Goal: Task Accomplishment & Management: Complete application form

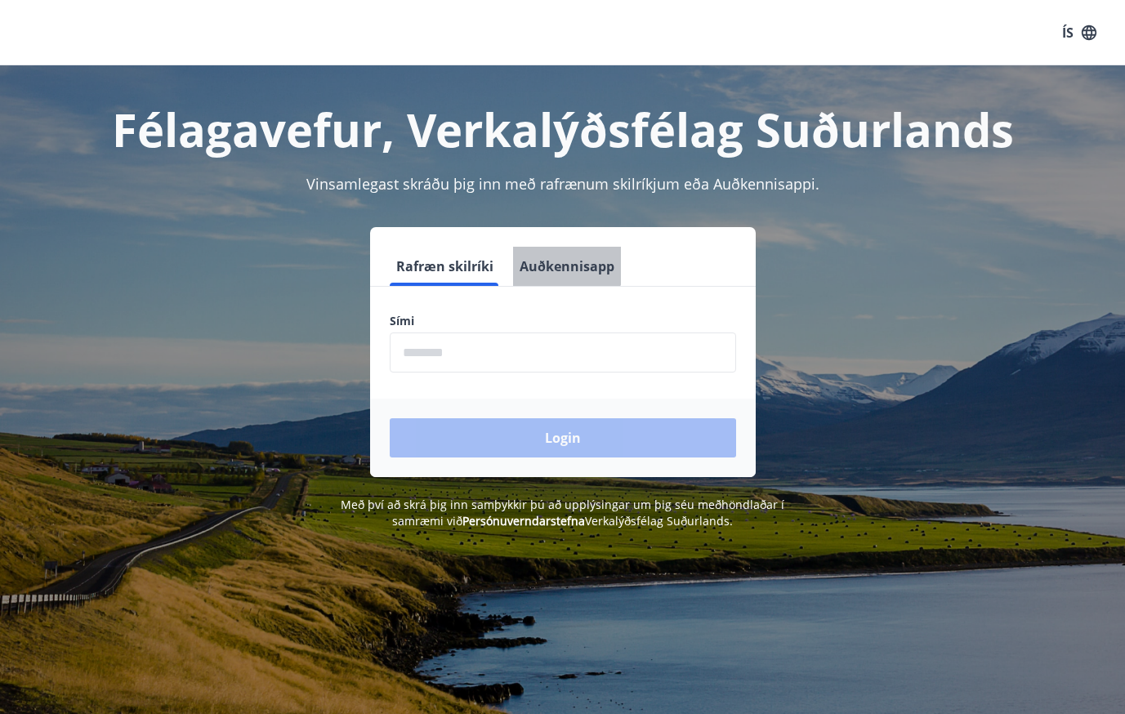
click at [558, 260] on button "Auðkennisapp" at bounding box center [567, 266] width 108 height 39
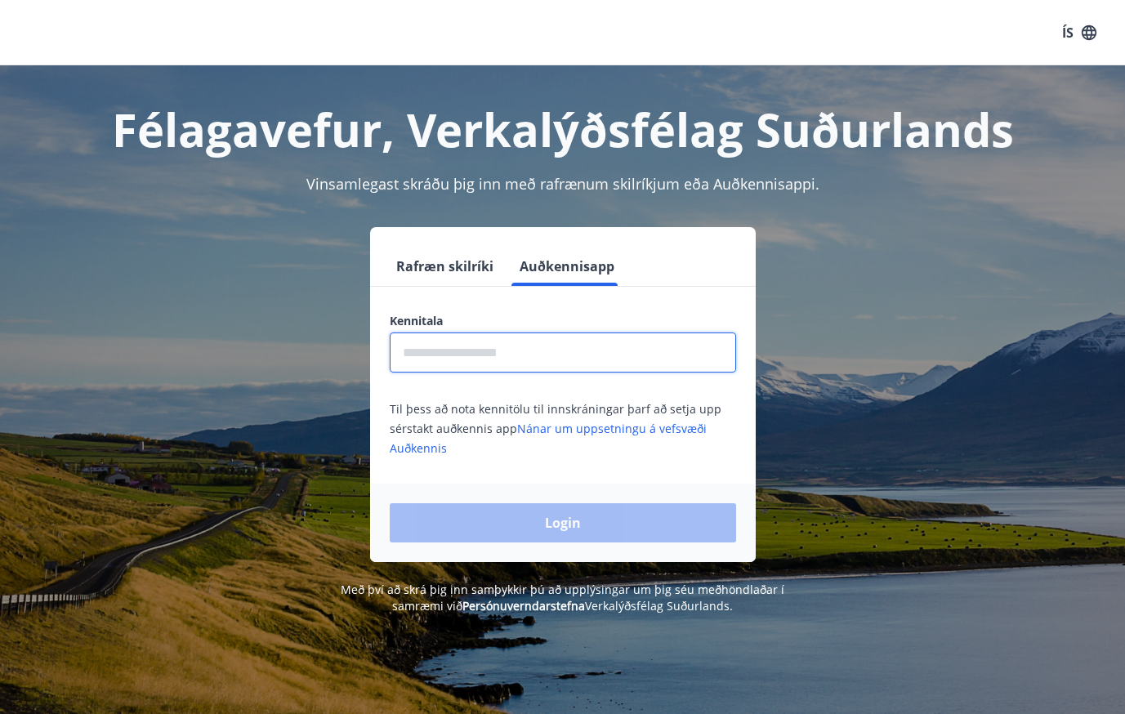
click at [526, 338] on input "text" at bounding box center [563, 353] width 346 height 40
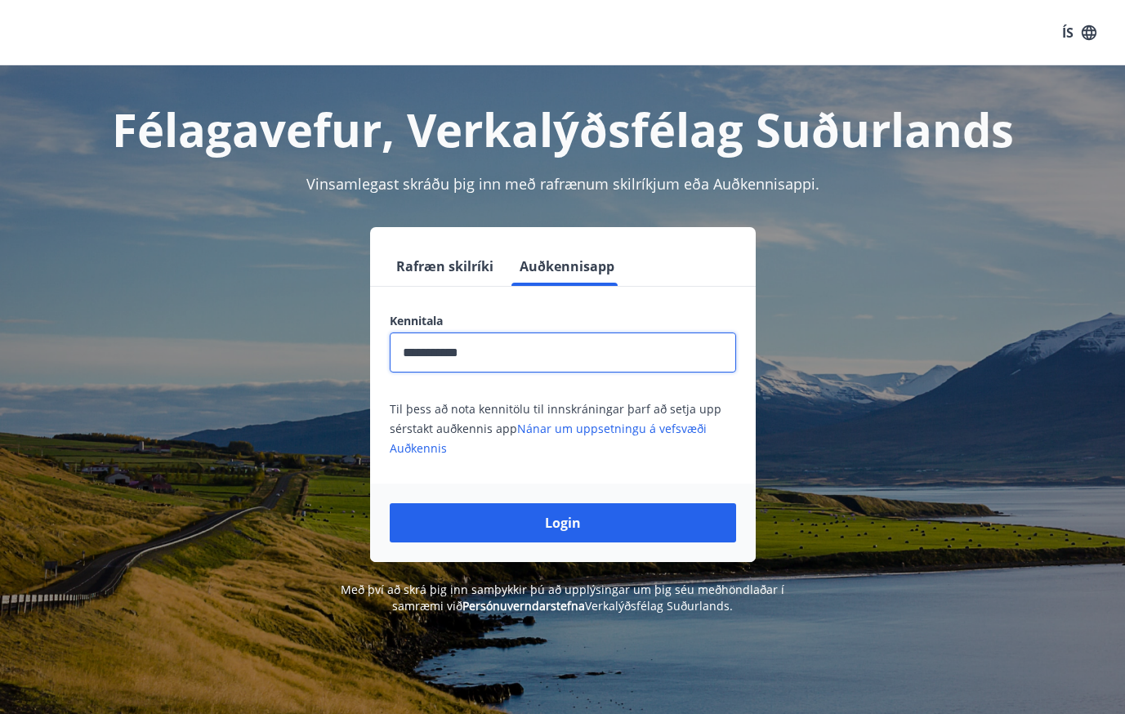
type input "**********"
click at [390, 503] on button "Login" at bounding box center [563, 522] width 346 height 39
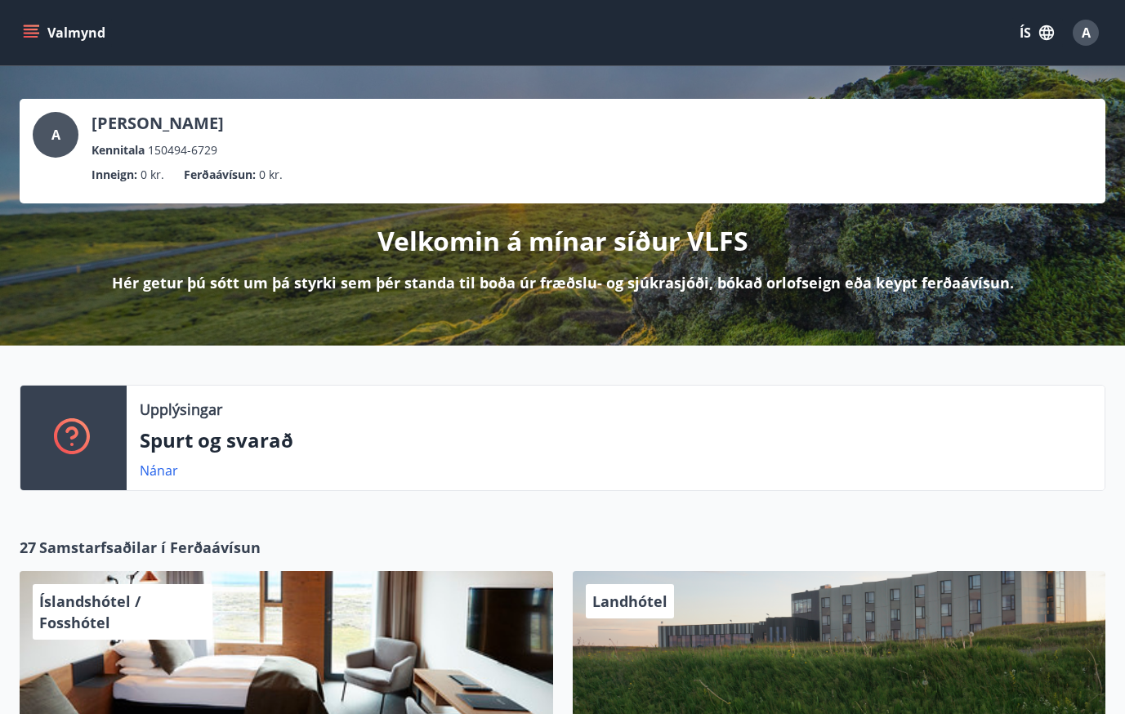
click at [1036, 34] on button "ÍS" at bounding box center [1037, 32] width 52 height 29
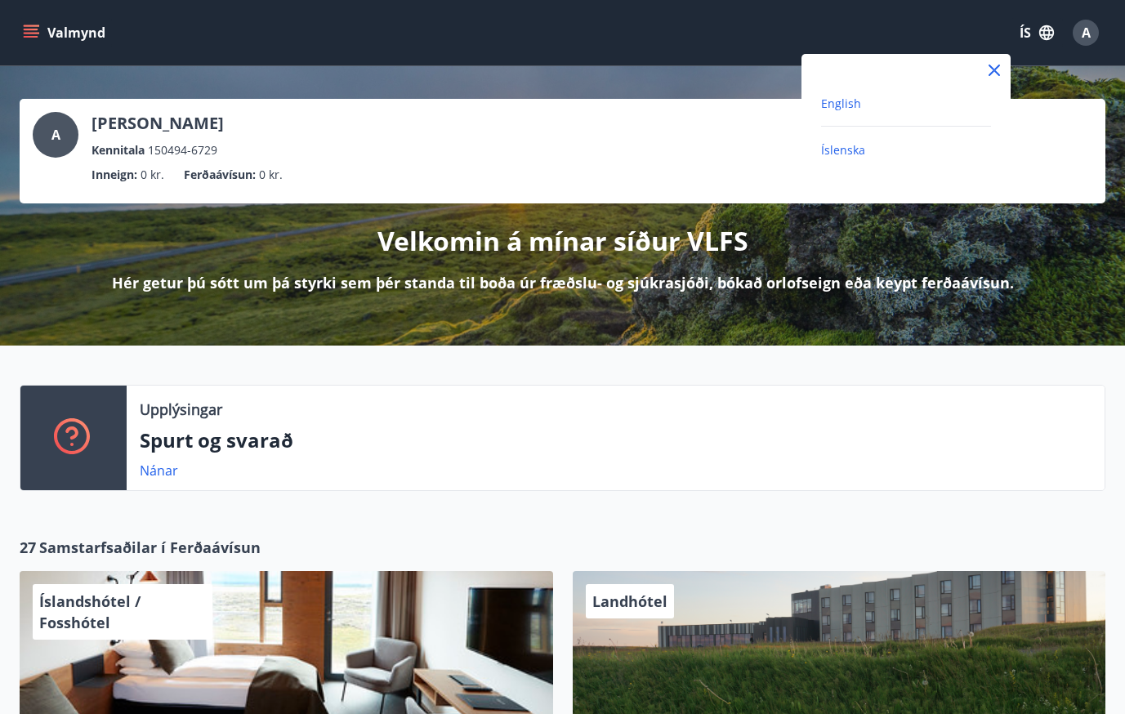
click at [851, 101] on span "English" at bounding box center [841, 104] width 40 height 16
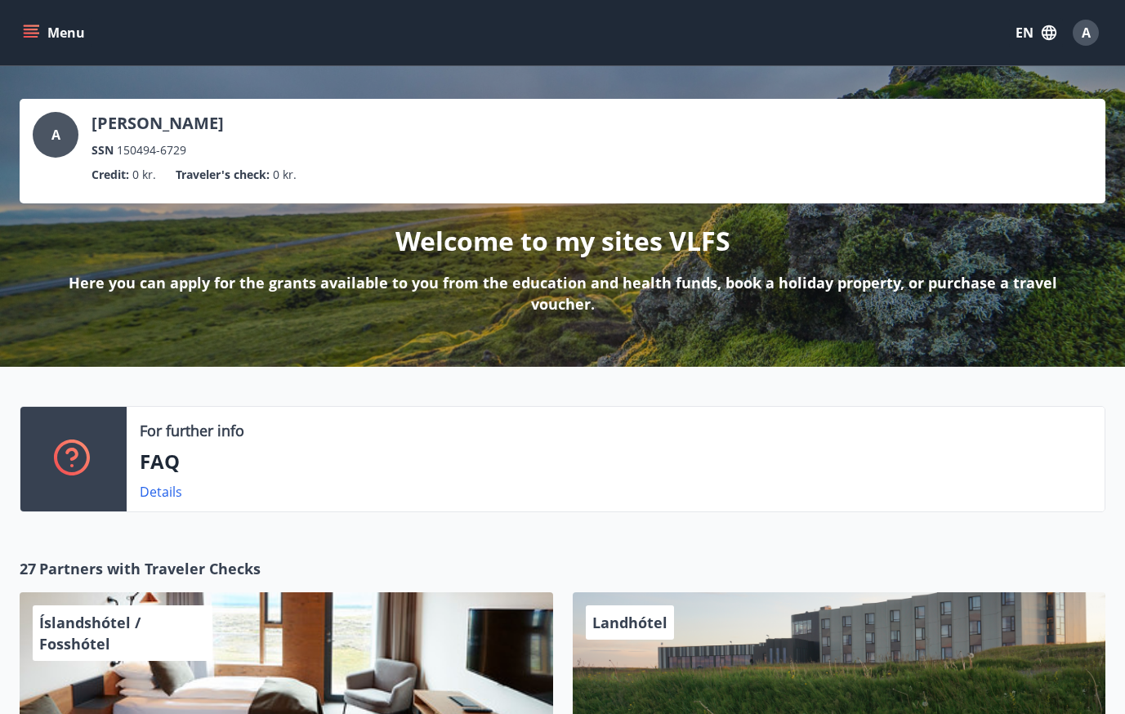
click at [69, 36] on button "Menu" at bounding box center [56, 32] width 72 height 29
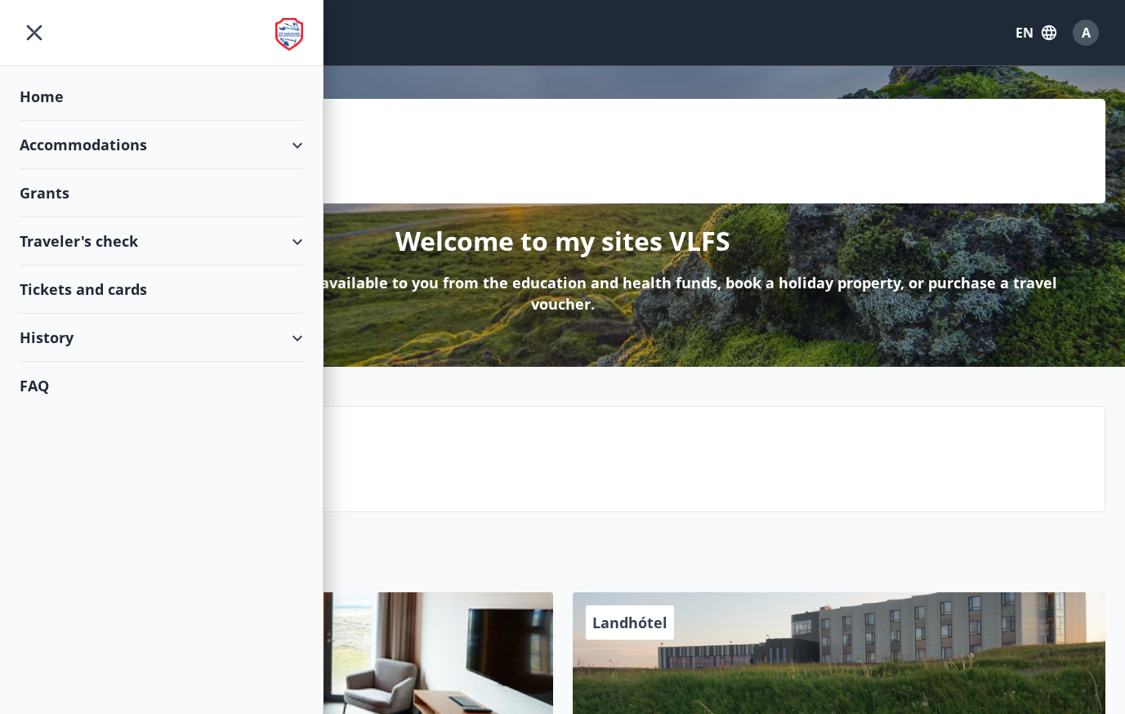
click at [47, 182] on div "Grants" at bounding box center [162, 193] width 284 height 48
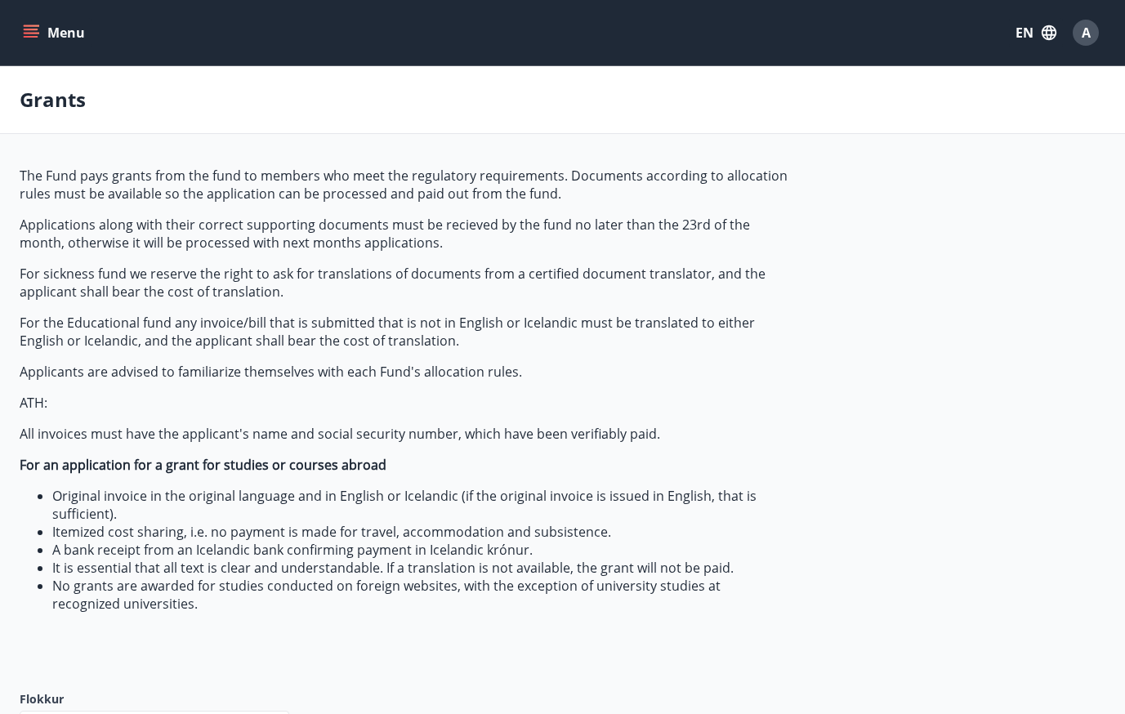
type input "***"
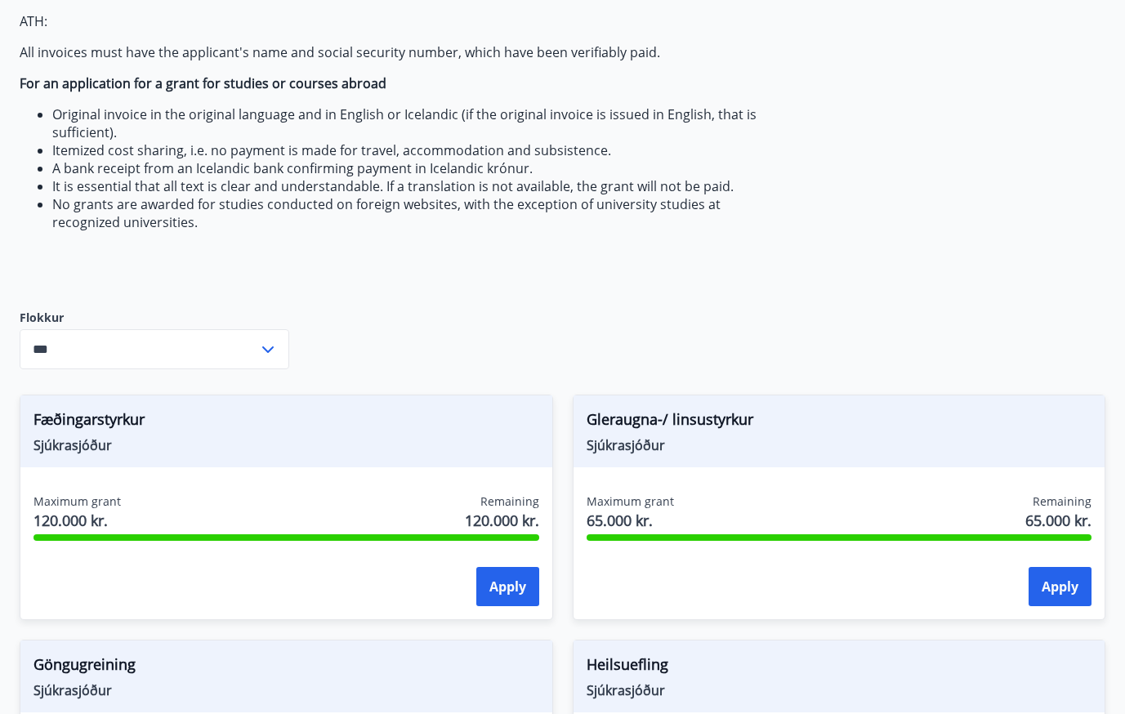
scroll to position [385, 0]
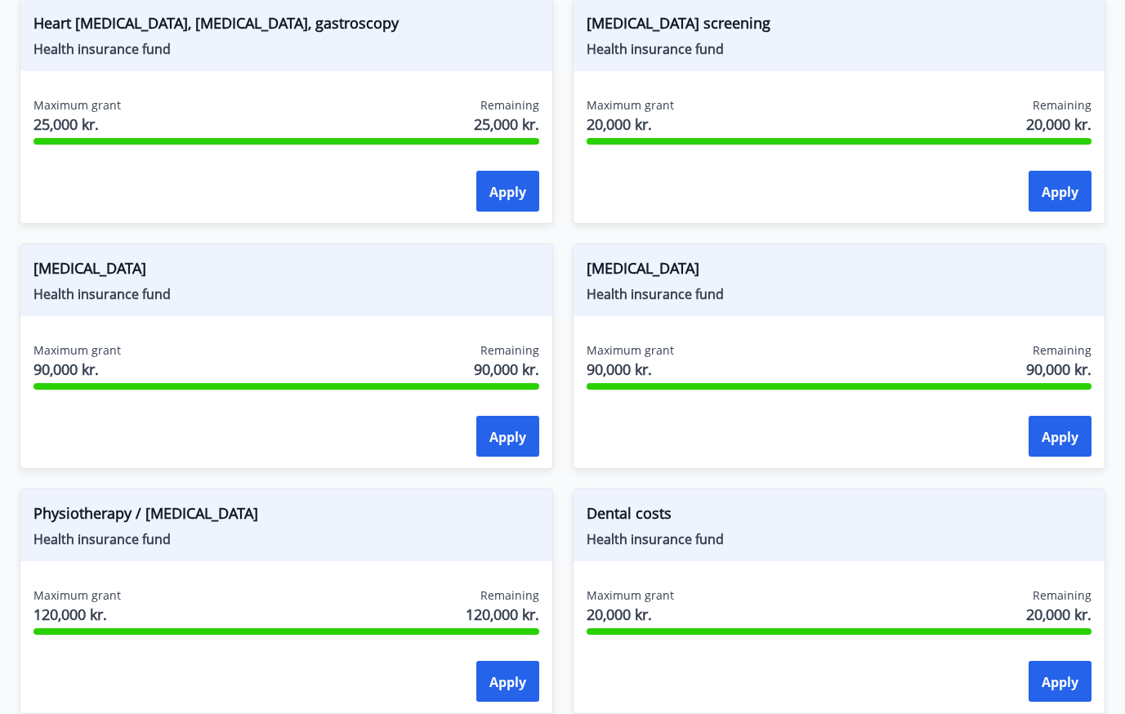
scroll to position [1514, 0]
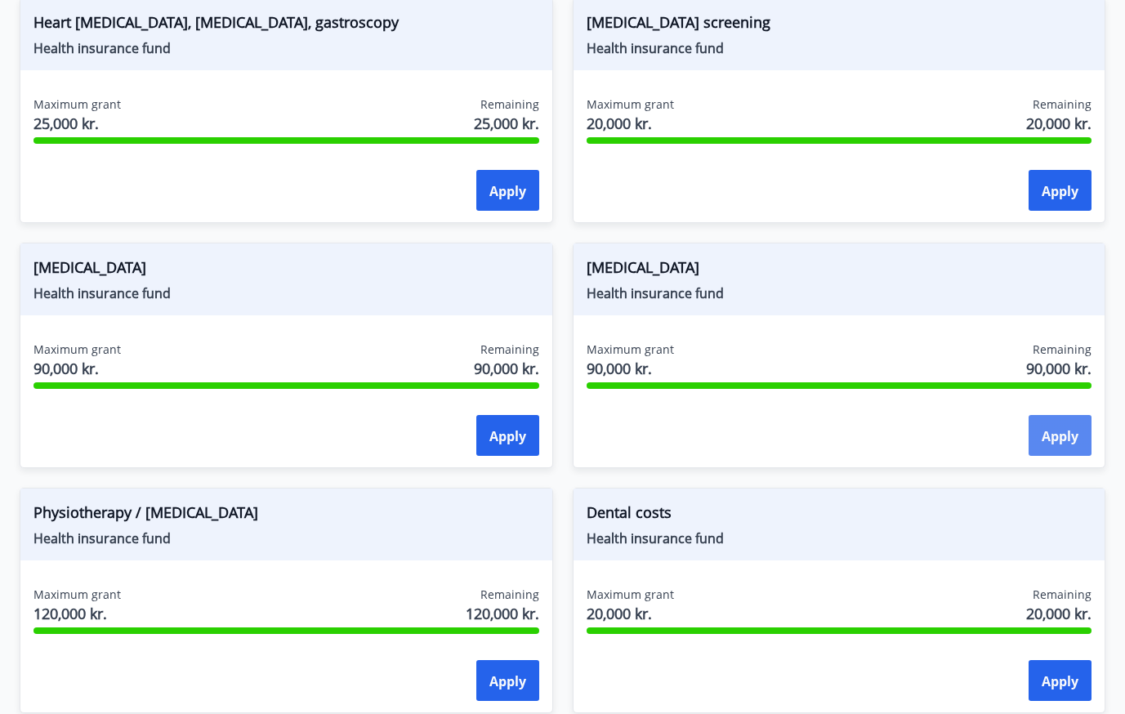
click at [1068, 444] on font "Apply" at bounding box center [1060, 436] width 37 height 18
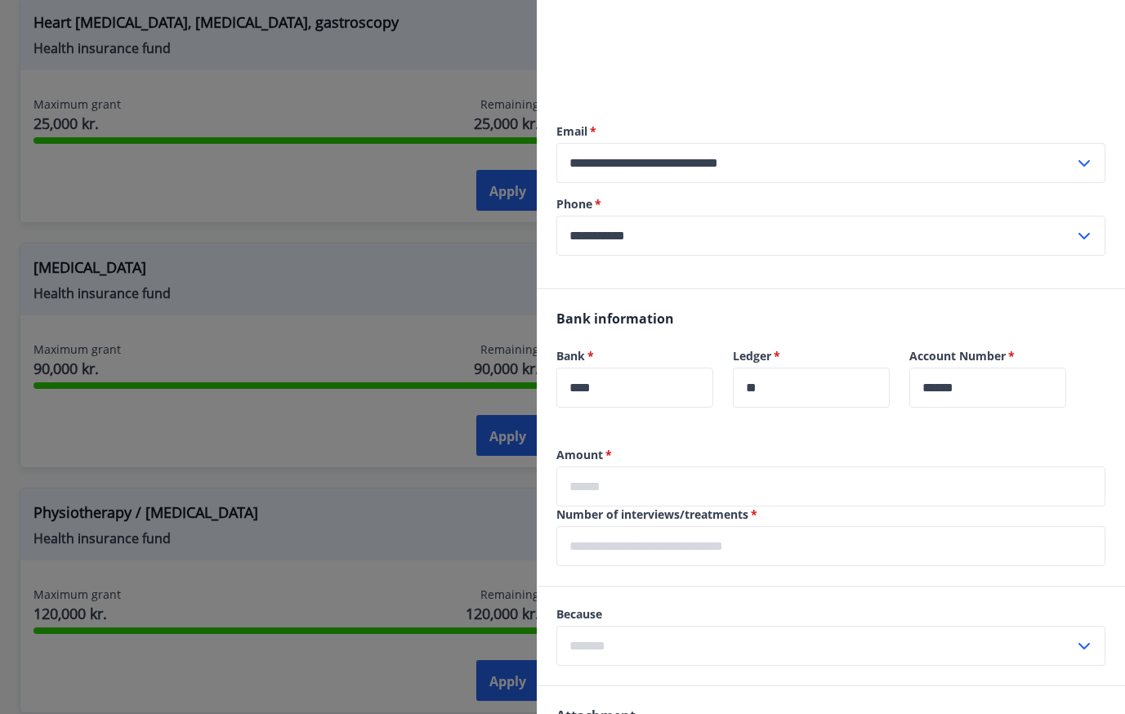
scroll to position [300, 0]
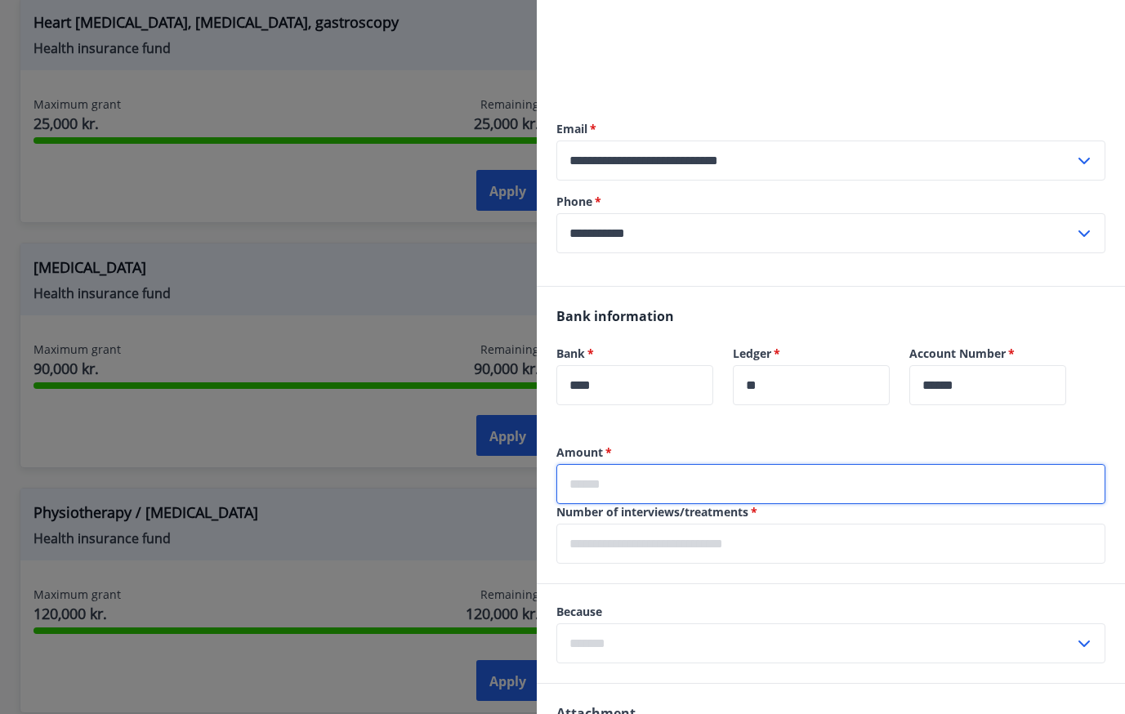
click at [764, 495] on input "text" at bounding box center [830, 484] width 549 height 40
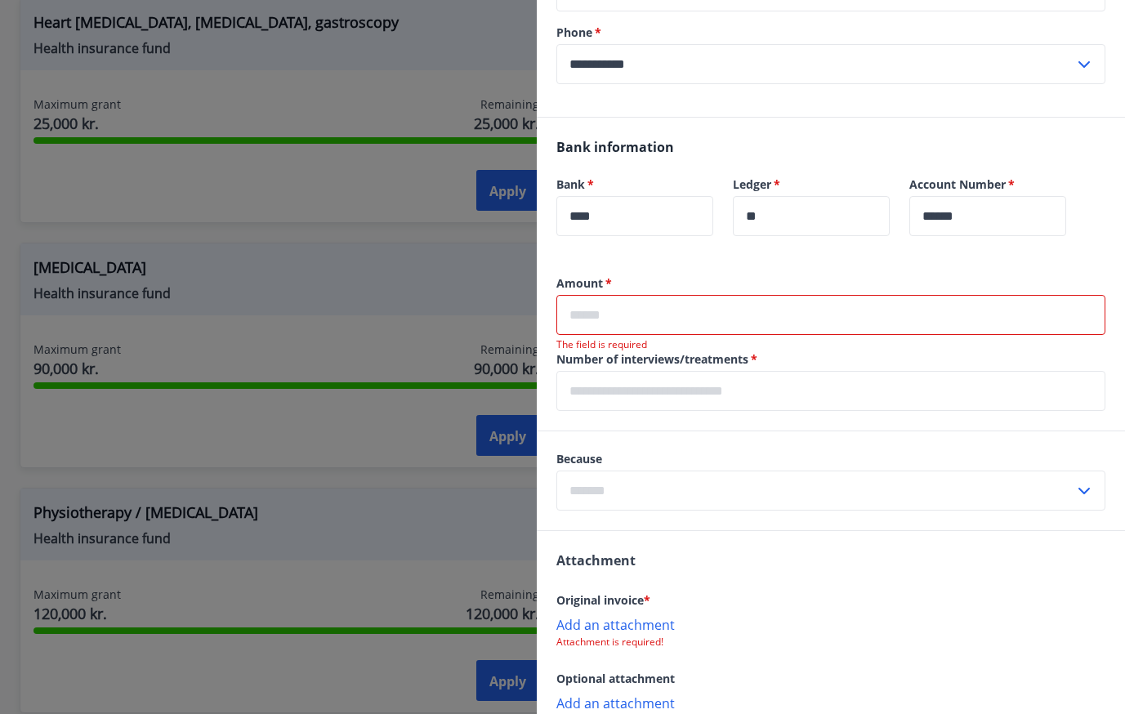
scroll to position [472, 0]
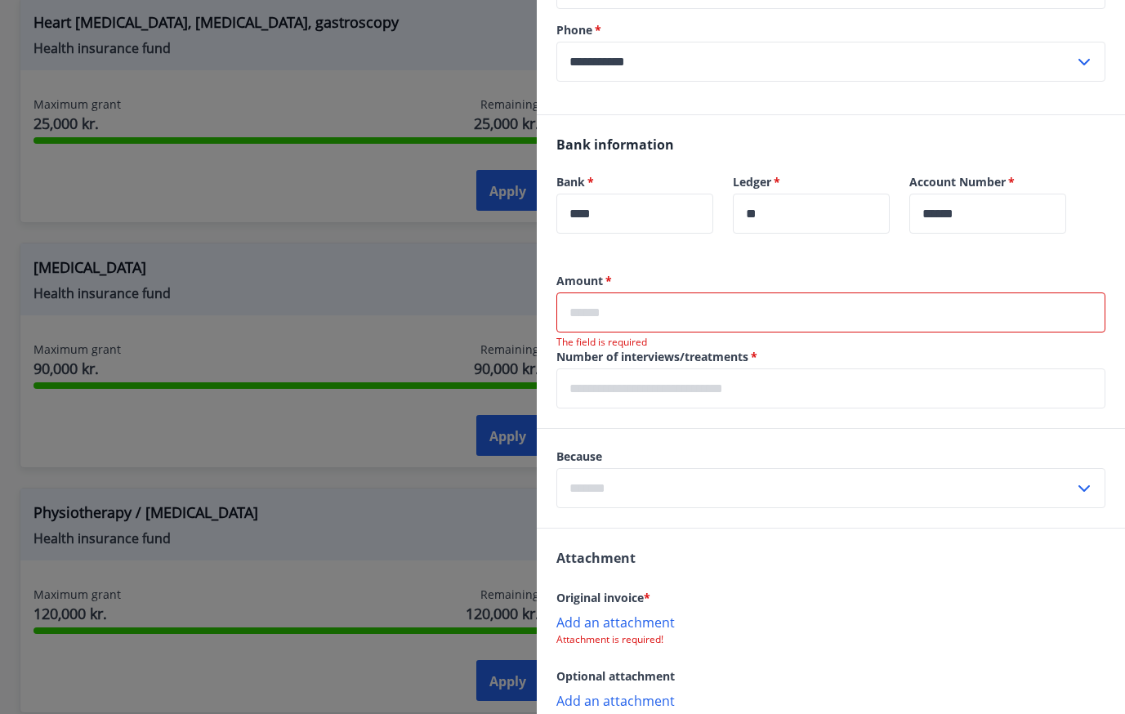
click at [722, 396] on input "text" at bounding box center [830, 389] width 549 height 40
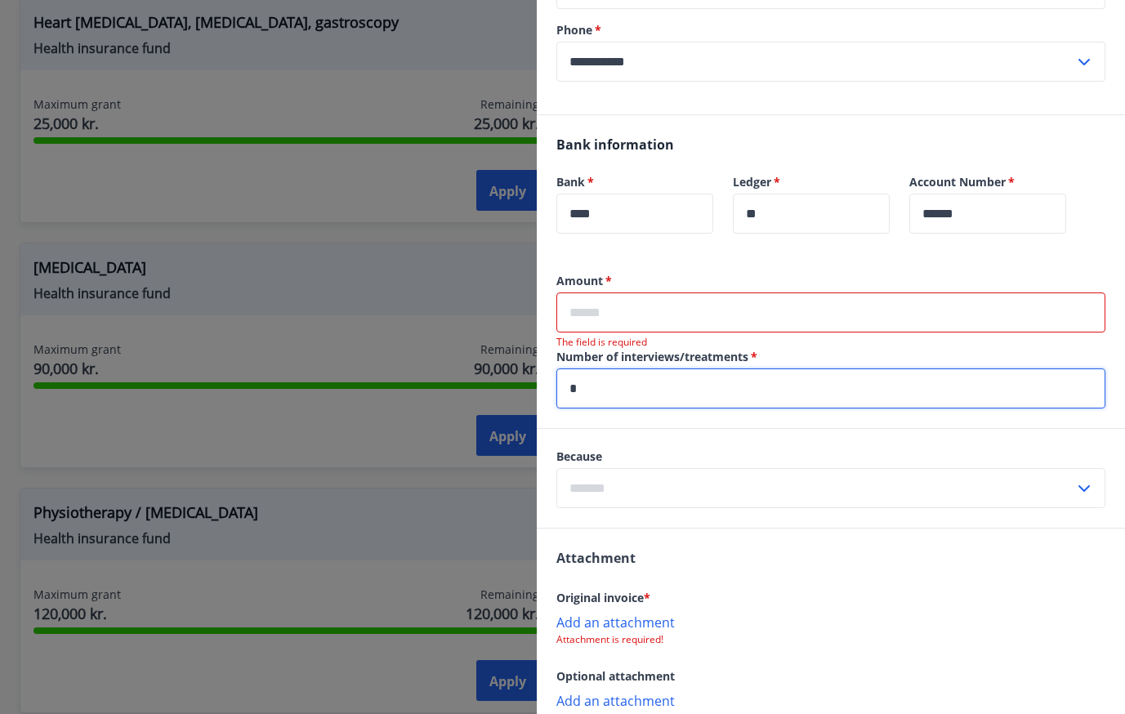
type input "*"
click at [707, 493] on input "text" at bounding box center [815, 488] width 518 height 40
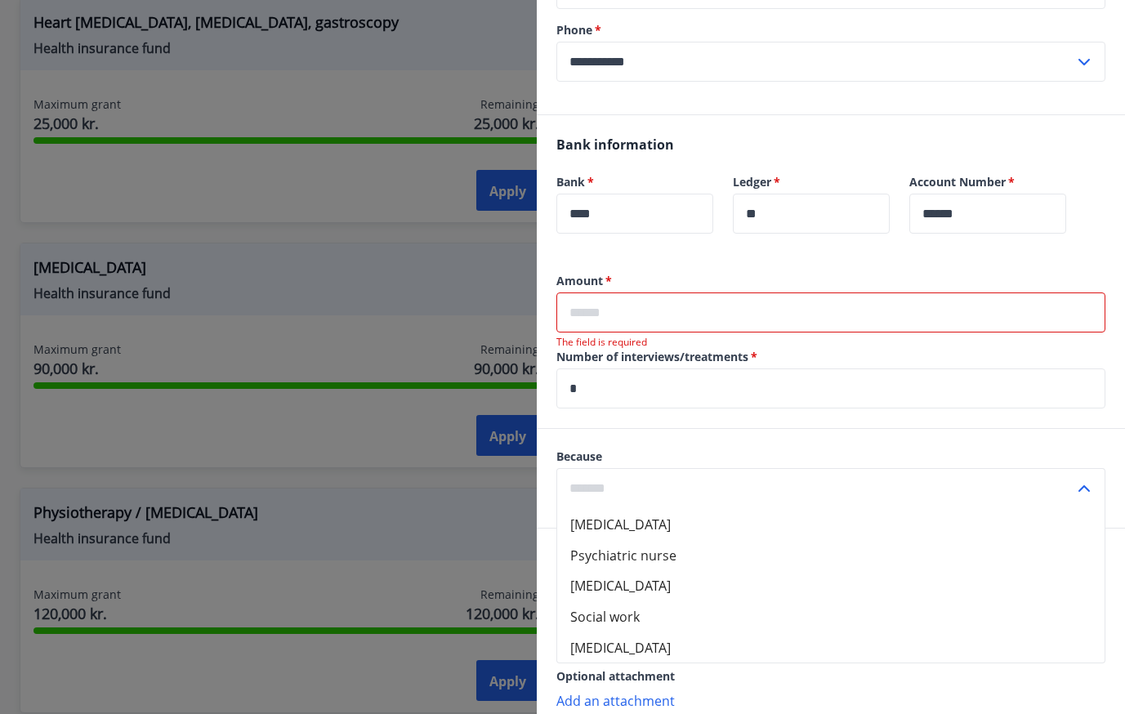
click at [661, 525] on li "[MEDICAL_DATA]" at bounding box center [831, 523] width 548 height 31
type input "**********"
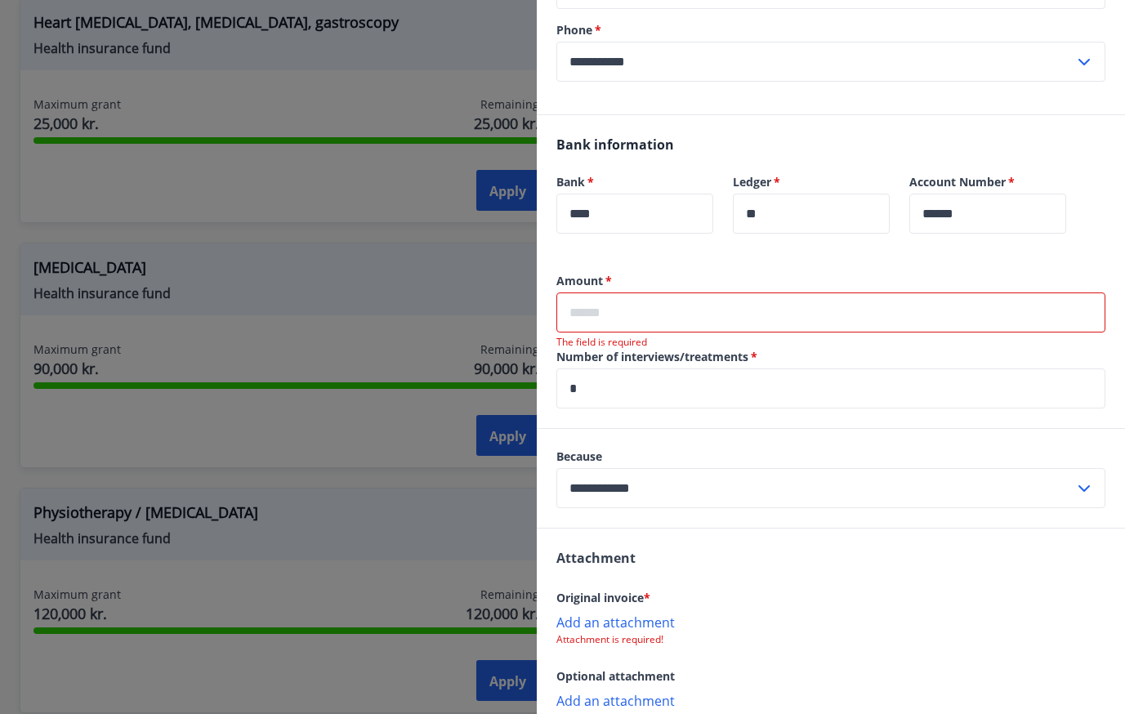
click at [671, 534] on div "Attachment Original invoice * Add an attachment Attachment is required! Optiona…" at bounding box center [831, 628] width 588 height 199
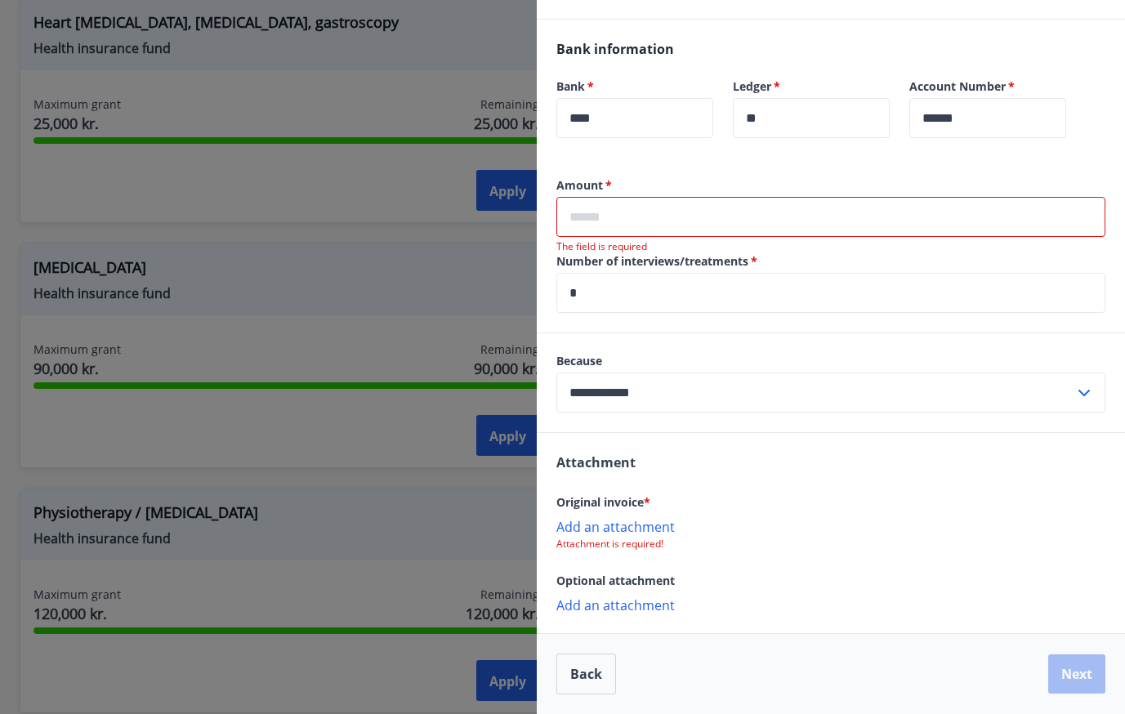
click at [645, 530] on p "Add an attachment" at bounding box center [830, 526] width 549 height 16
click at [719, 295] on input "*" at bounding box center [830, 293] width 549 height 40
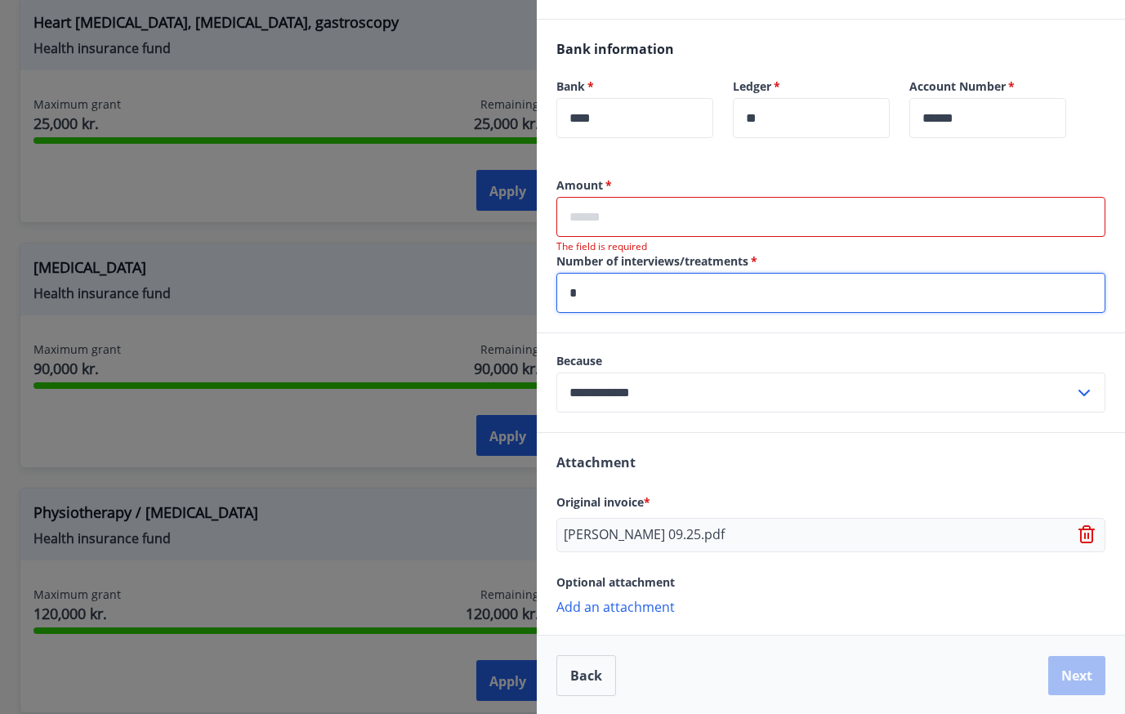
click at [719, 295] on input "*" at bounding box center [830, 293] width 549 height 40
type input "*"
click at [709, 226] on input "text" at bounding box center [830, 217] width 549 height 40
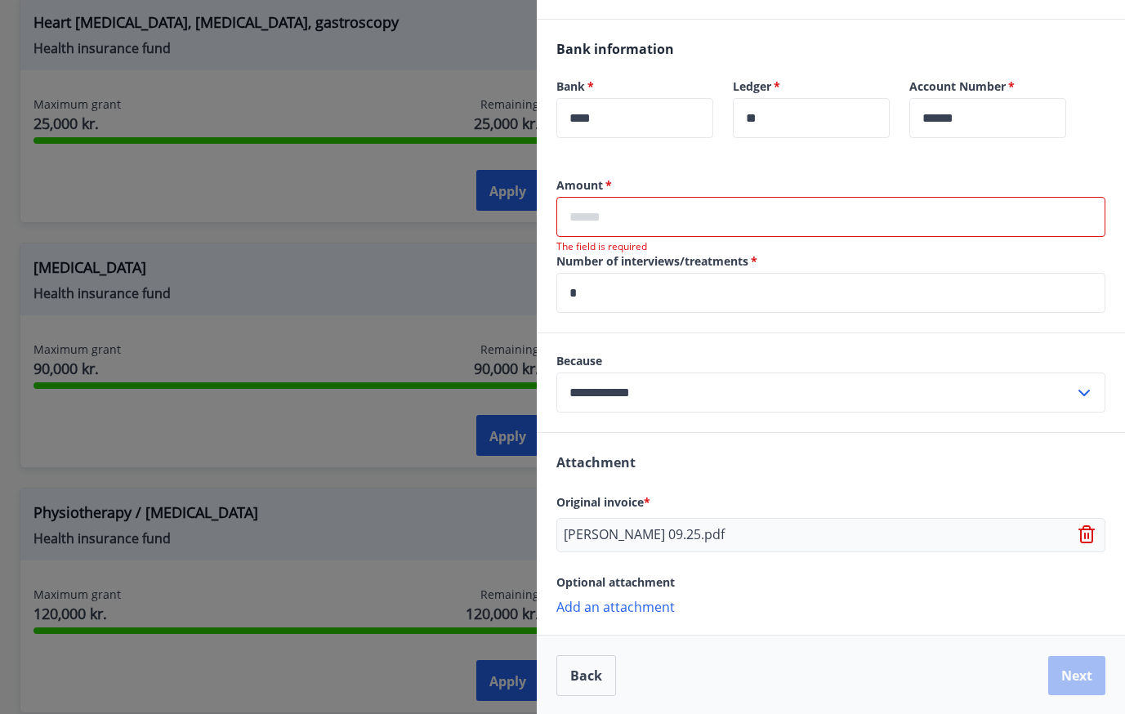
click at [802, 219] on input "text" at bounding box center [830, 217] width 549 height 40
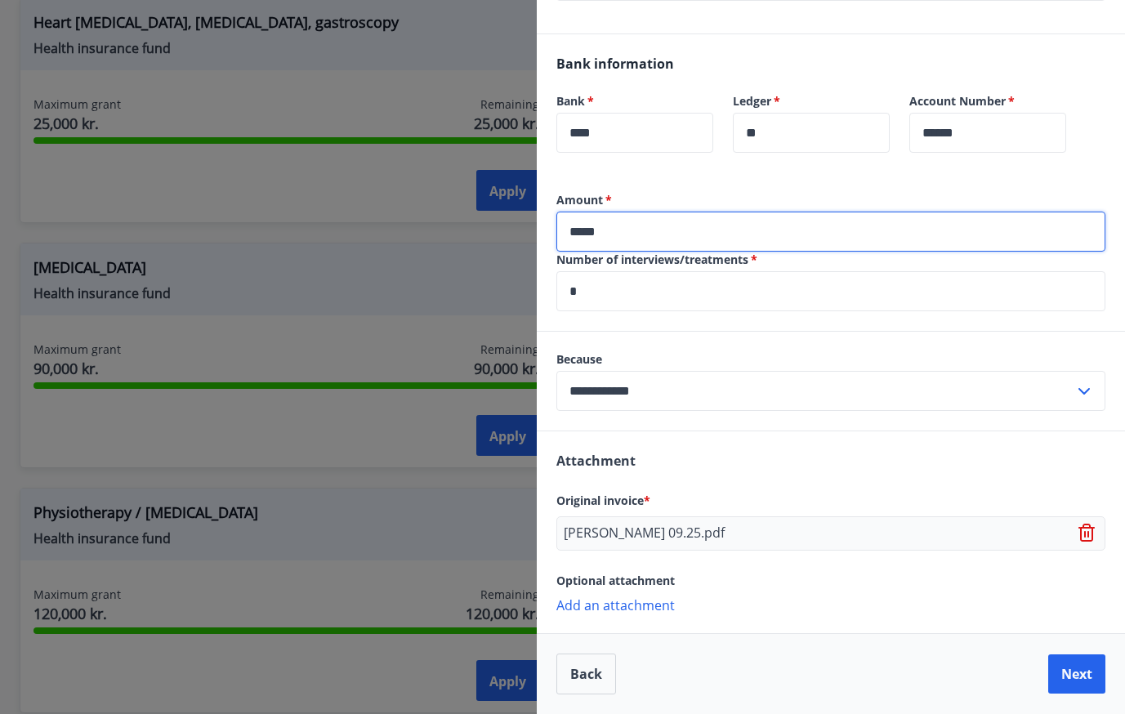
type input "*****"
click at [762, 185] on div "Bank information Bank   * **** ​ Ledger   * ** ​ Account Number   * ****** ​" at bounding box center [831, 113] width 588 height 158
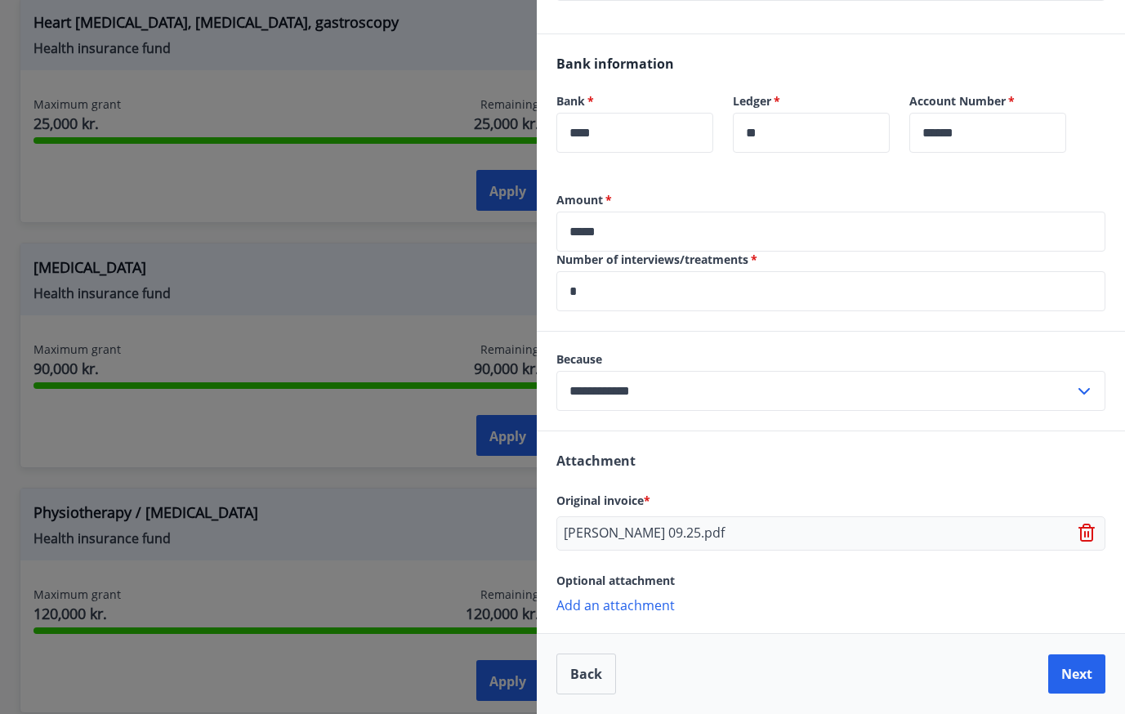
click at [655, 607] on font "Add an attachment" at bounding box center [615, 606] width 118 height 18
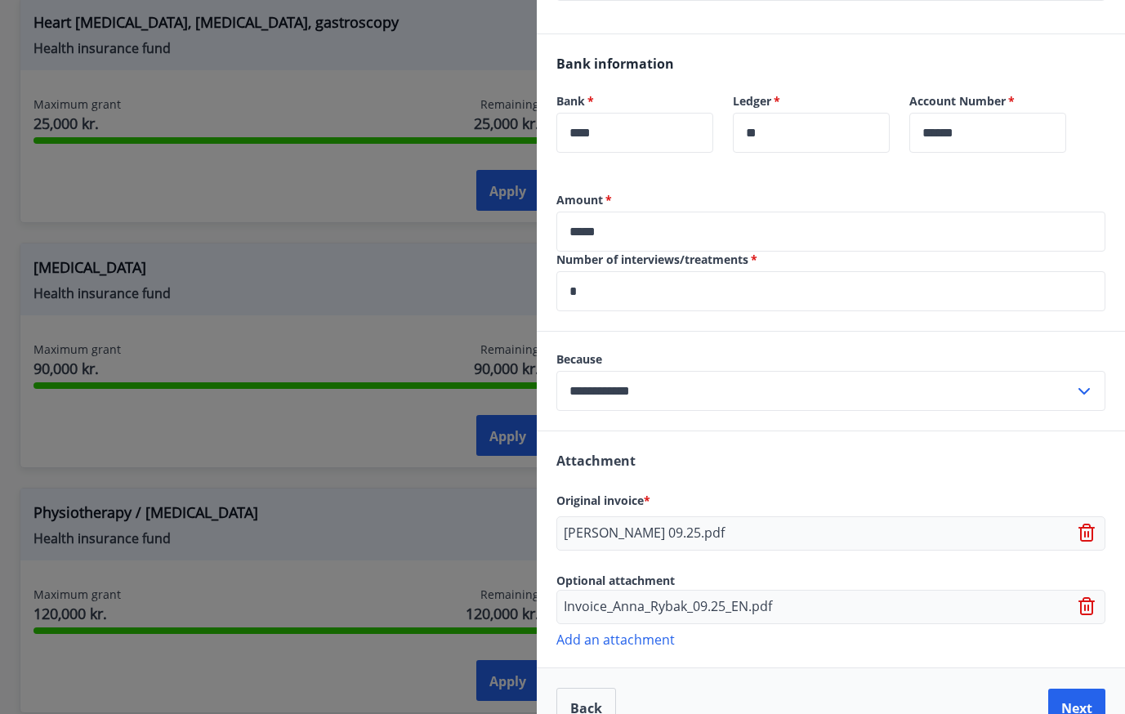
scroll to position [587, 0]
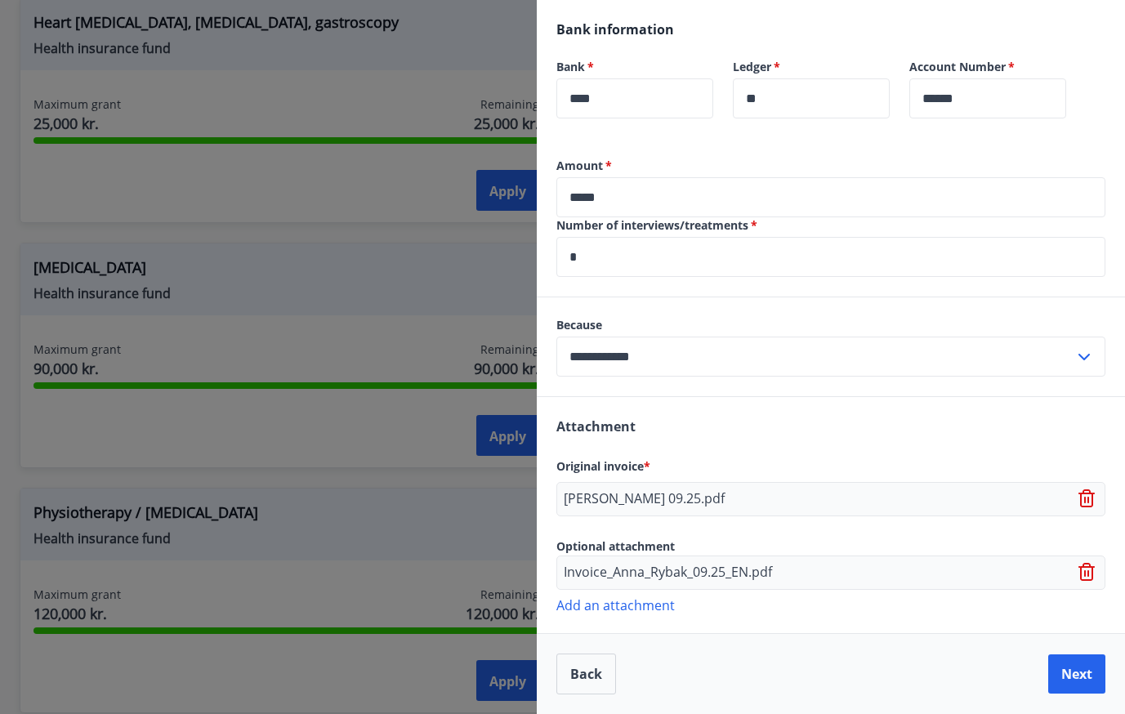
click at [668, 610] on font "Add an attachment" at bounding box center [615, 606] width 118 height 18
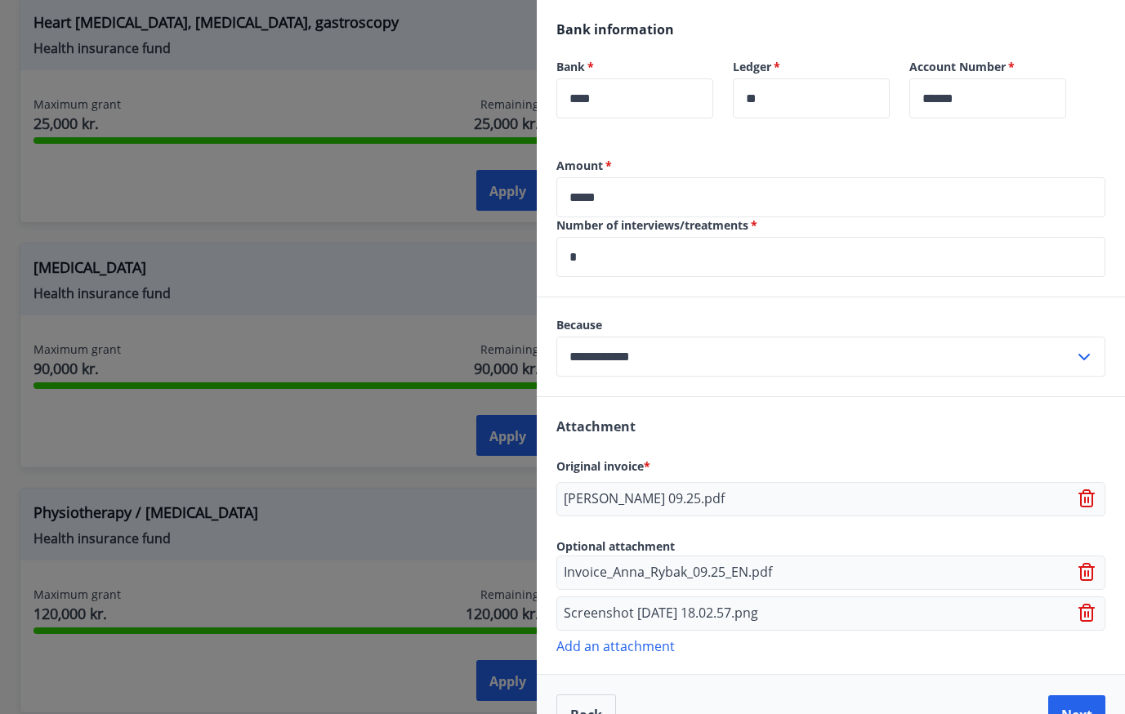
click at [843, 540] on div "Optional attachment" at bounding box center [830, 546] width 549 height 20
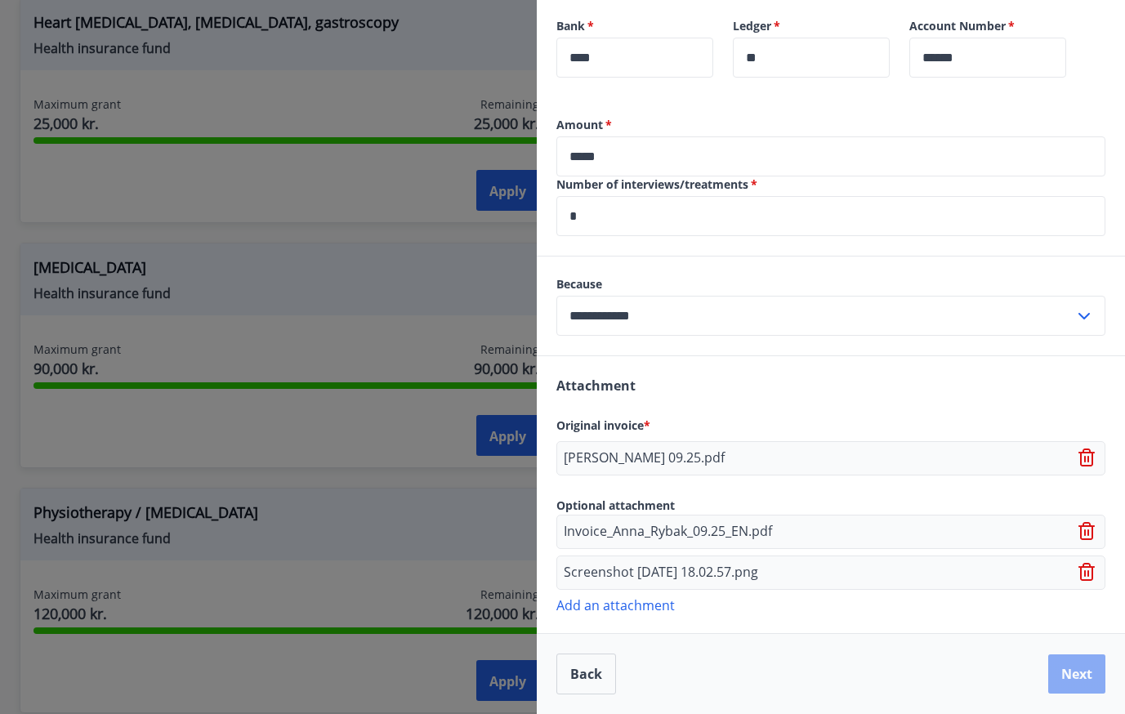
click at [1062, 669] on button "Next" at bounding box center [1076, 674] width 57 height 39
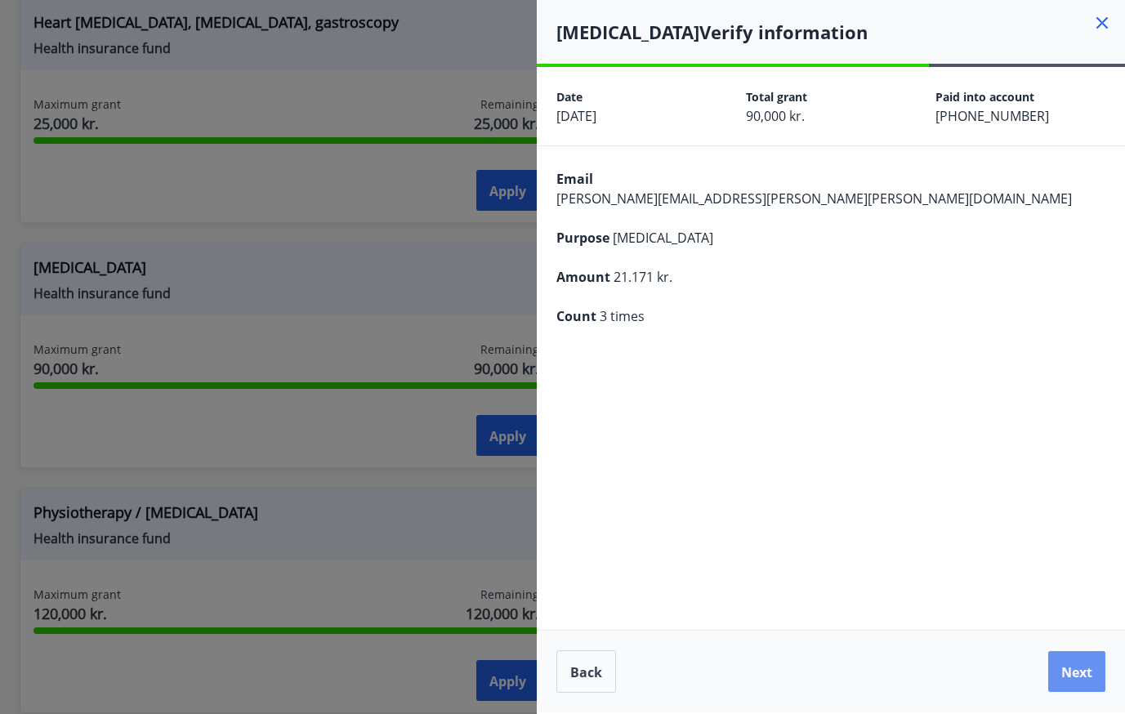
click at [1062, 669] on font "Next" at bounding box center [1077, 673] width 31 height 18
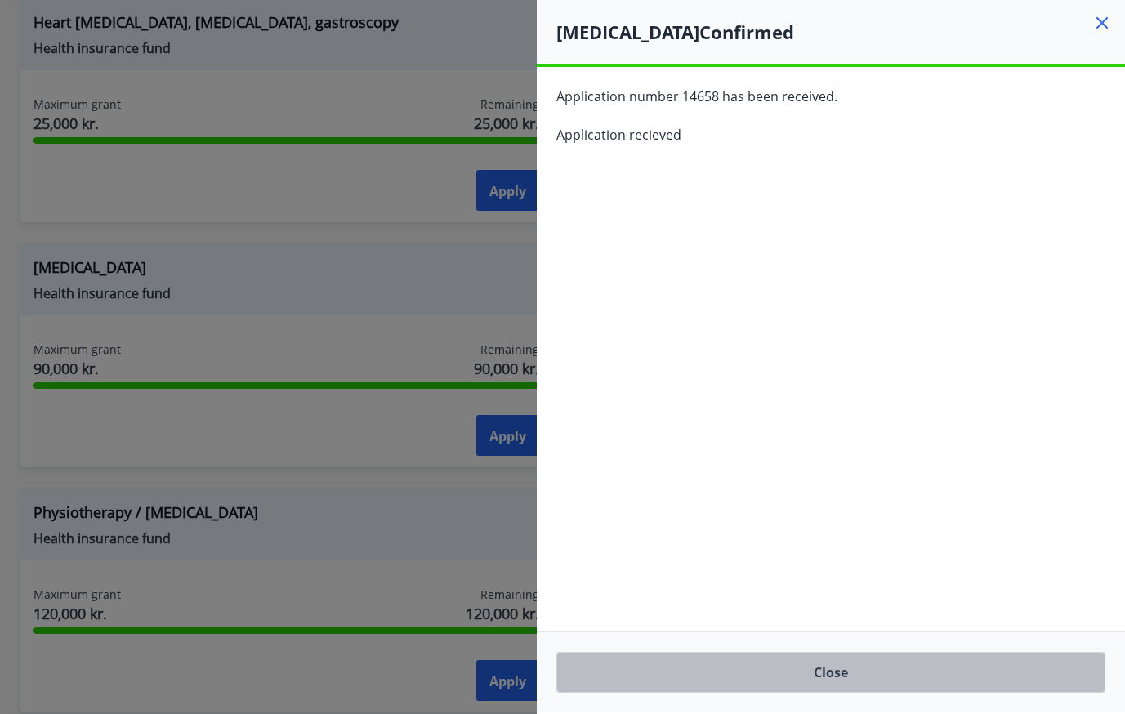
click at [1001, 670] on button "Close" at bounding box center [830, 672] width 549 height 41
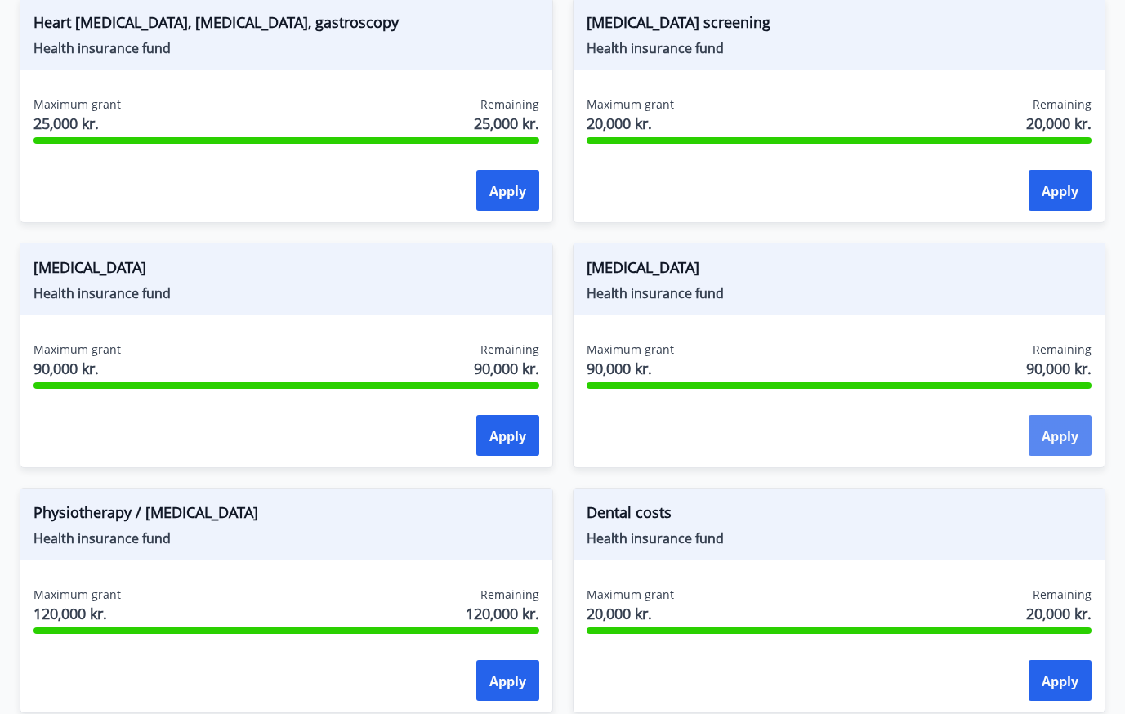
click at [1062, 437] on font "Apply" at bounding box center [1060, 436] width 37 height 18
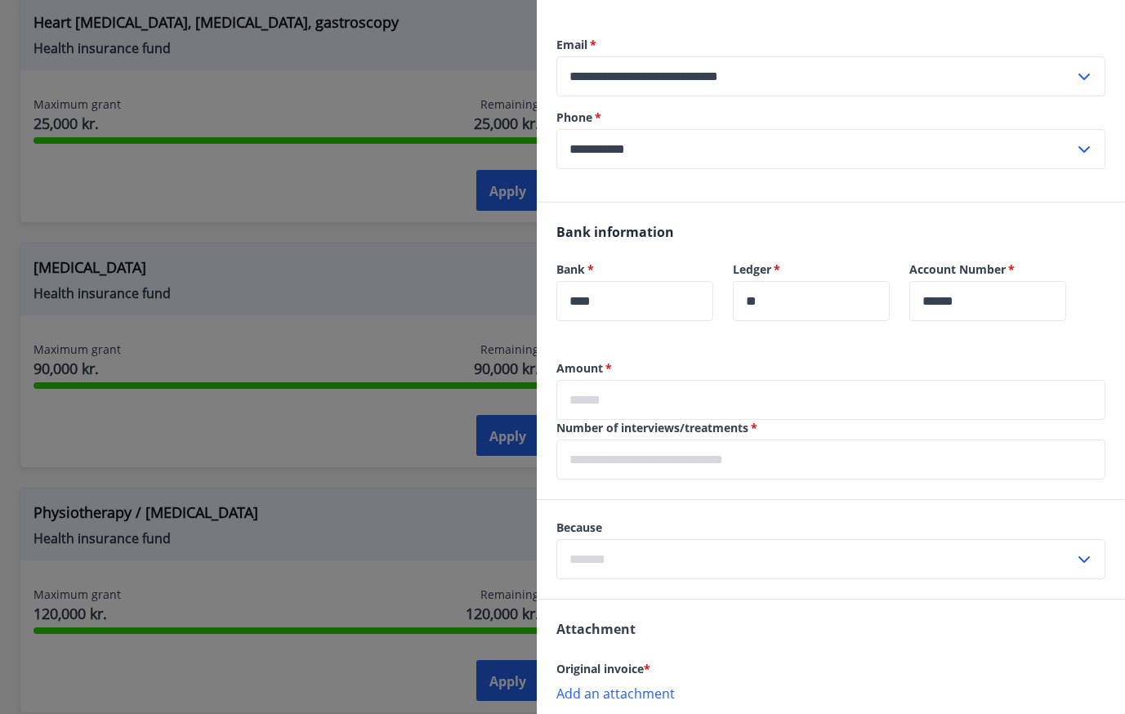
scroll to position [434, 0]
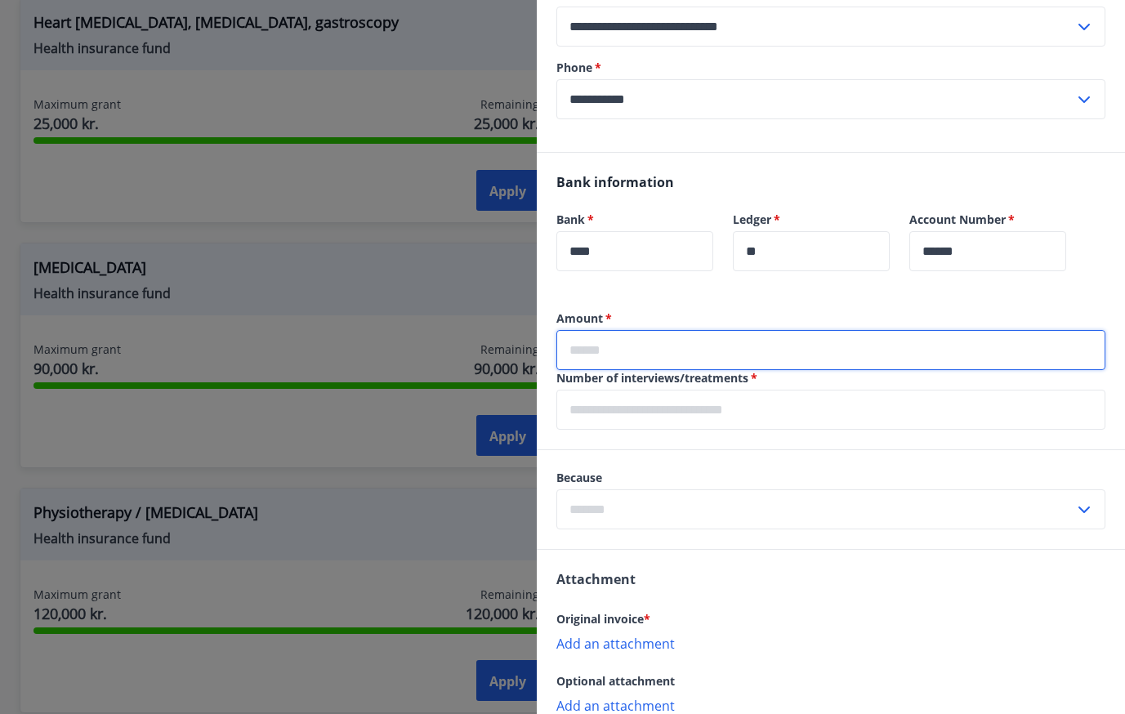
click at [728, 357] on input "text" at bounding box center [830, 350] width 549 height 40
click at [835, 420] on input "text" at bounding box center [830, 410] width 549 height 40
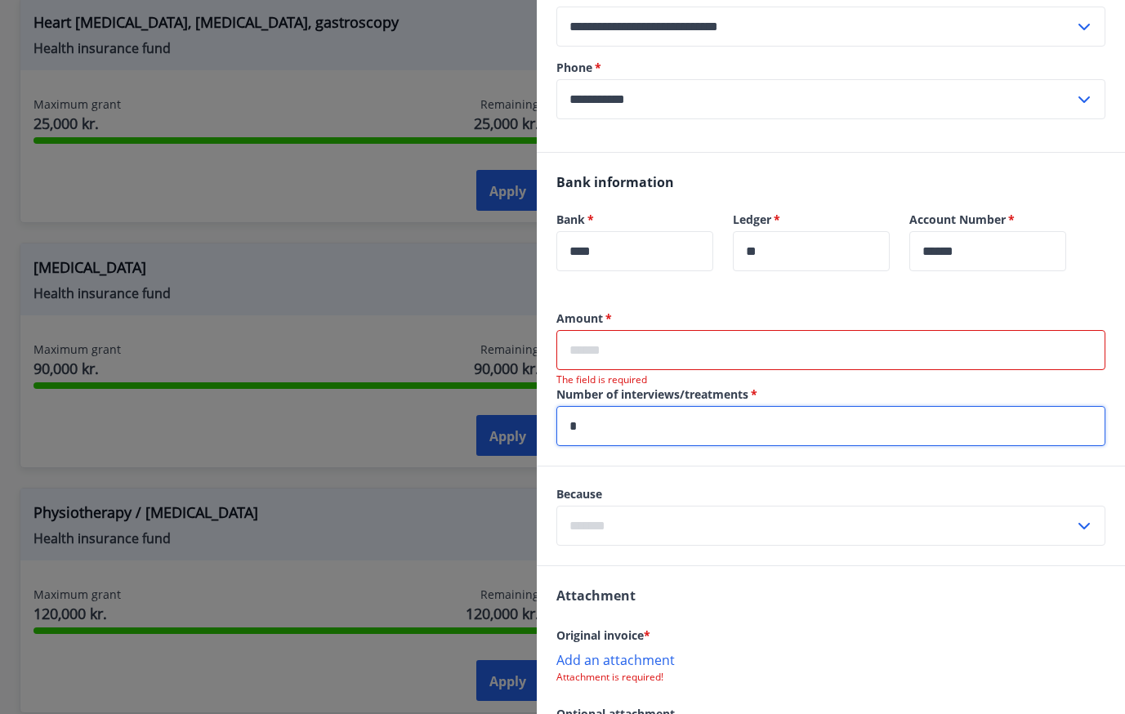
type input "*"
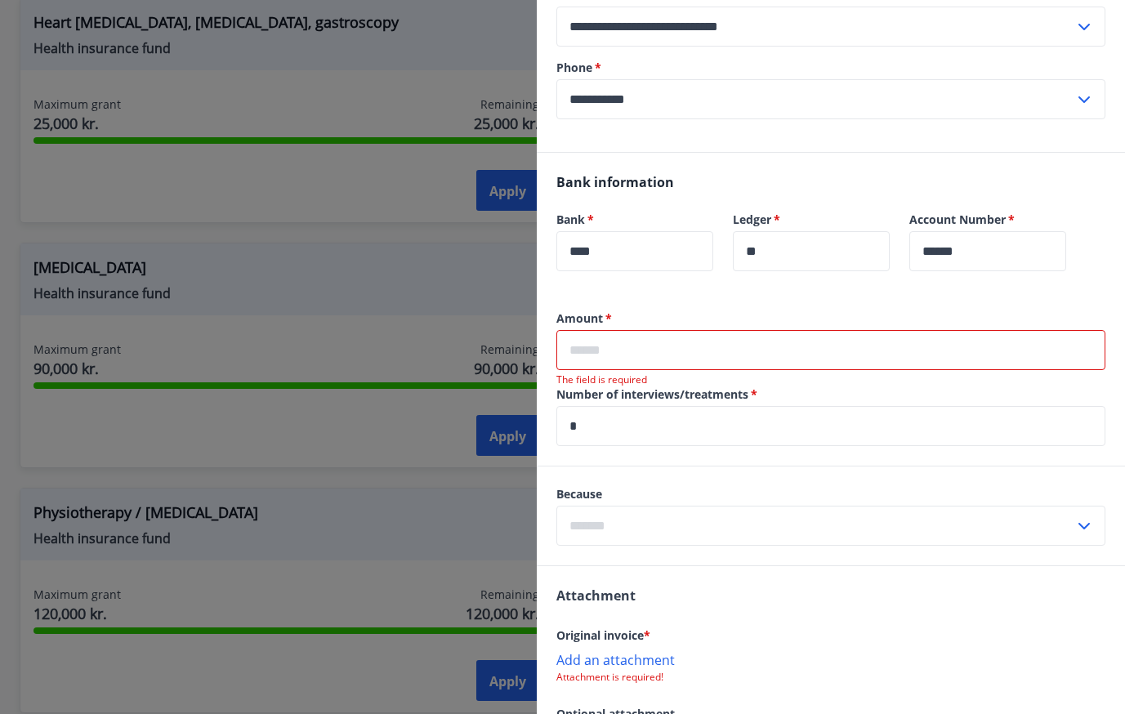
click at [785, 342] on input "text" at bounding box center [830, 350] width 549 height 40
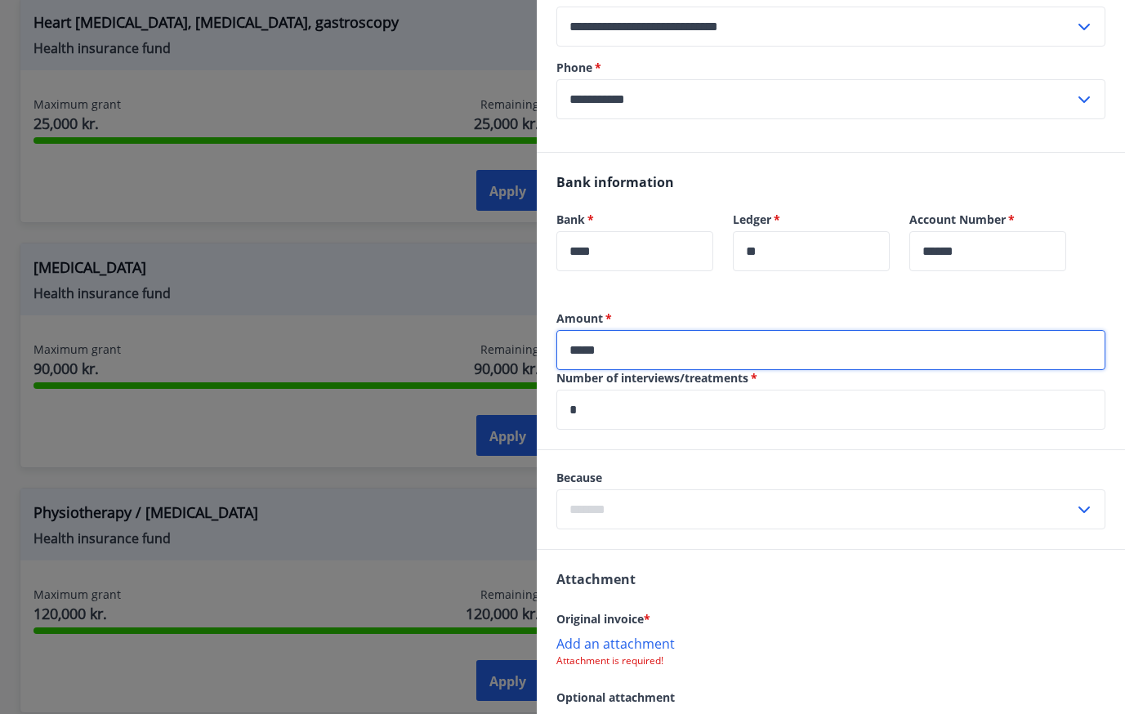
type input "*****"
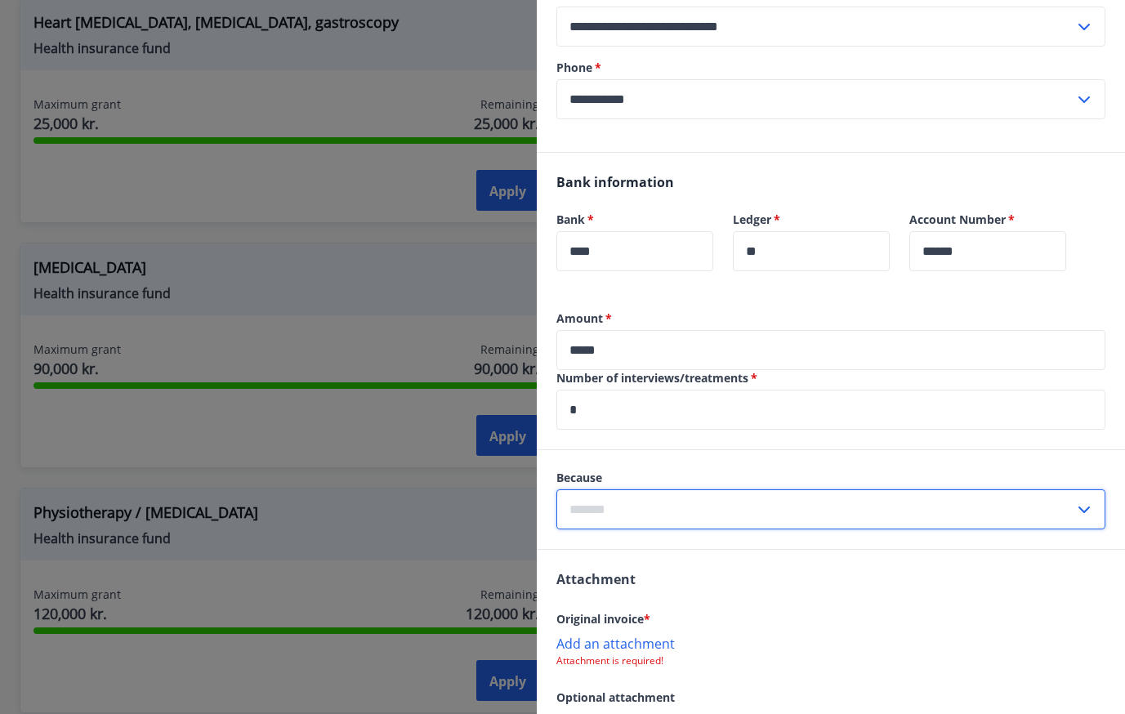
click at [727, 506] on input "text" at bounding box center [815, 509] width 518 height 40
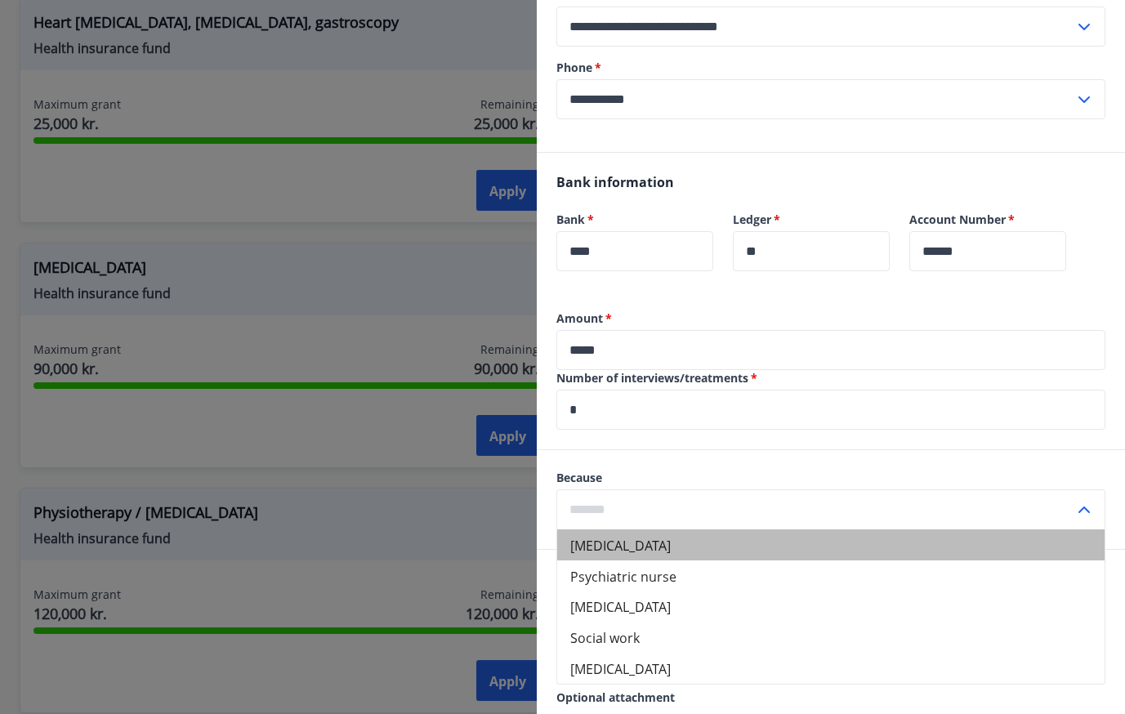
click at [686, 543] on li "[MEDICAL_DATA]" at bounding box center [831, 545] width 548 height 31
type input "**********"
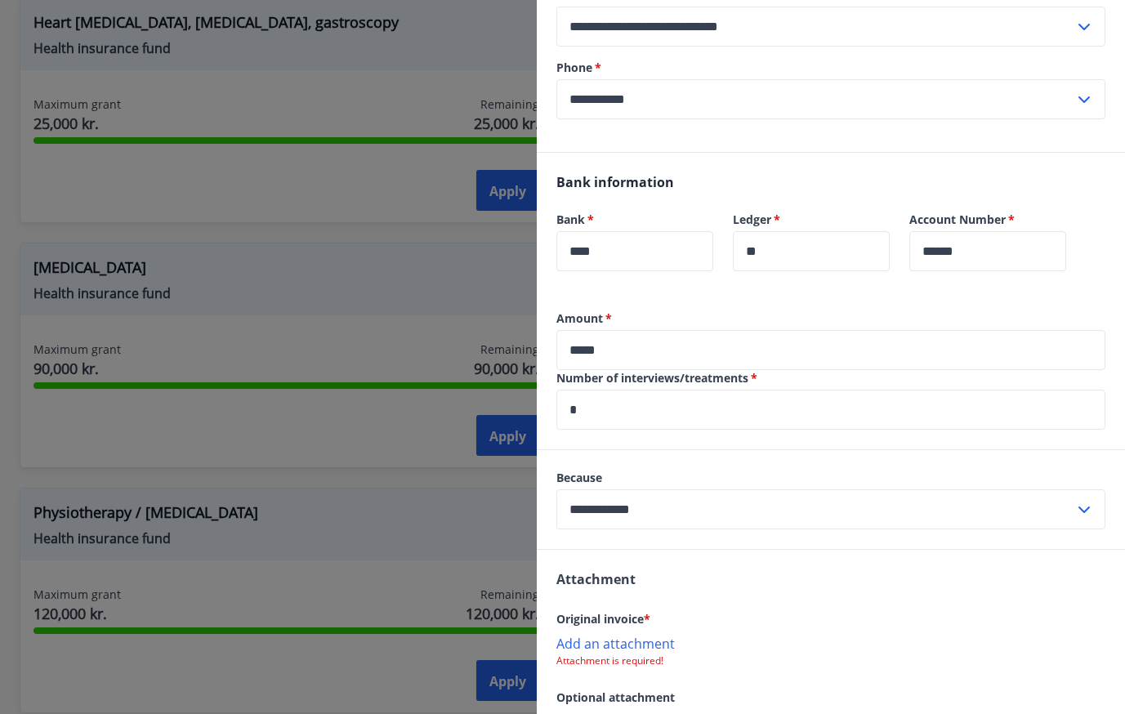
click at [777, 591] on div "Attachment Original invoice * Add an attachment Attachment is required! Optiona…" at bounding box center [831, 649] width 588 height 199
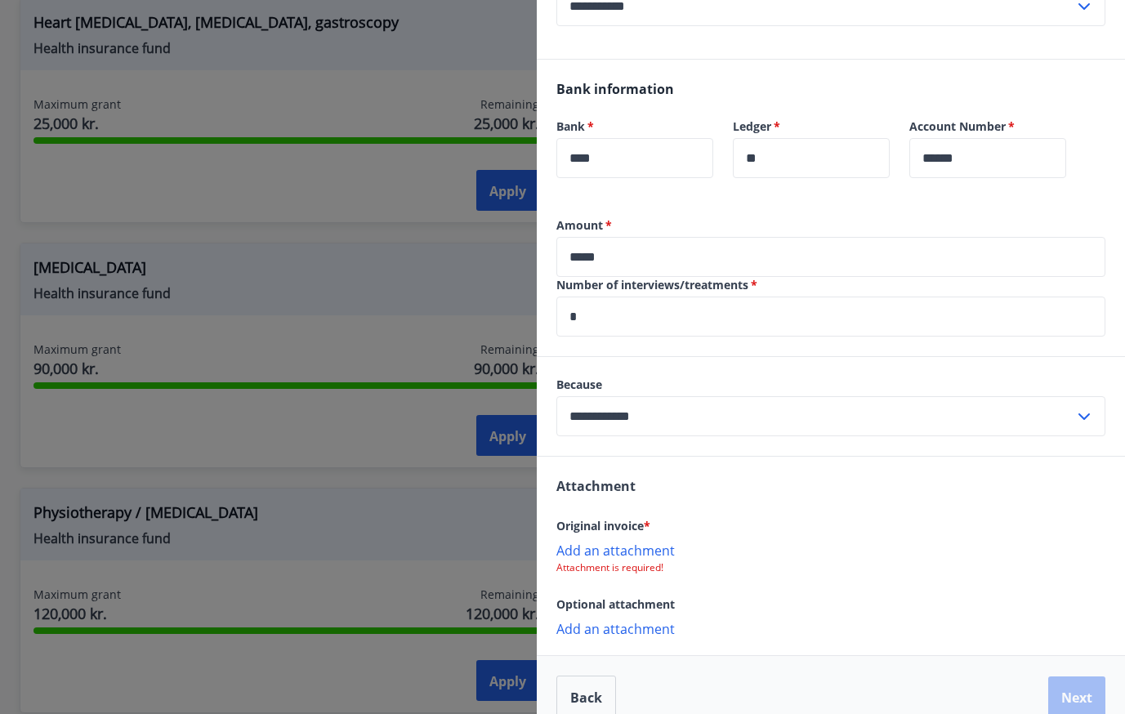
scroll to position [551, 0]
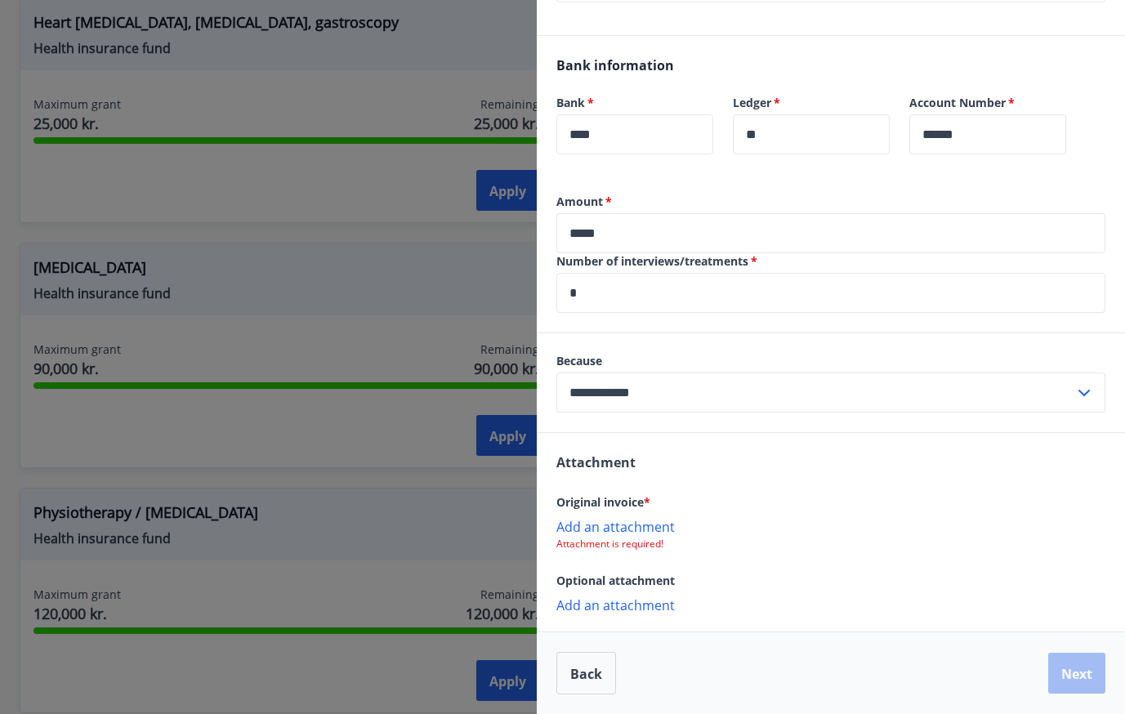
click at [663, 536] on div "Add an attachment Attachment is required!" at bounding box center [830, 534] width 549 height 33
click at [655, 521] on font "Add an attachment" at bounding box center [615, 527] width 118 height 18
click at [651, 604] on font "Add an attachment" at bounding box center [615, 607] width 118 height 18
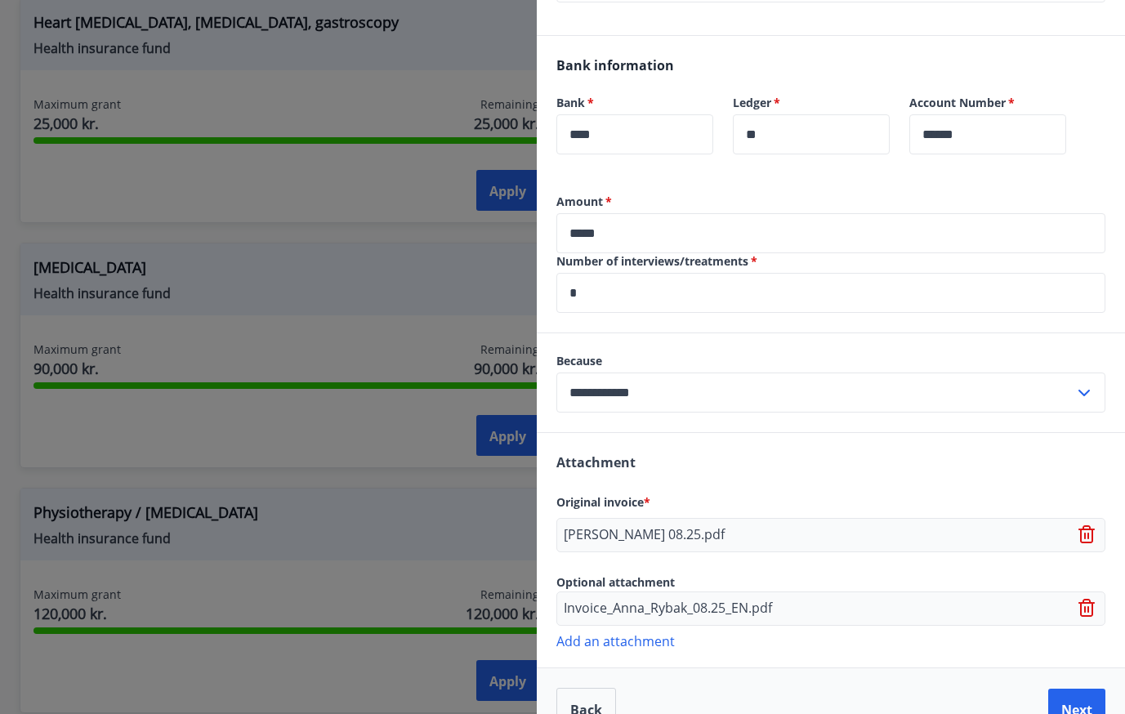
click at [653, 646] on font "Add an attachment" at bounding box center [615, 641] width 118 height 18
click at [819, 488] on div "Attachment Original invoice * [PERSON_NAME] 08.25.pdf Optional attachment Invoi…" at bounding box center [831, 571] width 588 height 276
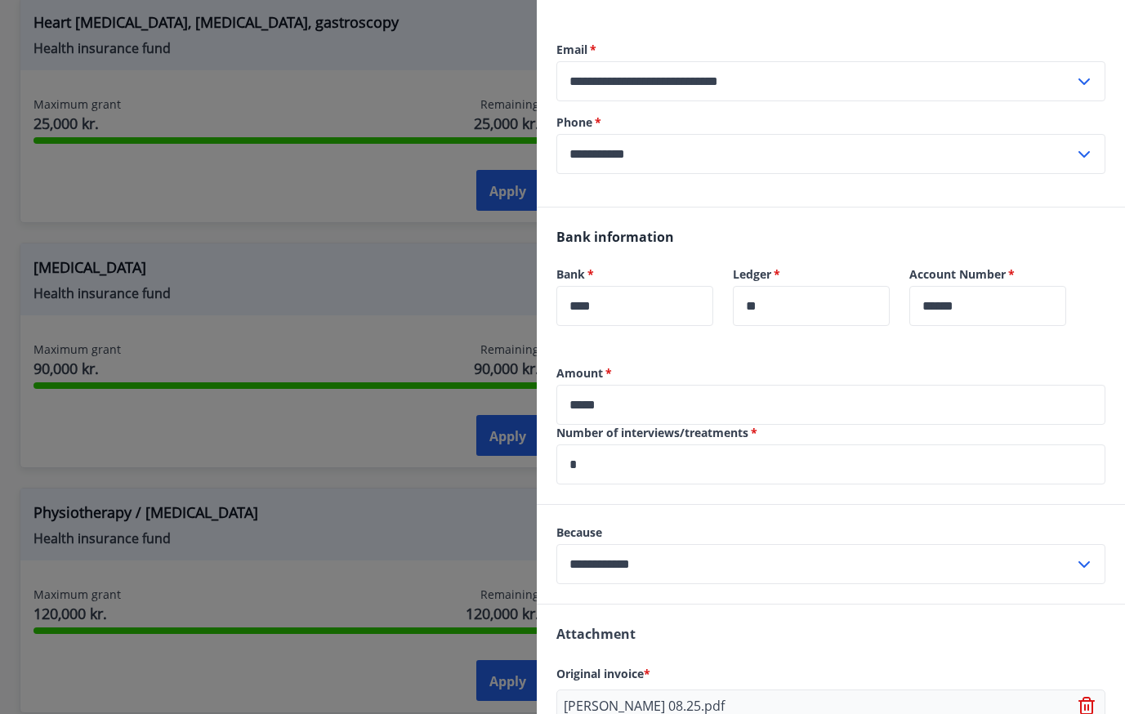
scroll to position [628, 0]
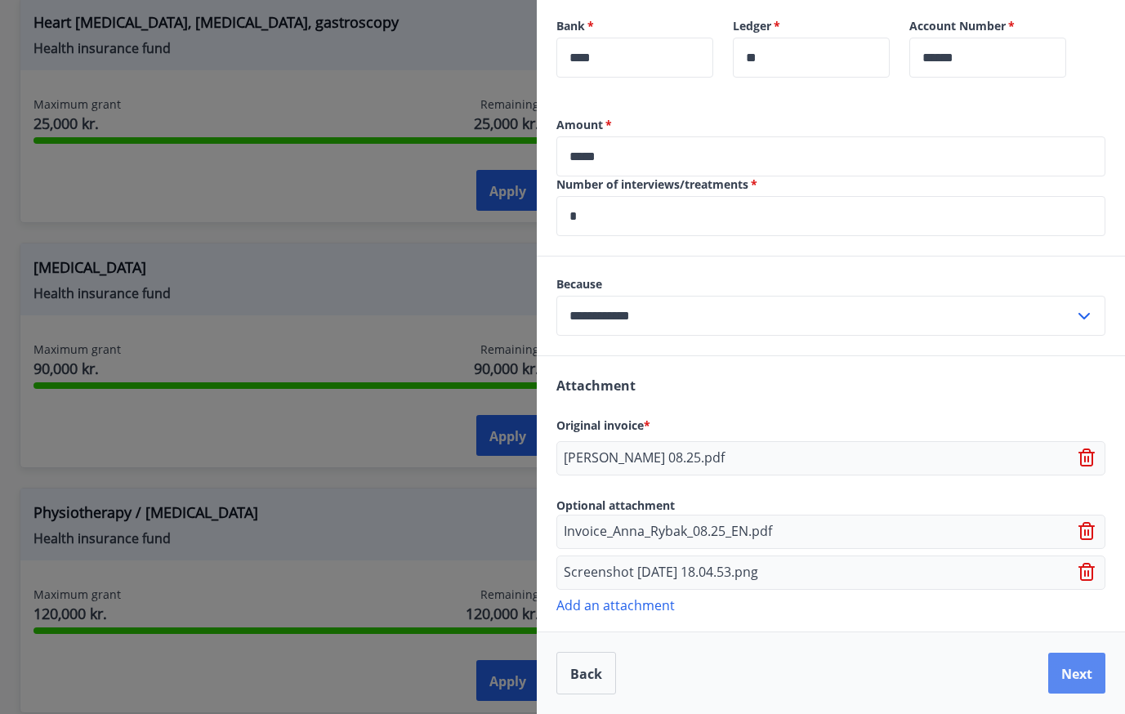
click at [1093, 688] on button "Next" at bounding box center [1076, 673] width 57 height 41
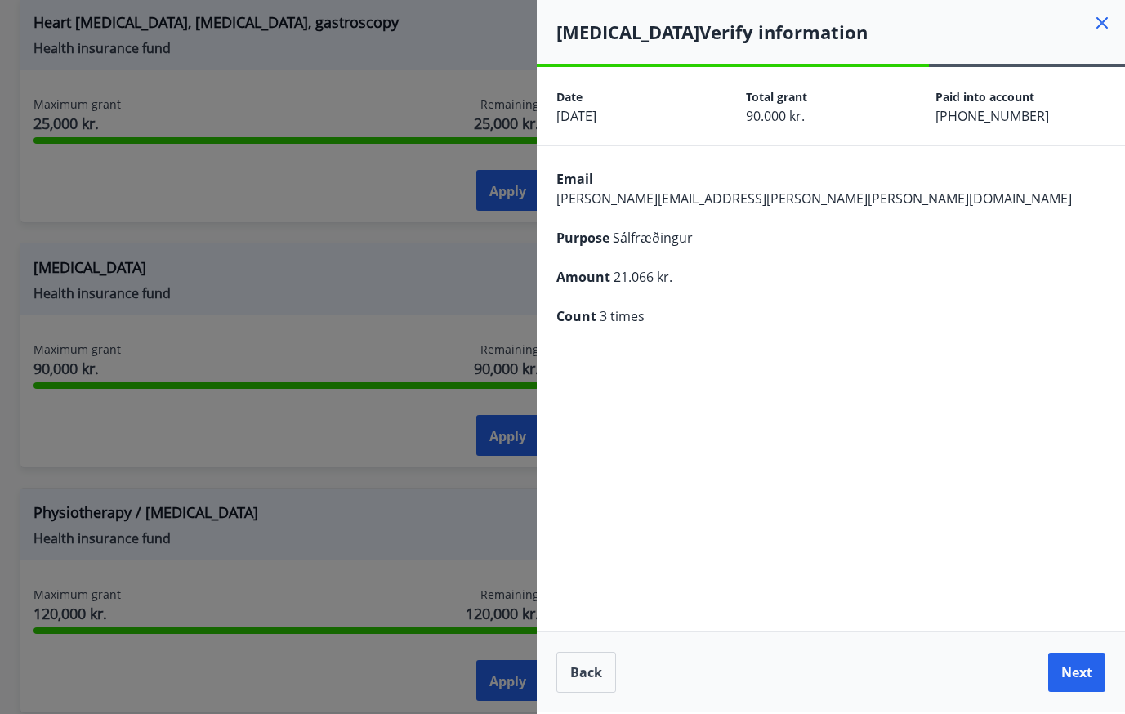
scroll to position [0, 0]
click at [1093, 688] on button "Next" at bounding box center [1076, 671] width 57 height 41
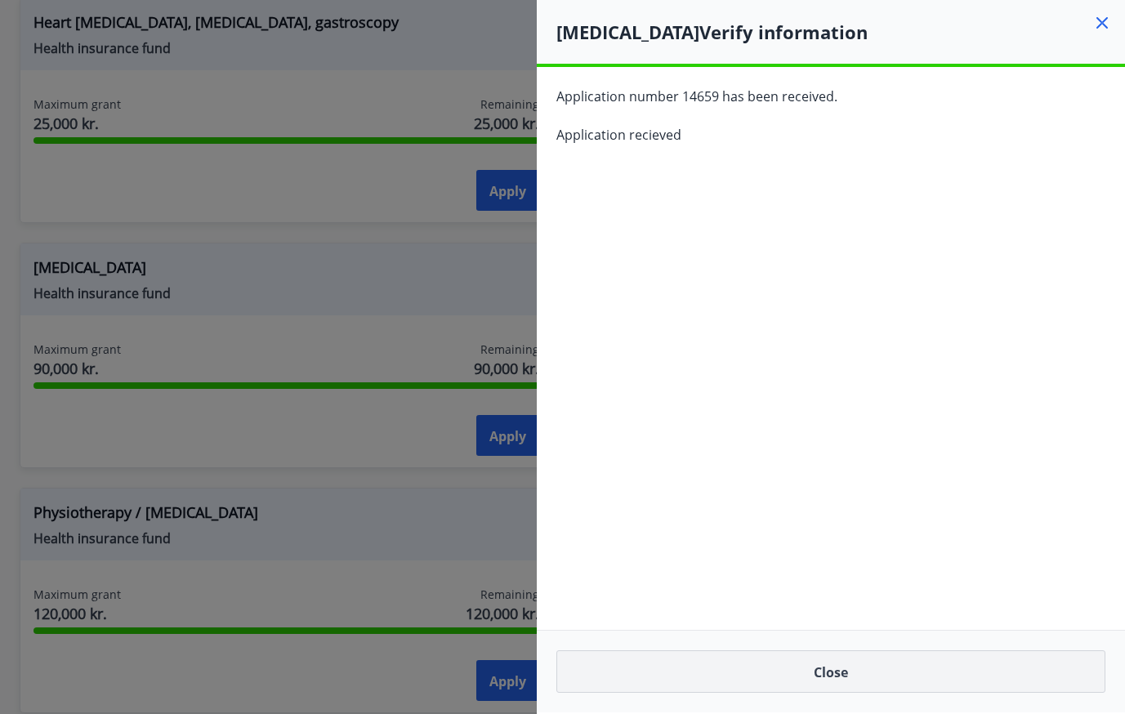
click at [1032, 672] on button "Close" at bounding box center [830, 671] width 549 height 42
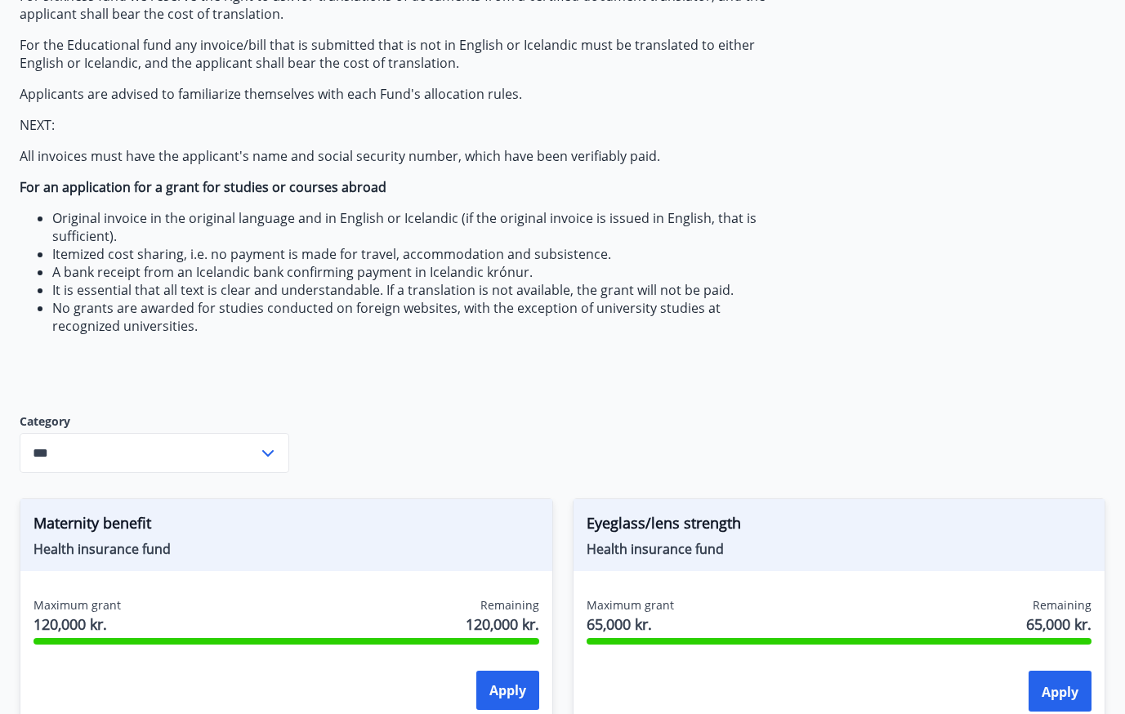
scroll to position [56, 0]
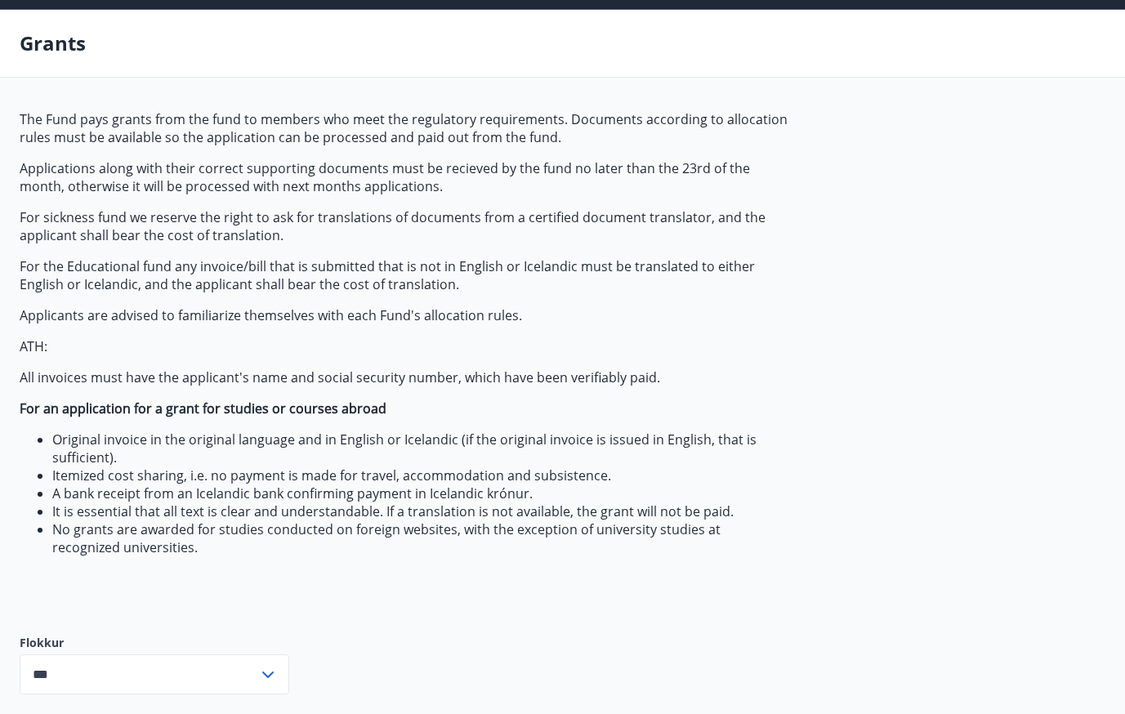
click at [612, 238] on p "For sickness fund we reserve the right to ask for translations of documents fro…" at bounding box center [405, 226] width 771 height 36
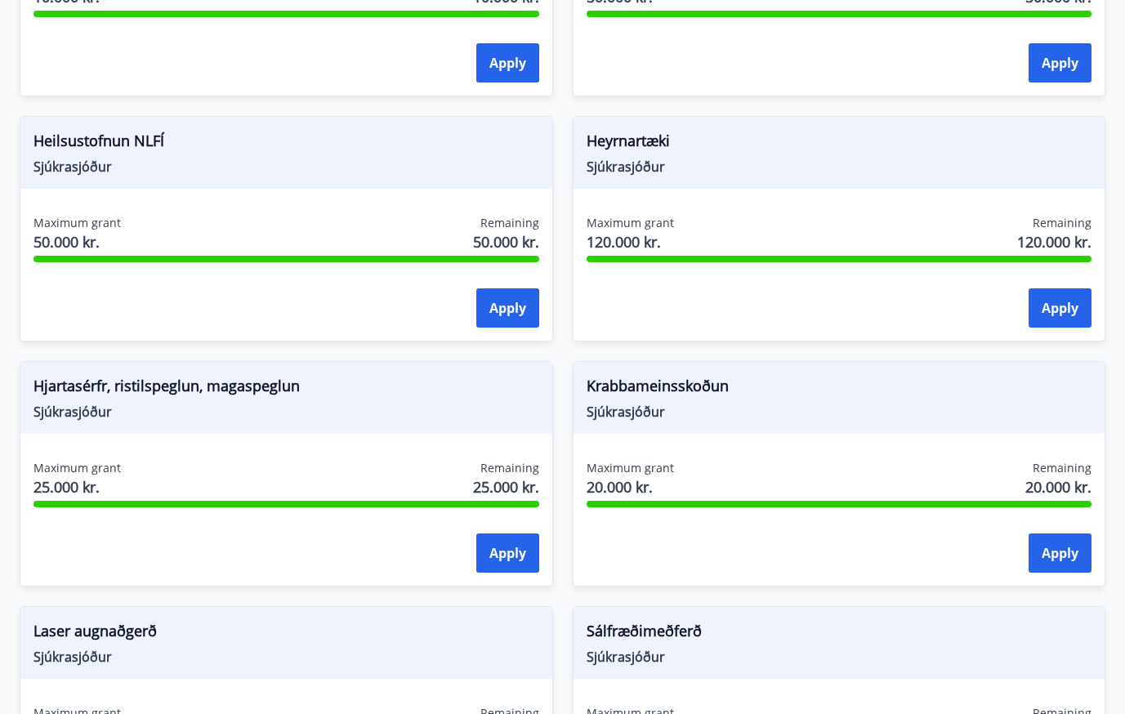
scroll to position [0, 0]
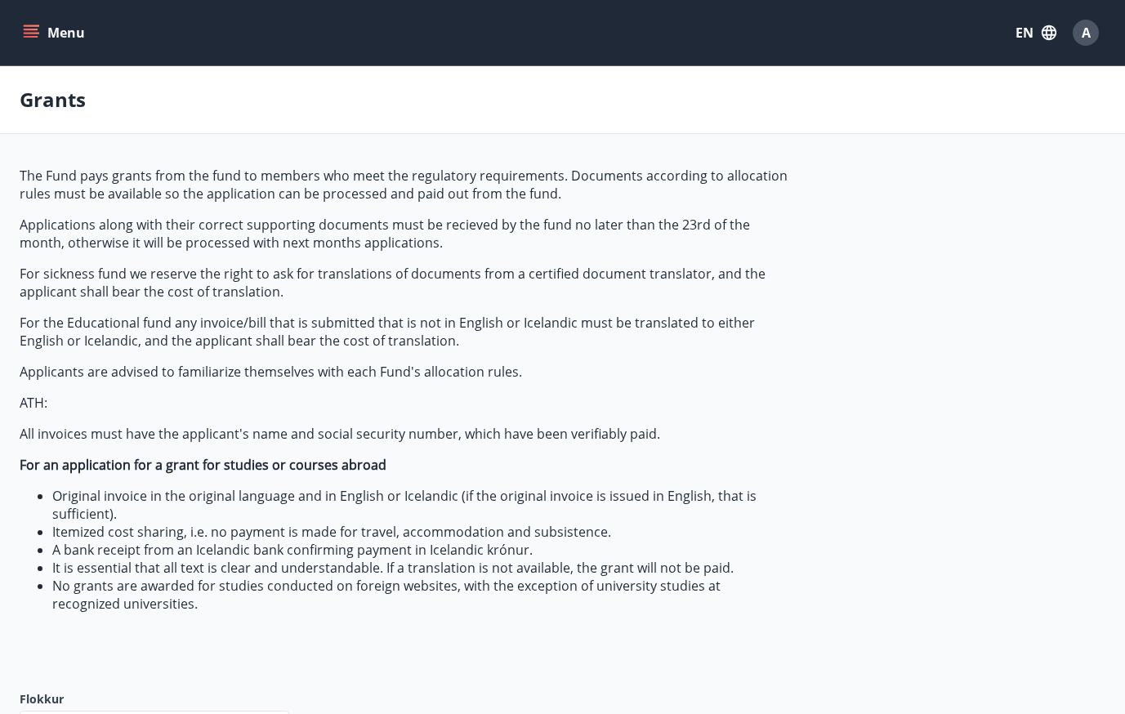
click at [26, 35] on icon "menu" at bounding box center [31, 33] width 16 height 16
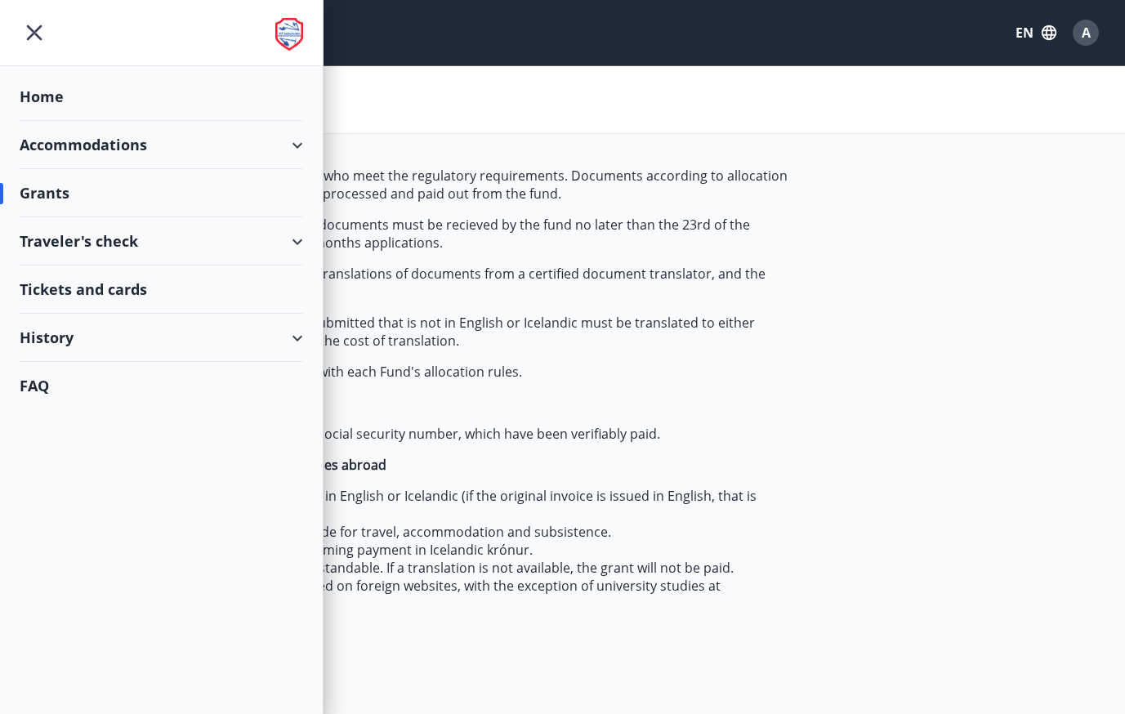
click at [53, 196] on div "Grants" at bounding box center [162, 193] width 284 height 48
click at [123, 228] on div "Traveler's check" at bounding box center [162, 241] width 284 height 48
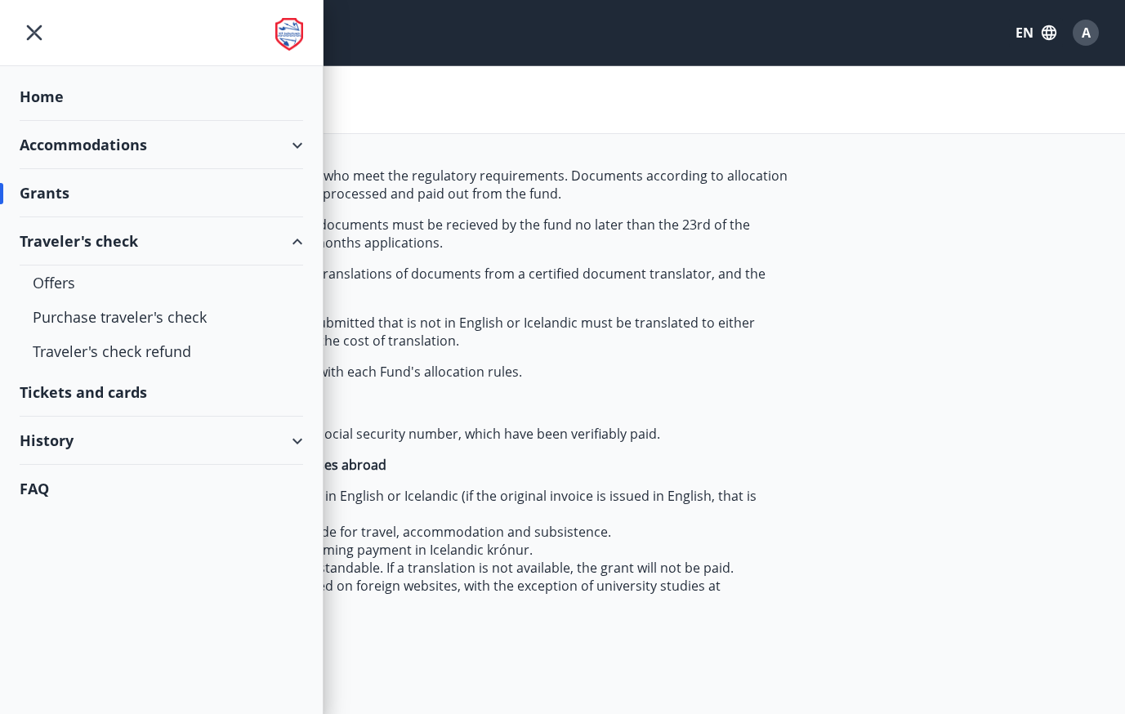
click at [76, 438] on div "History" at bounding box center [162, 441] width 284 height 48
click at [69, 492] on div "Traveler's check" at bounding box center [161, 482] width 257 height 34
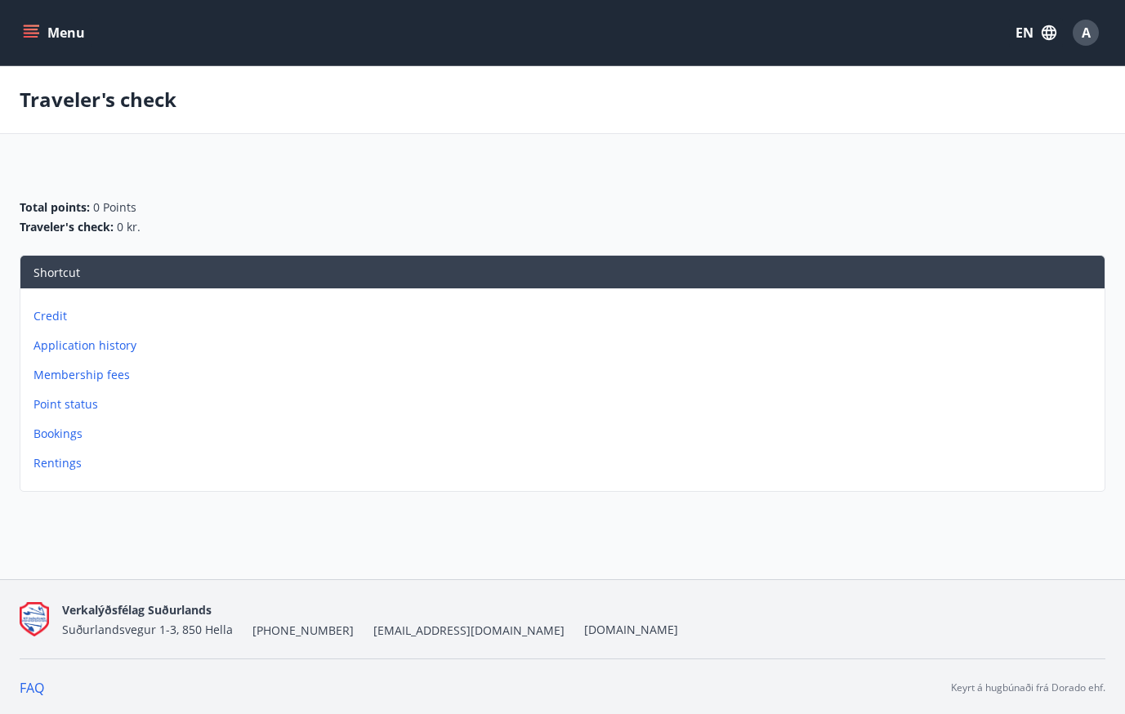
click at [114, 353] on p "Application history" at bounding box center [566, 345] width 1065 height 16
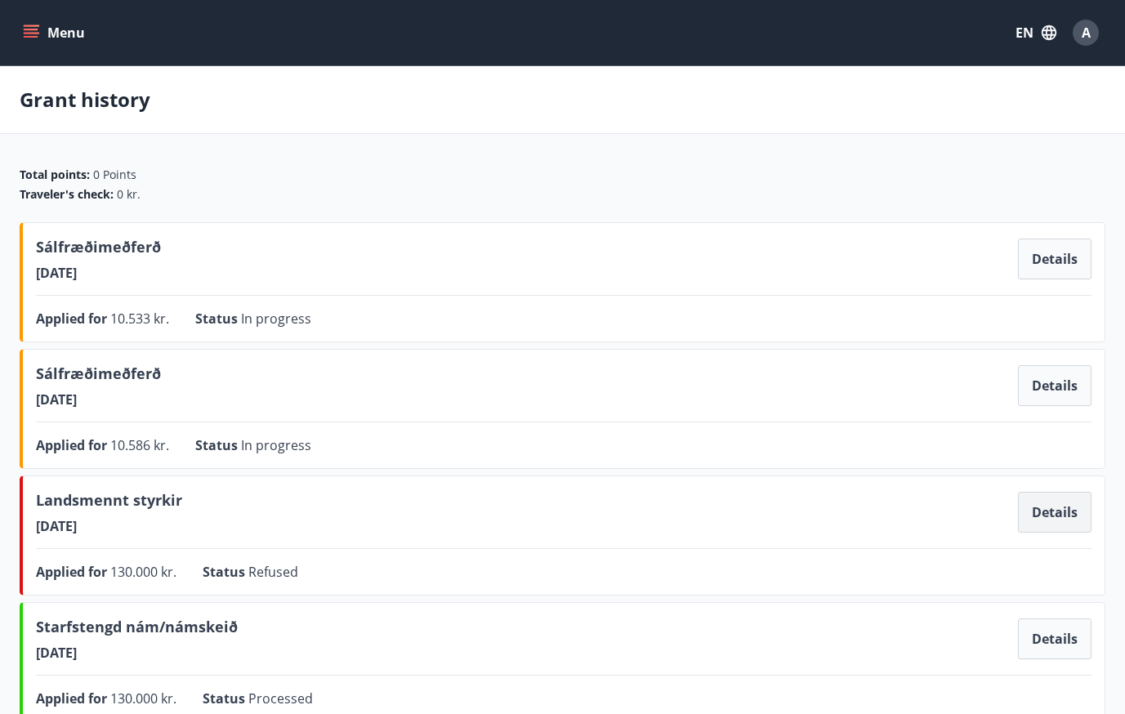
click at [1066, 510] on button "Details" at bounding box center [1055, 512] width 74 height 41
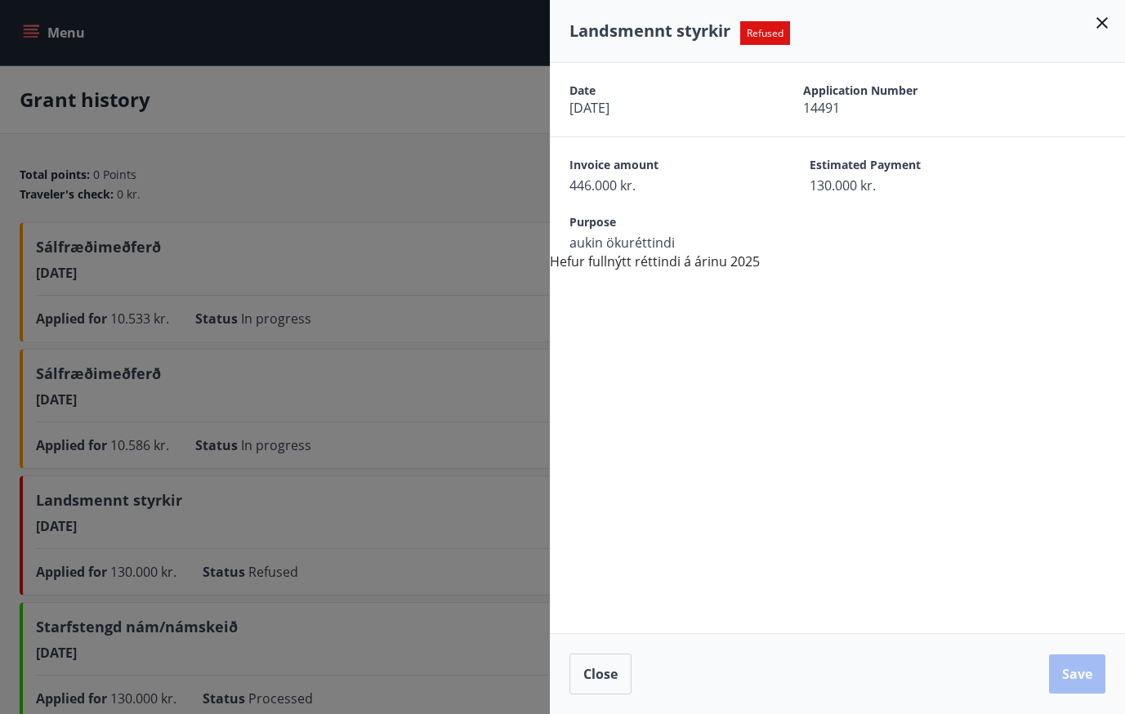
click at [384, 546] on div at bounding box center [562, 357] width 1125 height 714
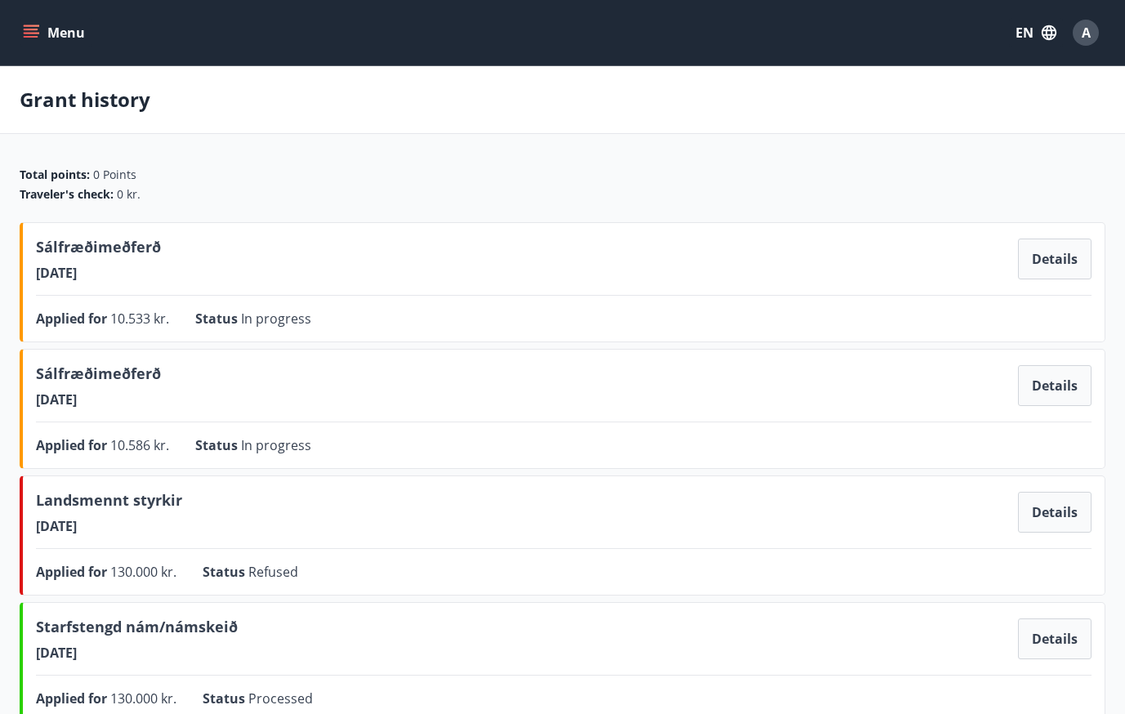
scroll to position [190, 0]
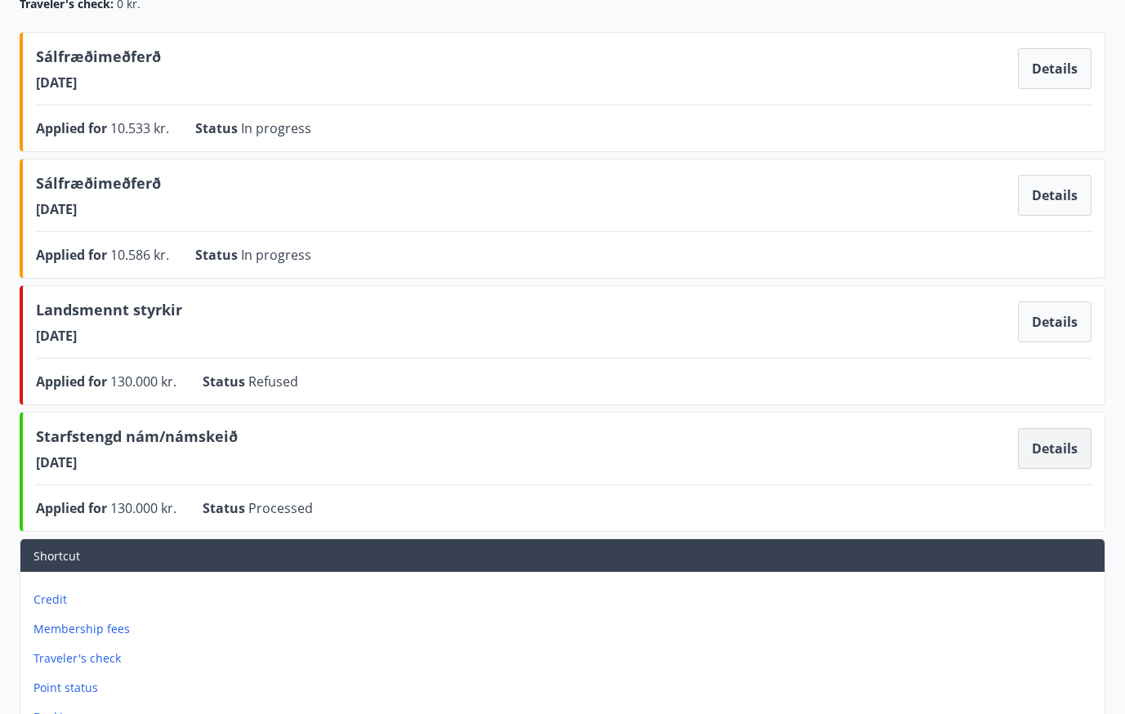
click at [1057, 455] on button "Details" at bounding box center [1055, 448] width 74 height 41
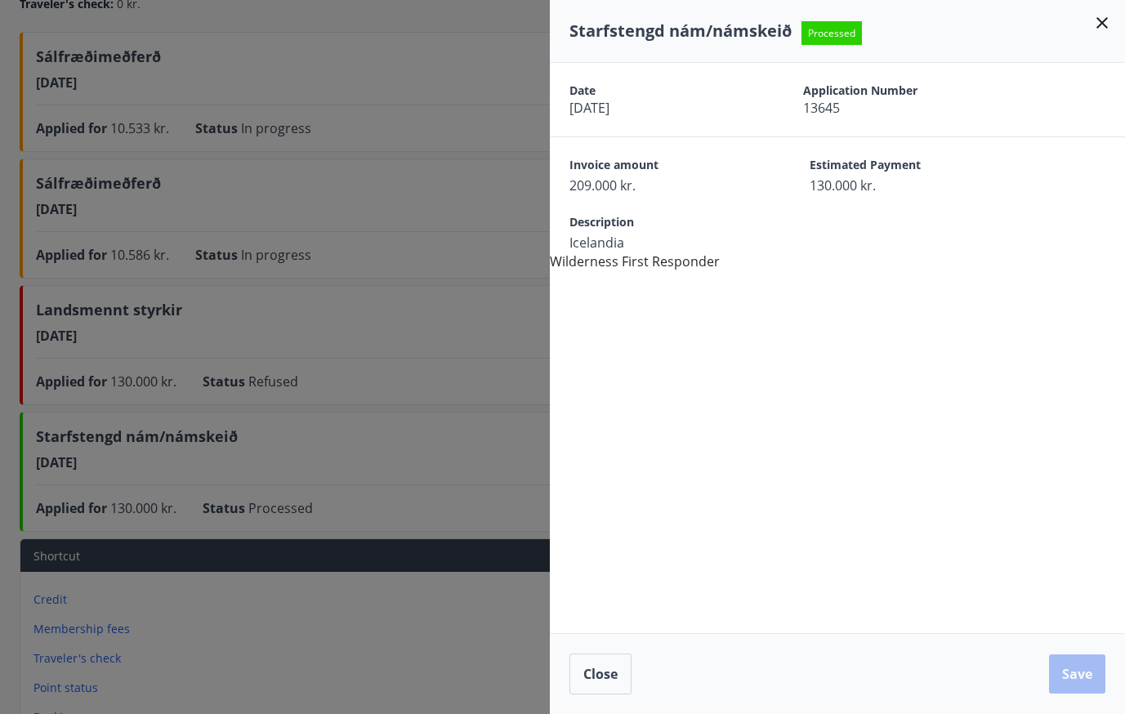
click at [468, 476] on div at bounding box center [562, 357] width 1125 height 714
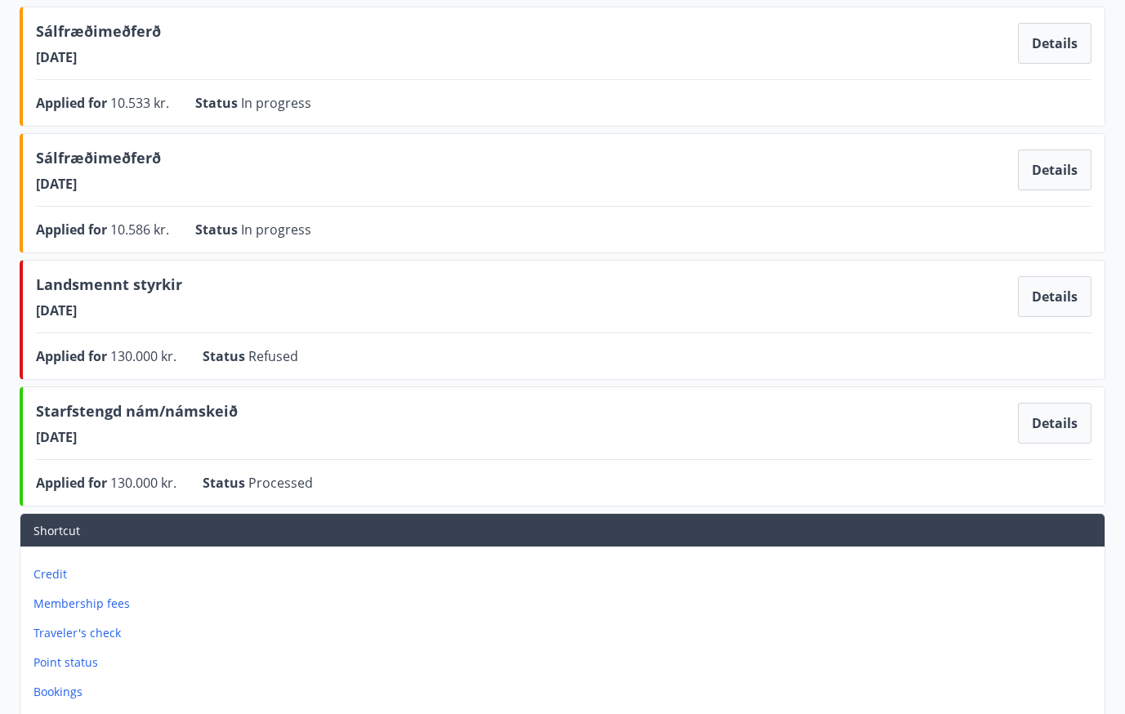
scroll to position [0, 0]
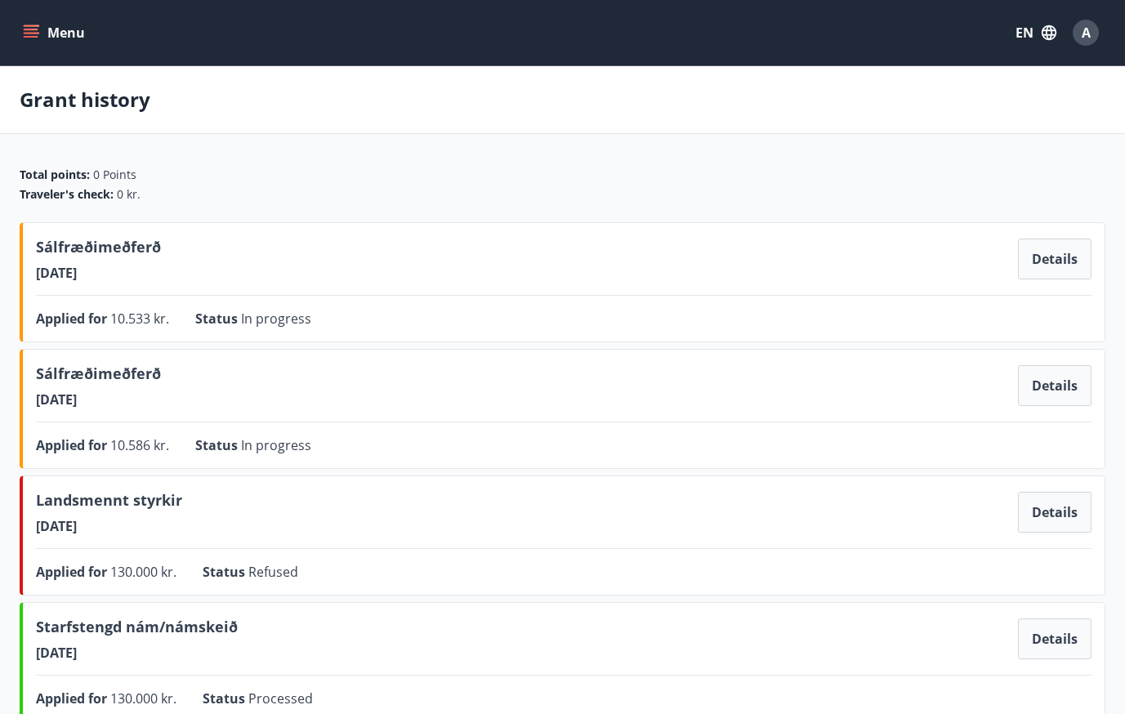
click at [75, 39] on button "Menu" at bounding box center [56, 32] width 72 height 29
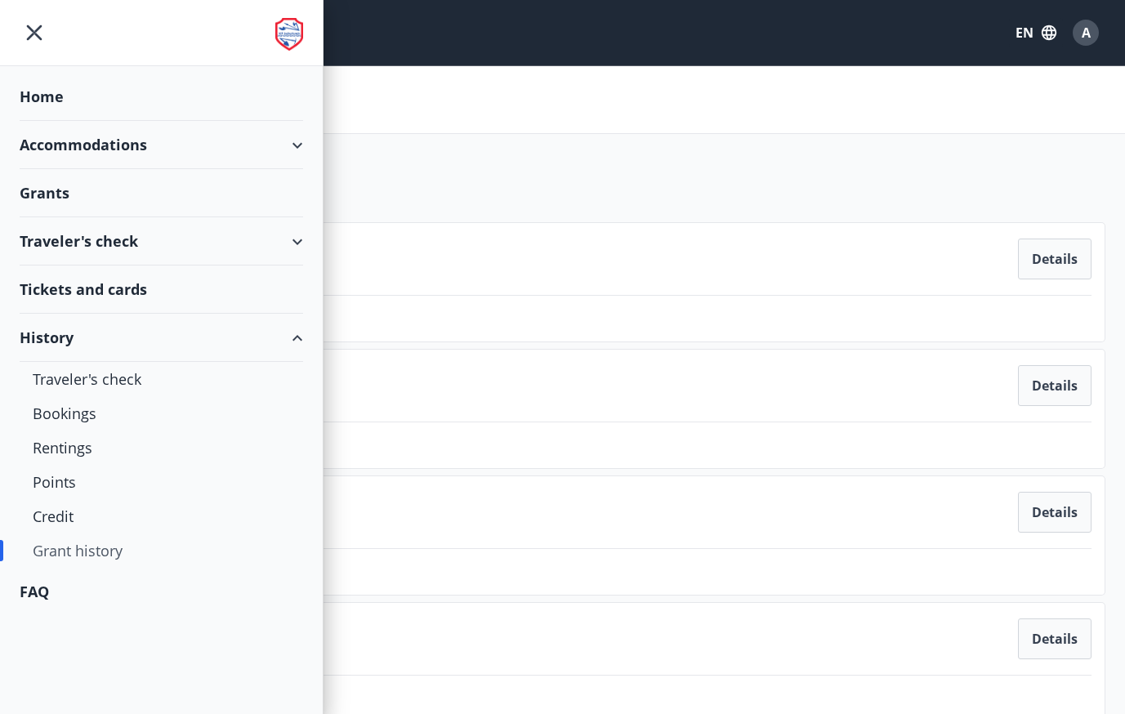
click at [42, 205] on div "Grants" at bounding box center [162, 193] width 284 height 48
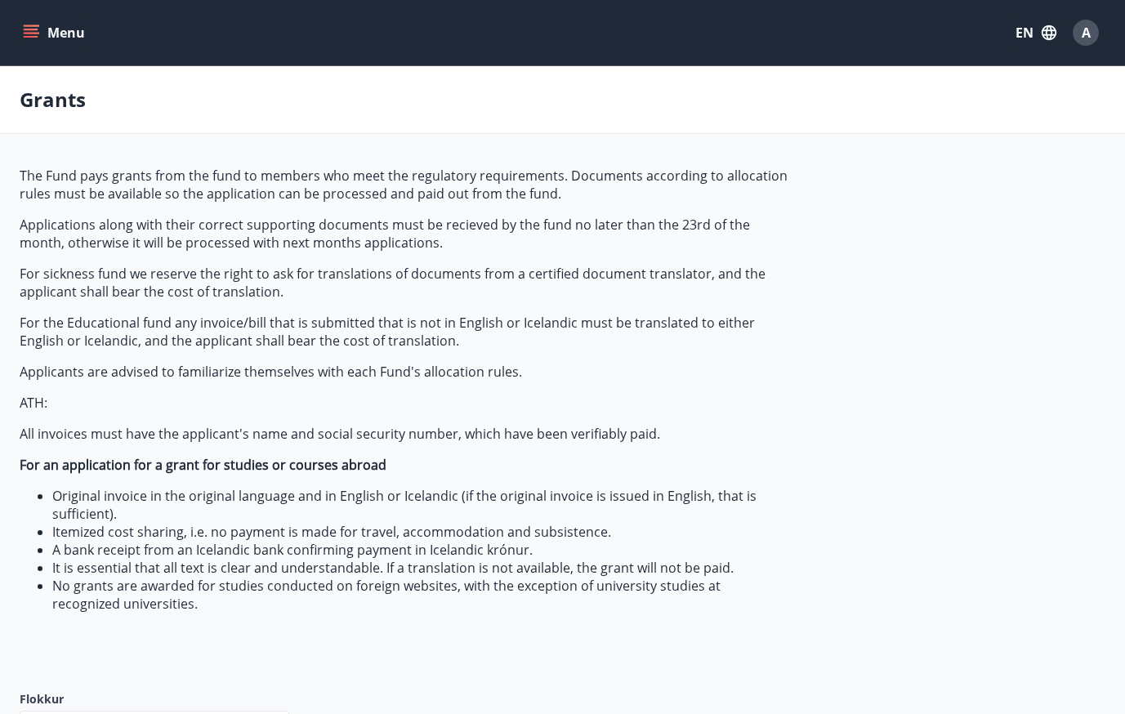
type input "***"
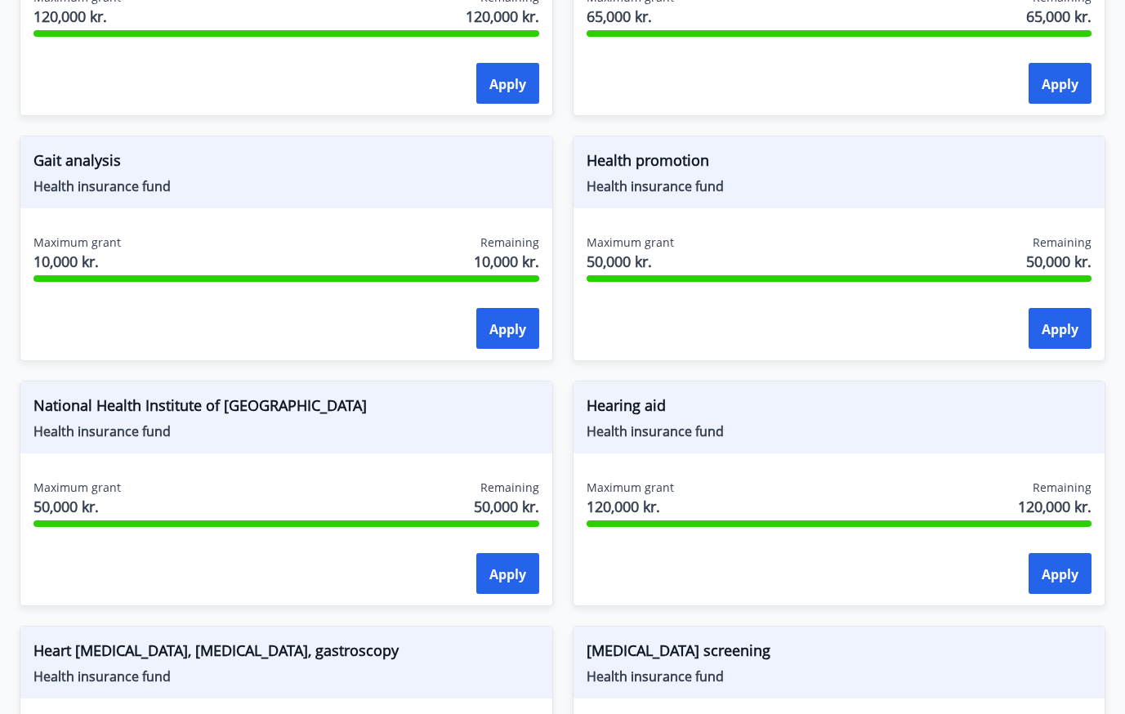
scroll to position [892, 0]
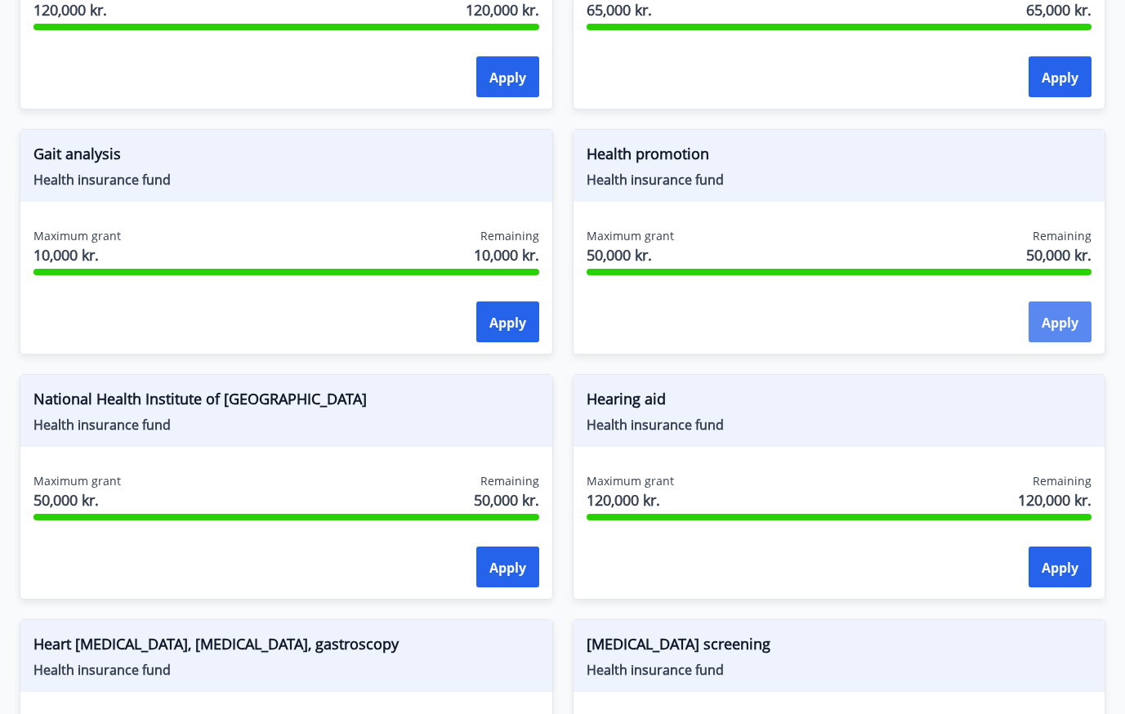
click at [1061, 331] on font "Apply" at bounding box center [1060, 323] width 37 height 18
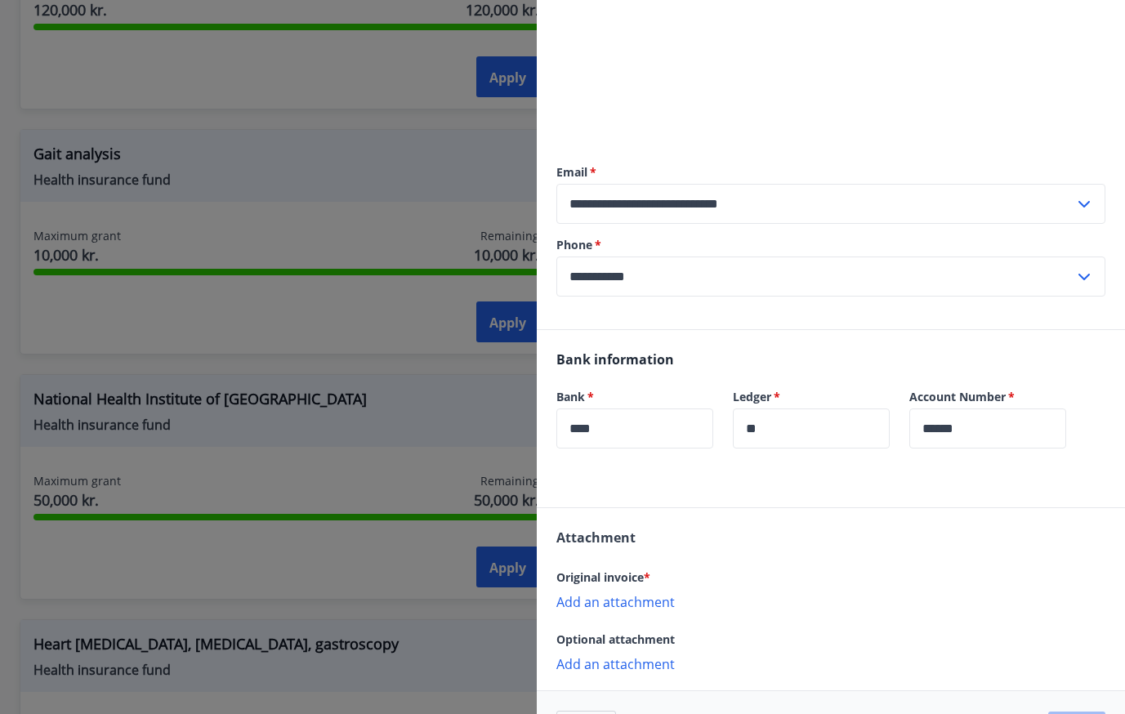
scroll to position [355, 0]
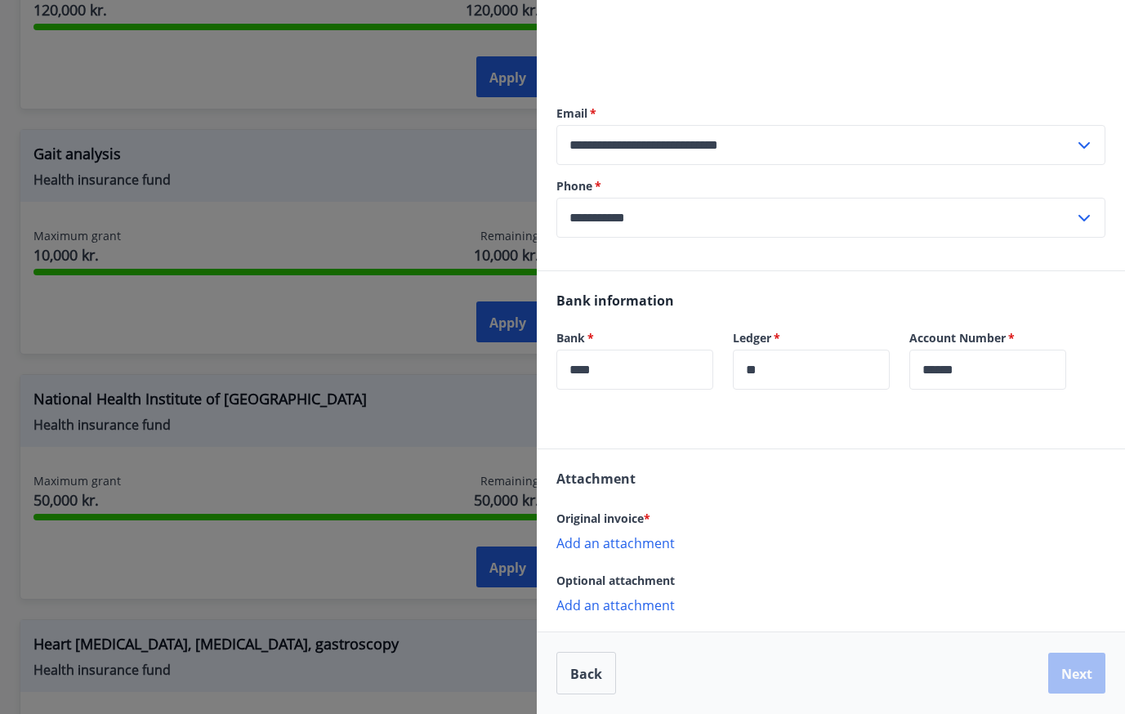
click at [651, 544] on font "Add an attachment" at bounding box center [615, 543] width 118 height 18
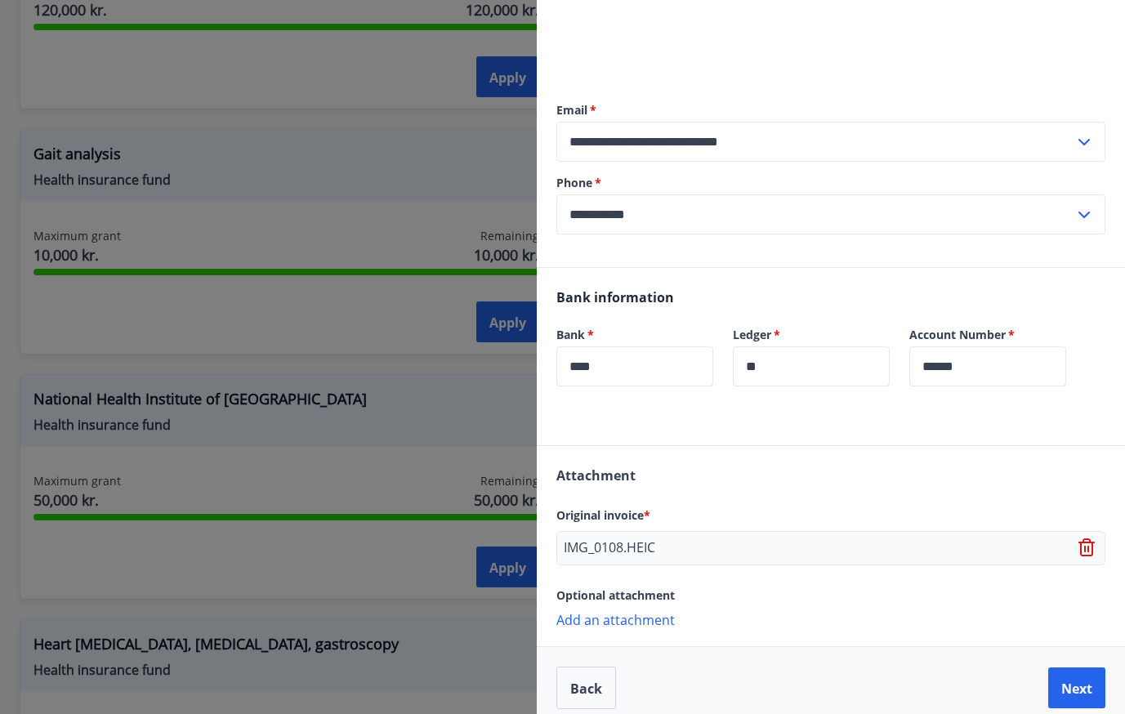
scroll to position [373, 0]
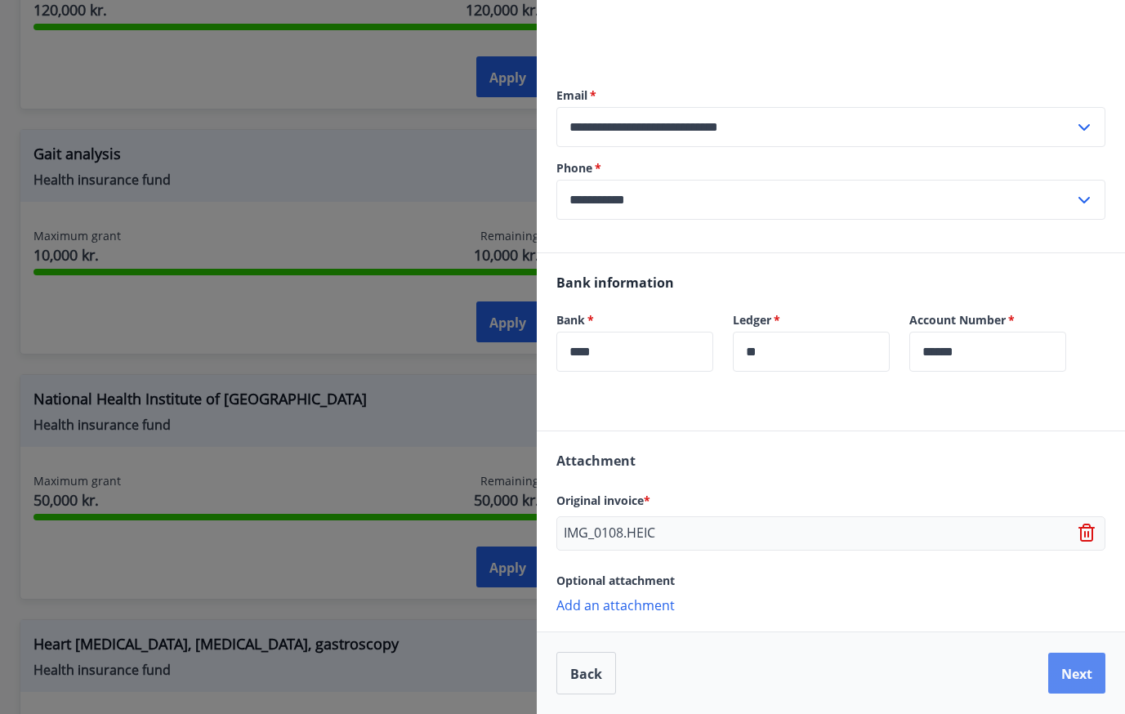
click at [1071, 668] on font "Next" at bounding box center [1077, 674] width 31 height 18
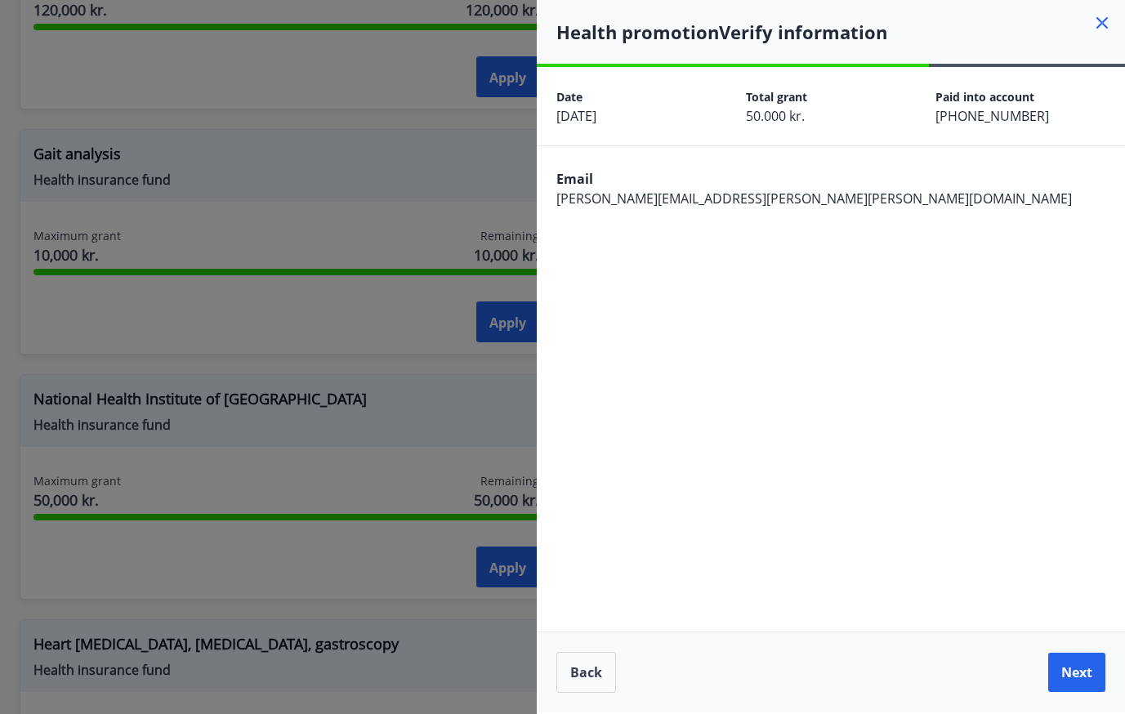
scroll to position [0, 0]
click at [625, 673] on div "Back Next" at bounding box center [830, 671] width 549 height 42
click at [610, 673] on button "Back" at bounding box center [586, 671] width 60 height 42
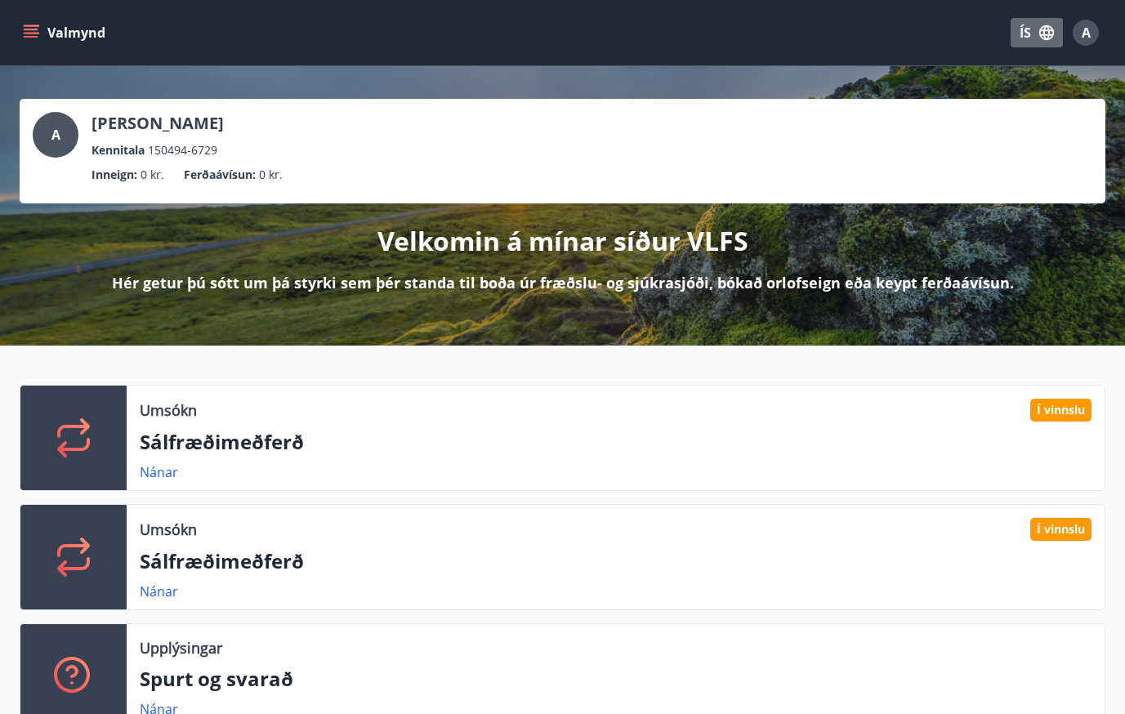
click at [1021, 35] on button "ÍS" at bounding box center [1037, 32] width 52 height 29
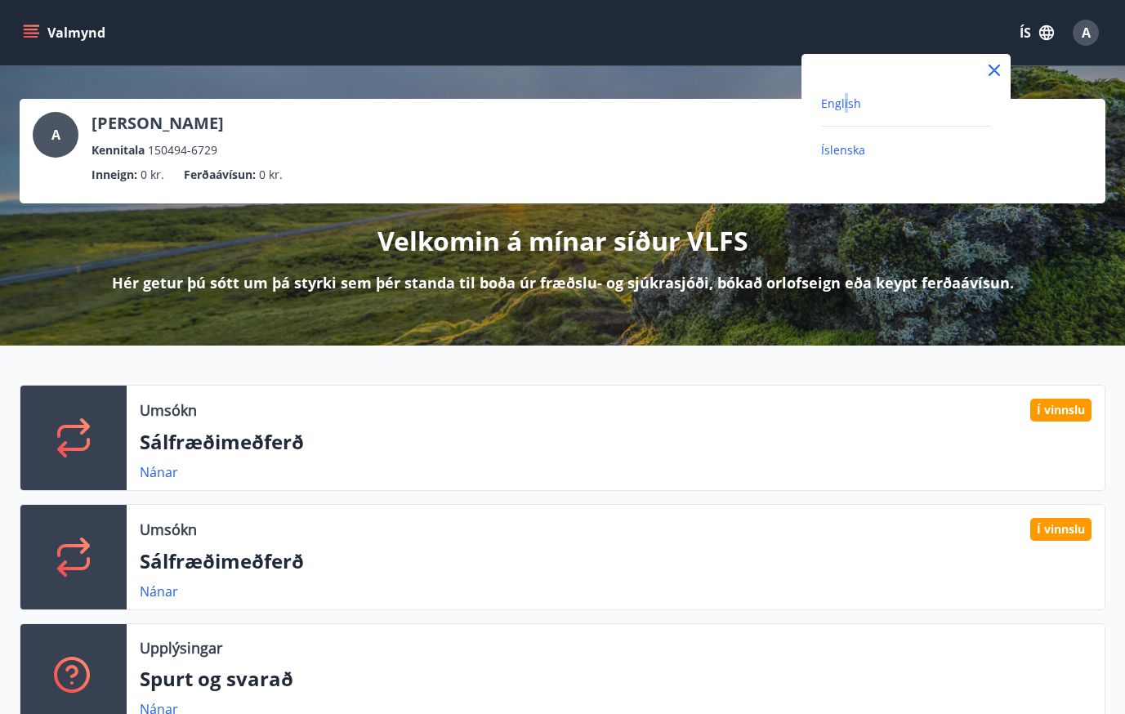
click at [845, 103] on span "English" at bounding box center [841, 104] width 40 height 16
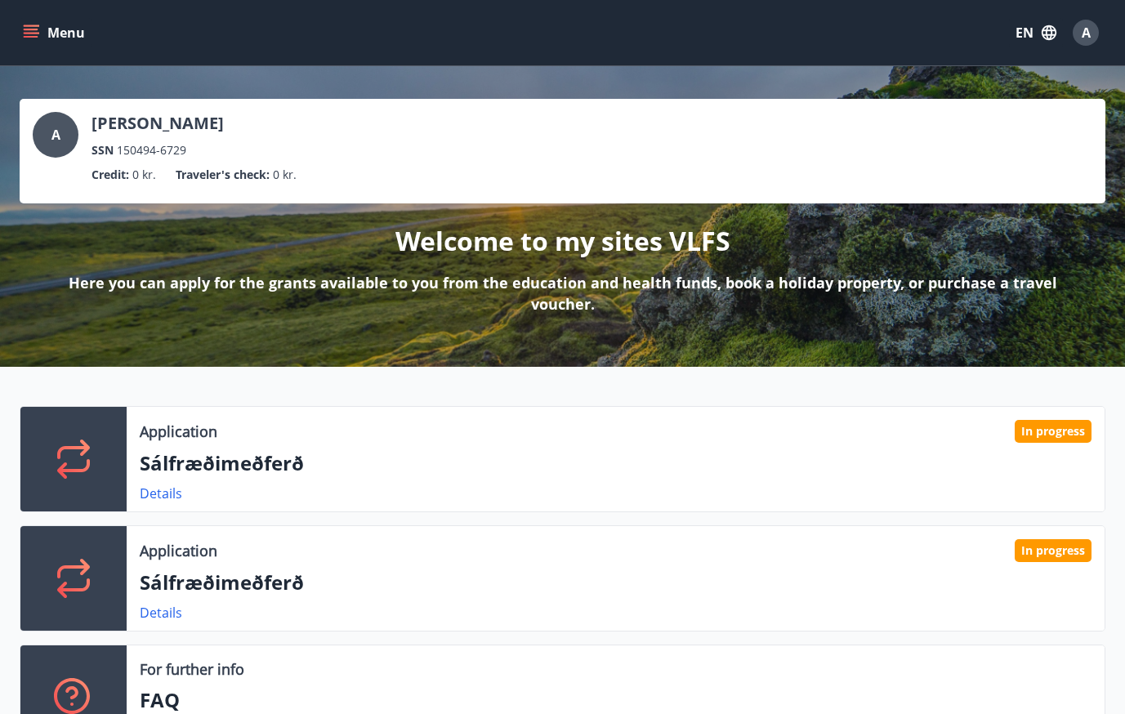
click at [79, 40] on button "Menu" at bounding box center [56, 32] width 72 height 29
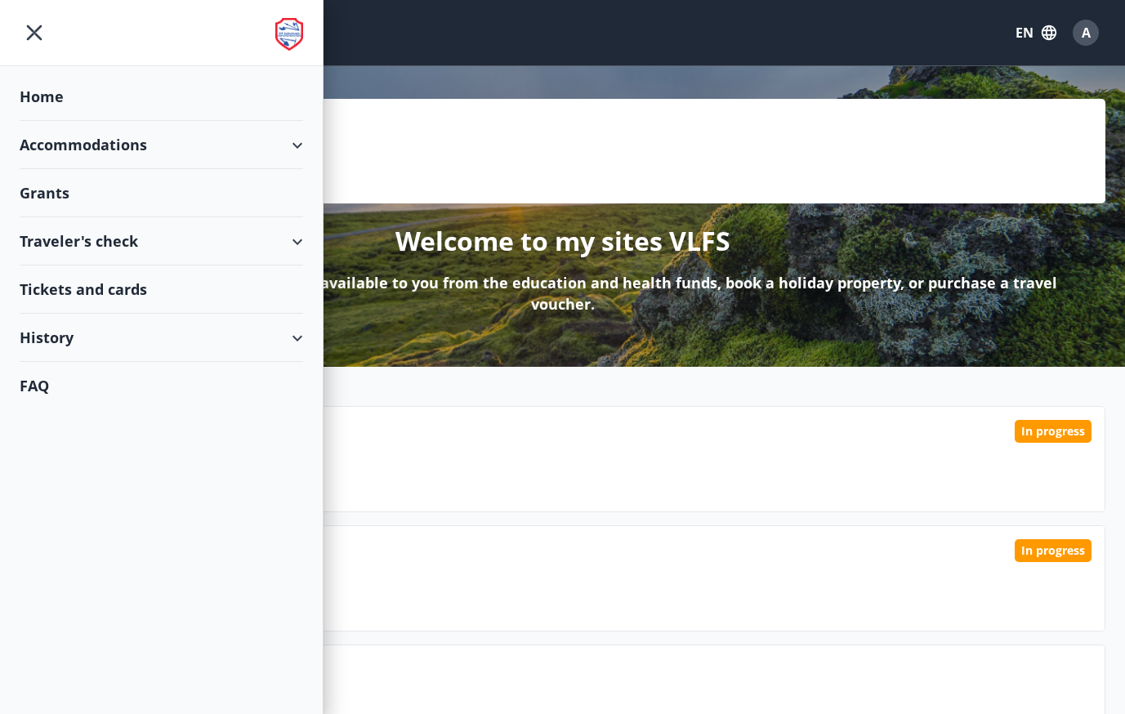
click at [29, 199] on div "Grants" at bounding box center [162, 193] width 284 height 48
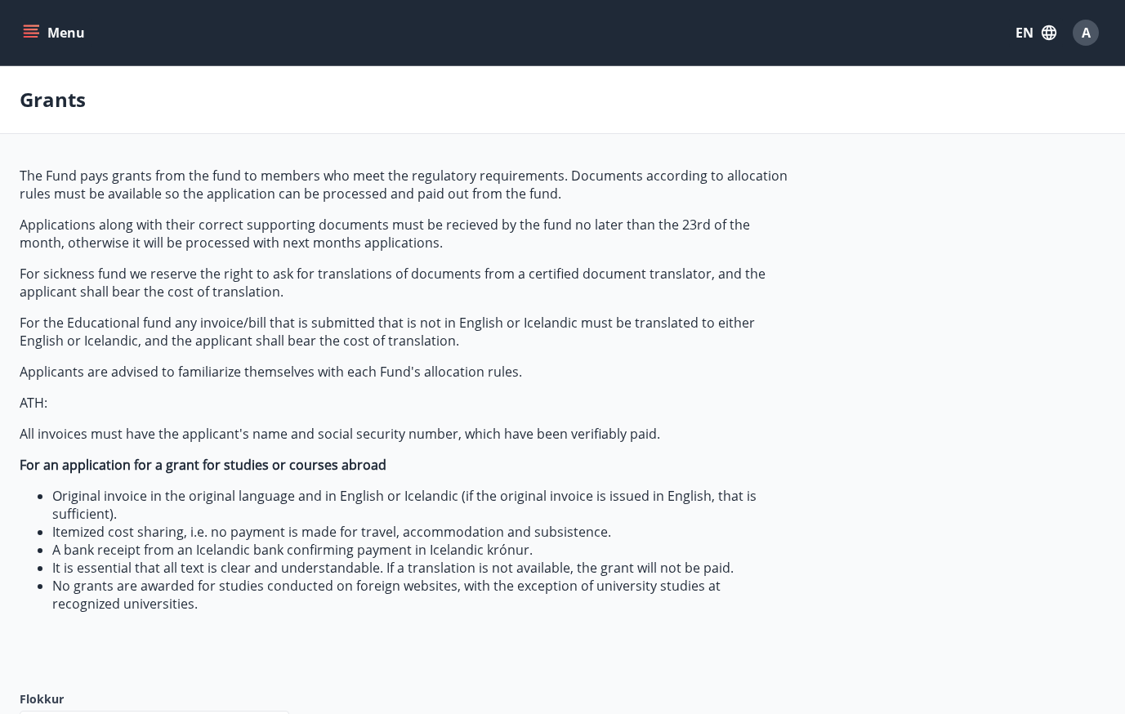
type input "***"
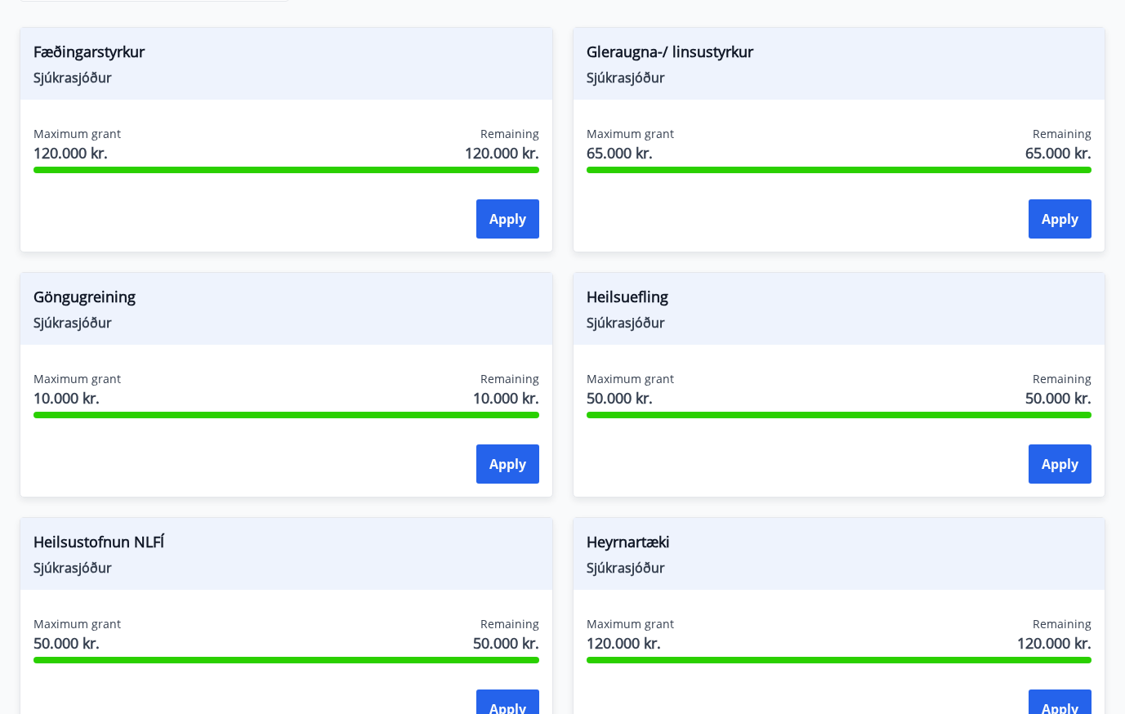
scroll to position [753, 0]
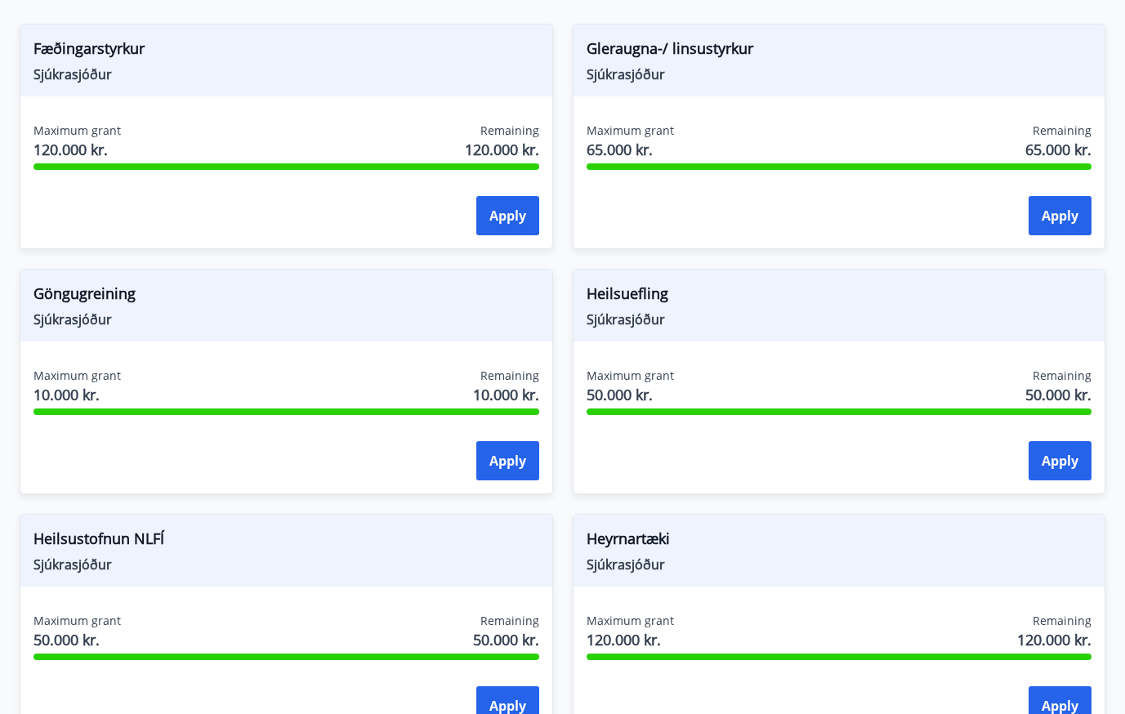
click at [1036, 433] on div "Maximum grant 50.000 kr. Remaining 50.000 kr. Apply" at bounding box center [840, 427] width 532 height 119
click at [1053, 467] on button "Apply" at bounding box center [1060, 460] width 63 height 39
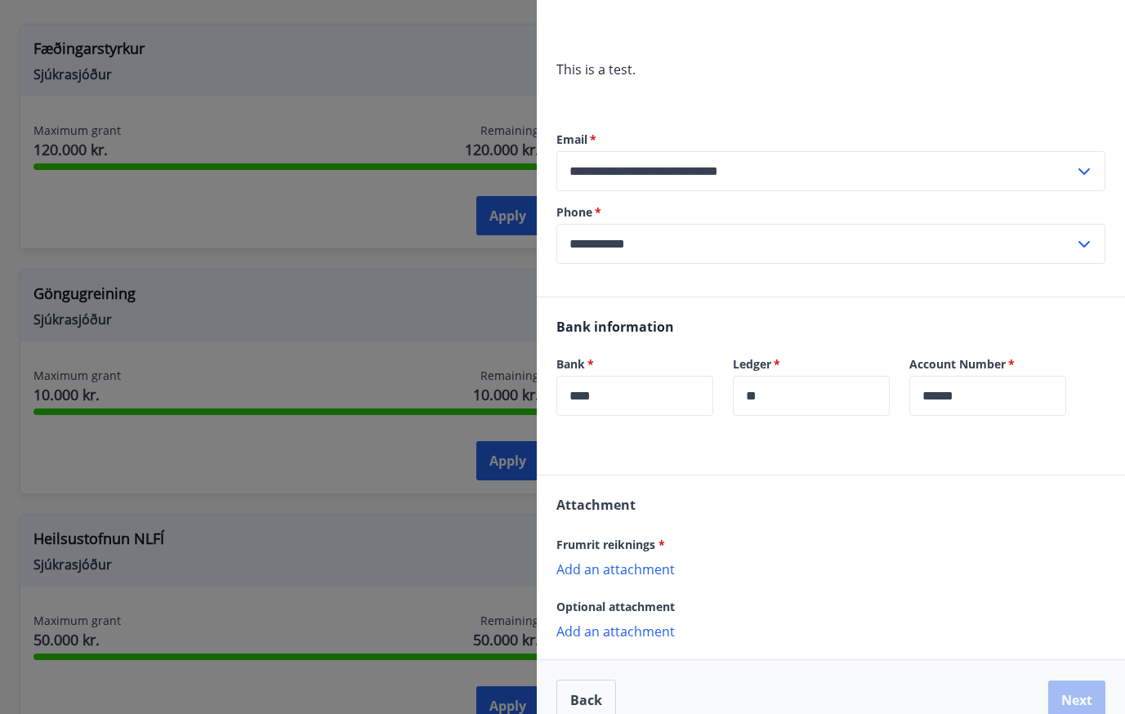
scroll to position [311, 0]
click at [634, 571] on p "Add an attachment" at bounding box center [830, 567] width 549 height 16
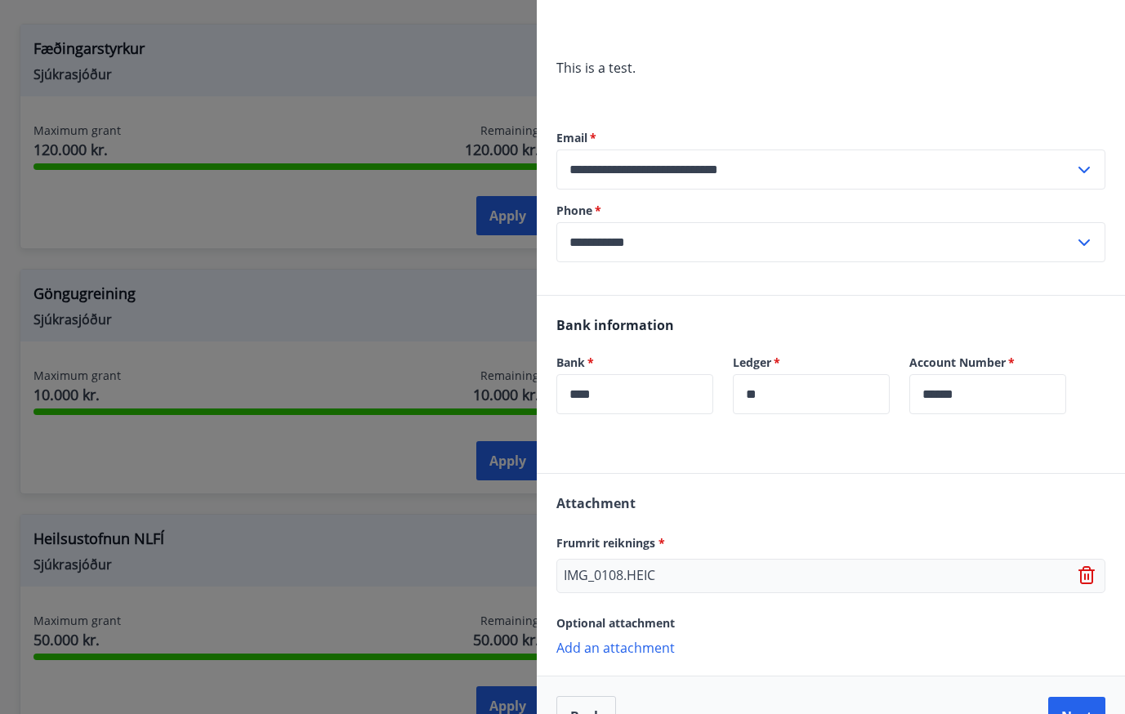
click at [626, 647] on p "Add an attachment" at bounding box center [830, 647] width 549 height 16
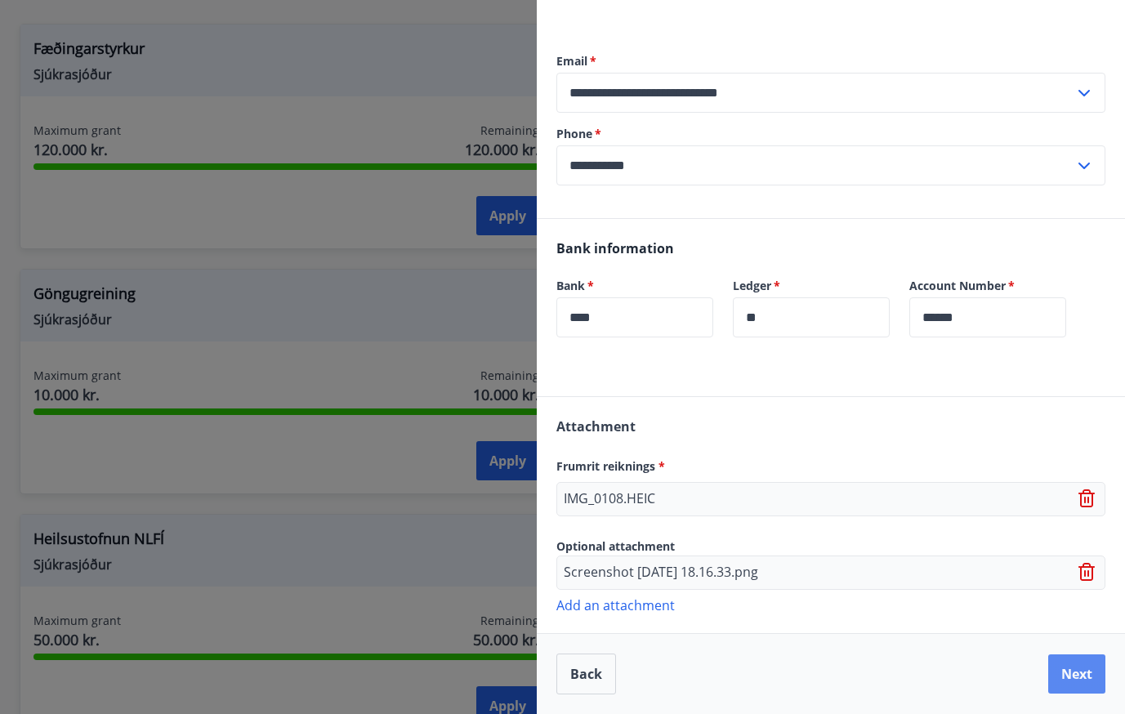
click at [1092, 674] on button "Next" at bounding box center [1076, 674] width 57 height 39
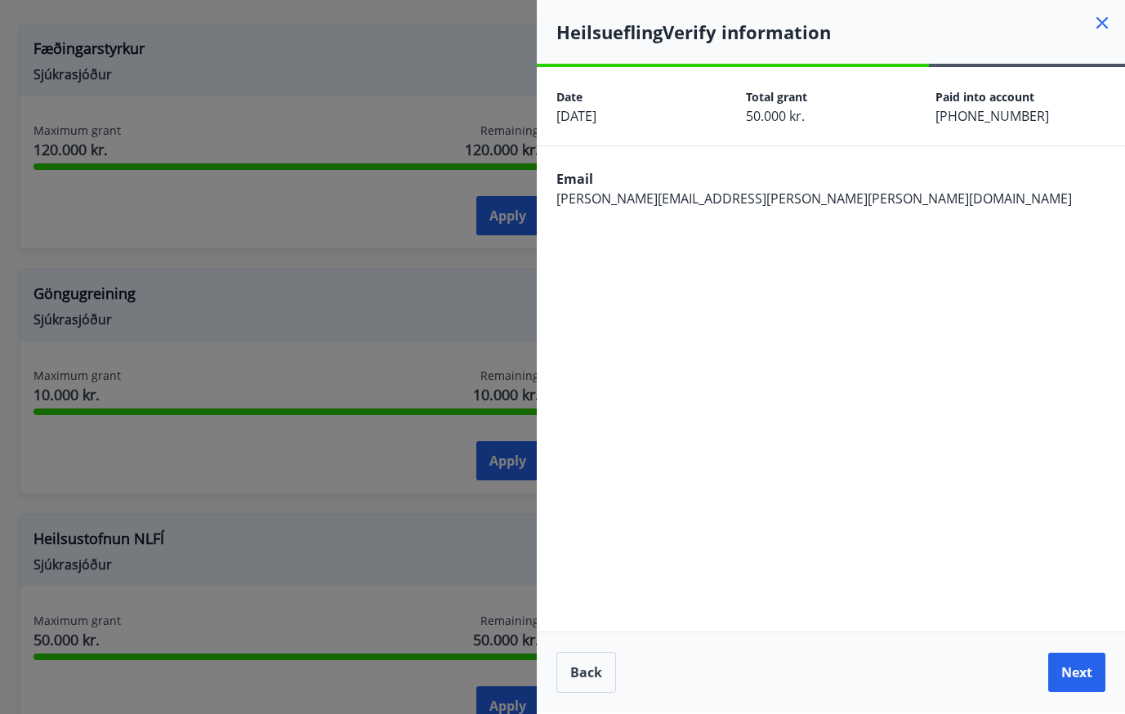
click at [1092, 674] on button "Next" at bounding box center [1076, 672] width 57 height 39
click at [1102, 26] on icon at bounding box center [1103, 23] width 20 height 20
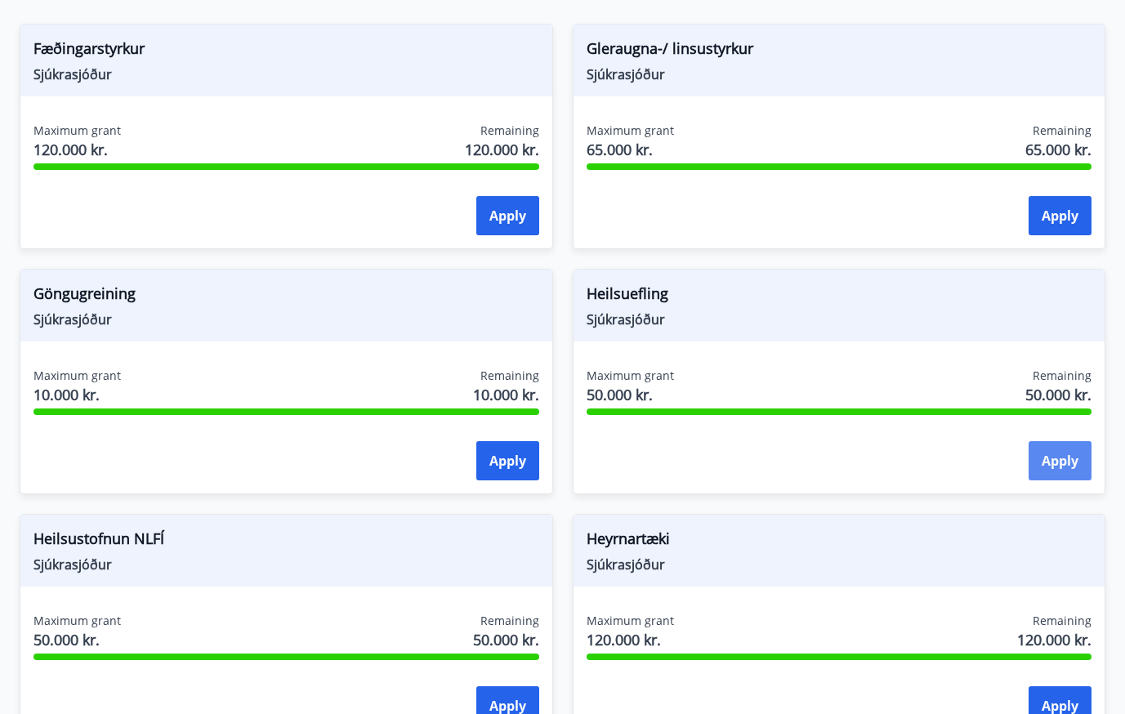
click at [1062, 469] on button "Apply" at bounding box center [1060, 460] width 63 height 39
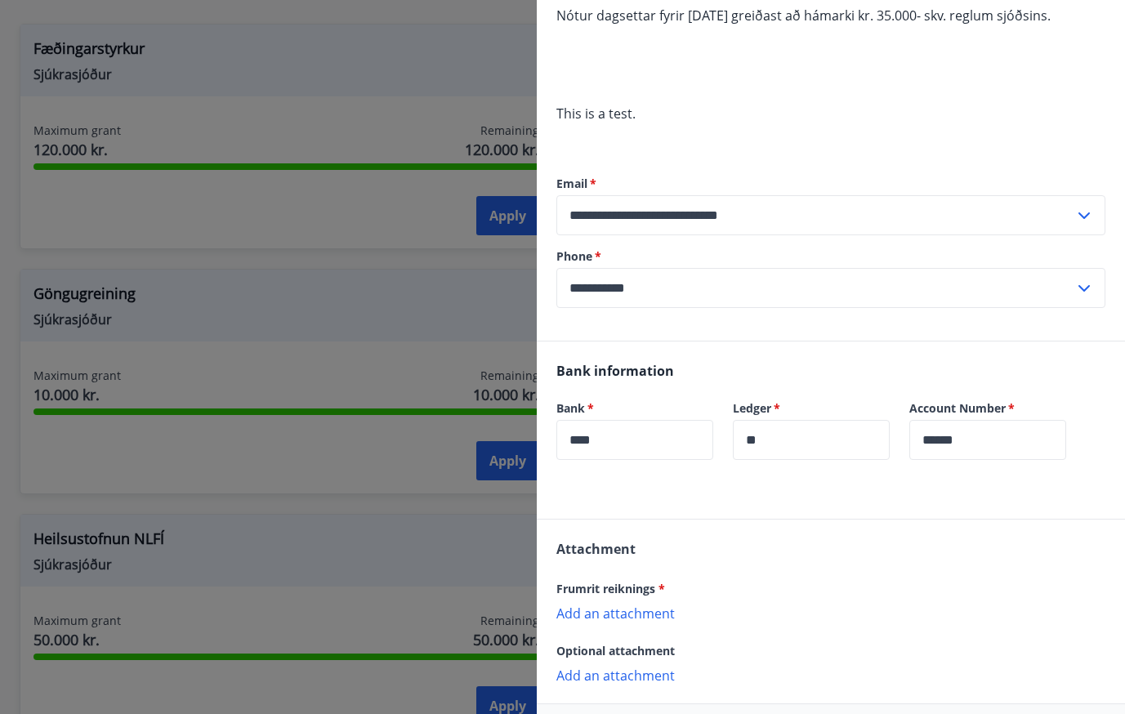
scroll to position [335, 0]
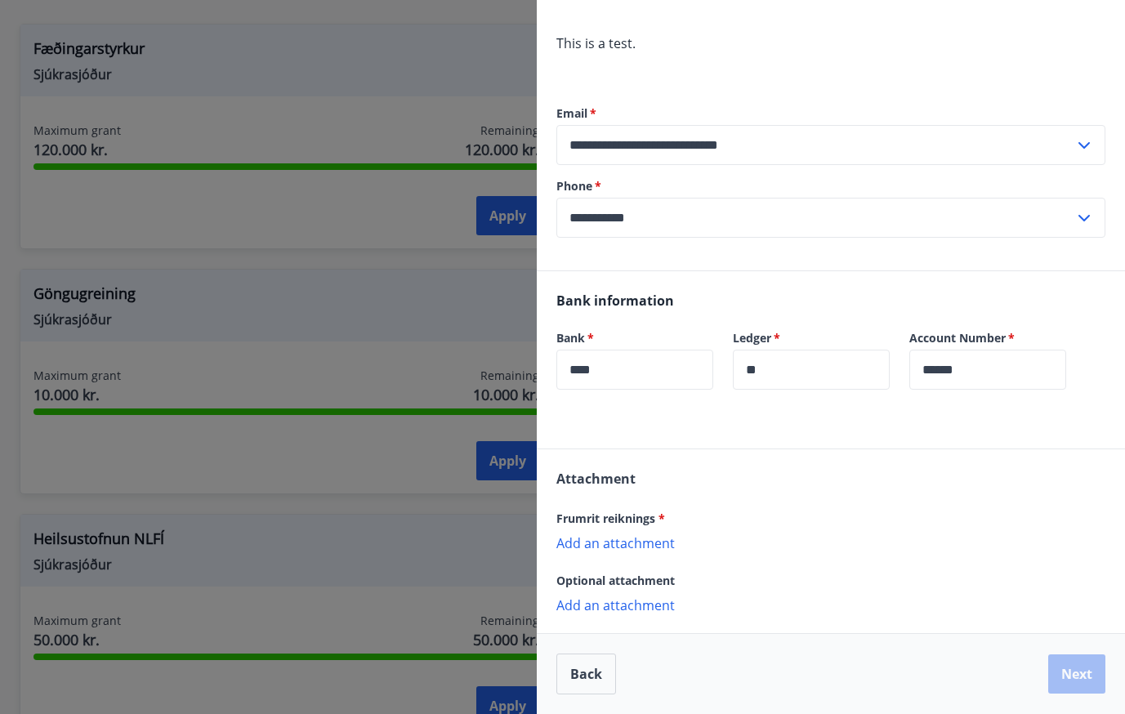
click at [663, 606] on p "Add an attachment" at bounding box center [830, 605] width 549 height 16
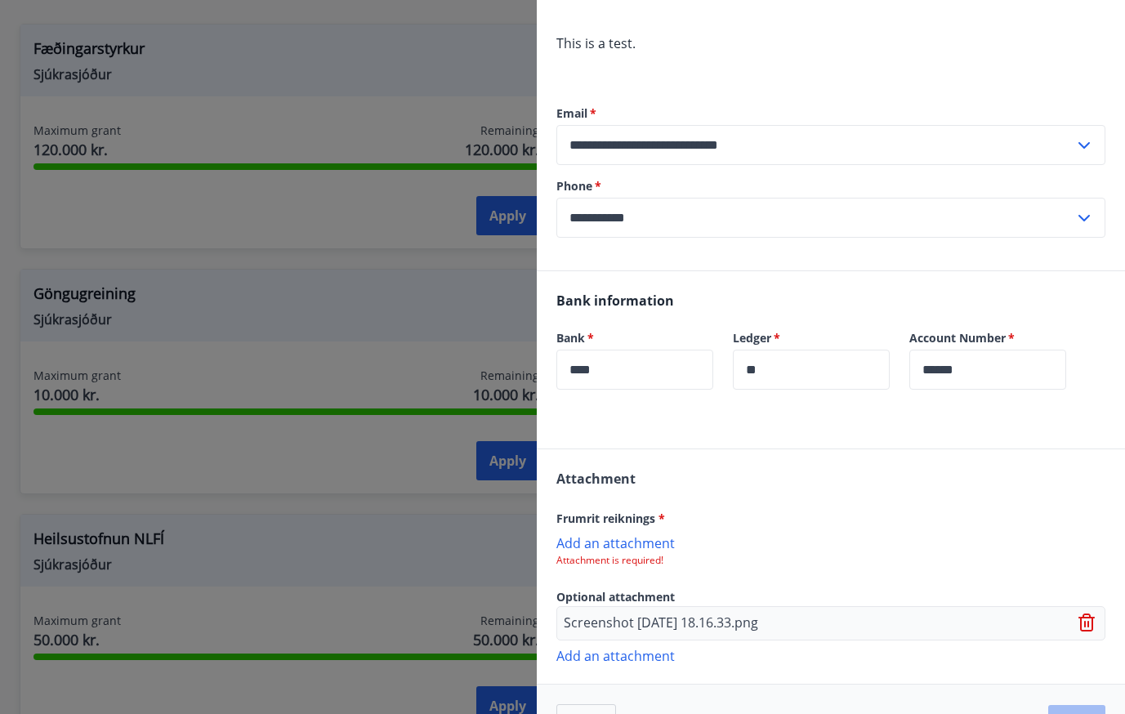
click at [644, 541] on p "Add an attachment" at bounding box center [830, 542] width 549 height 16
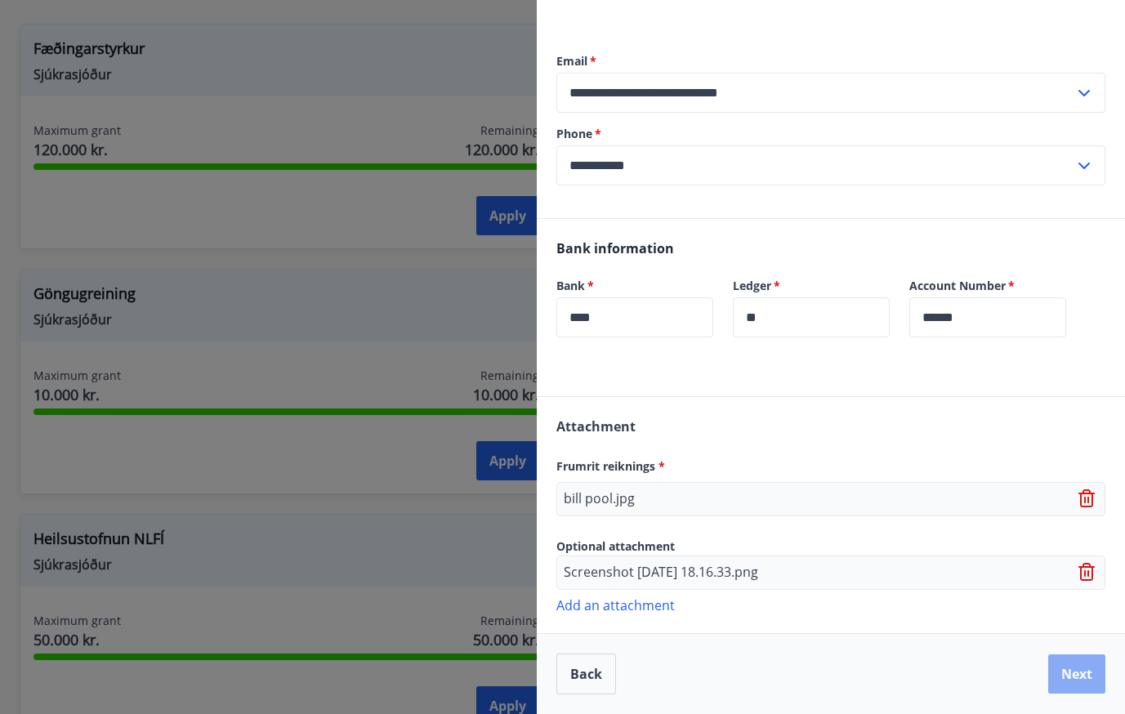
click at [1081, 684] on button "Next" at bounding box center [1076, 674] width 57 height 39
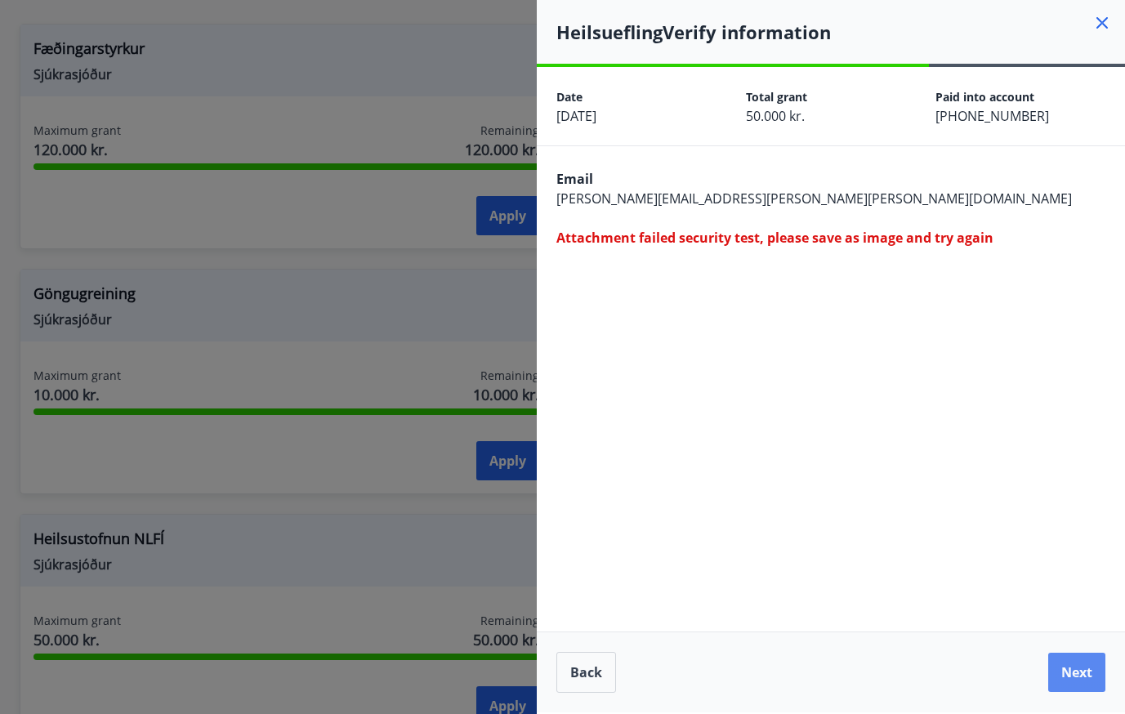
click at [1088, 683] on button "Next" at bounding box center [1076, 672] width 57 height 39
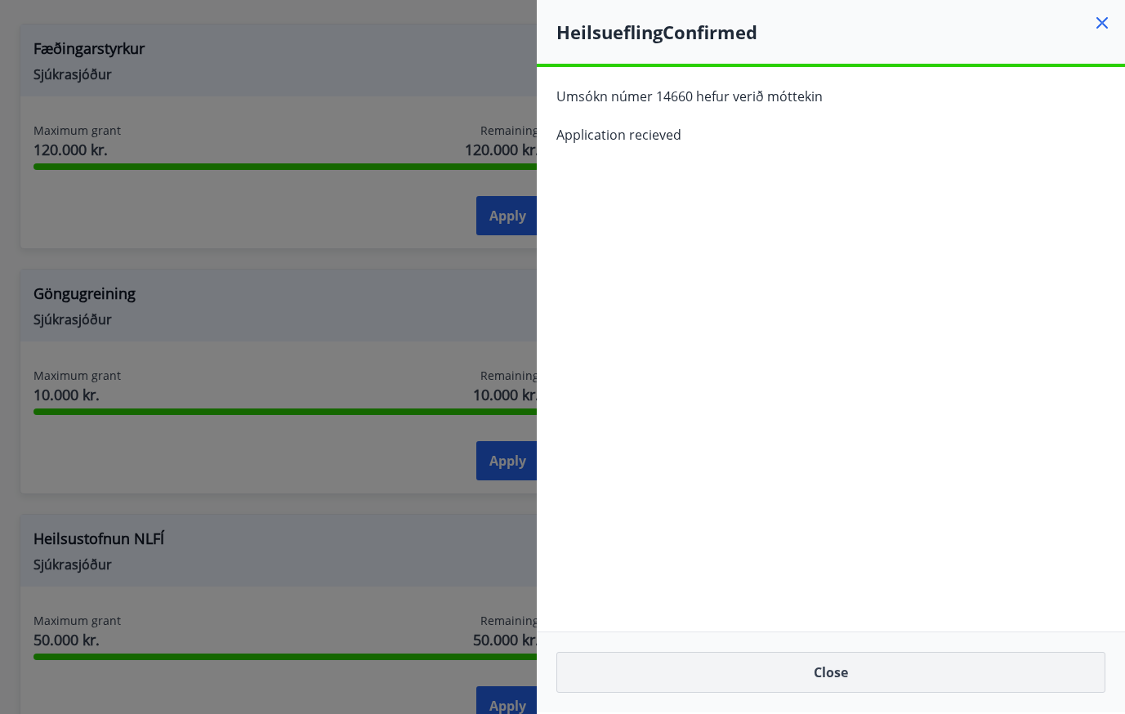
click at [1071, 670] on button "Close" at bounding box center [830, 672] width 549 height 41
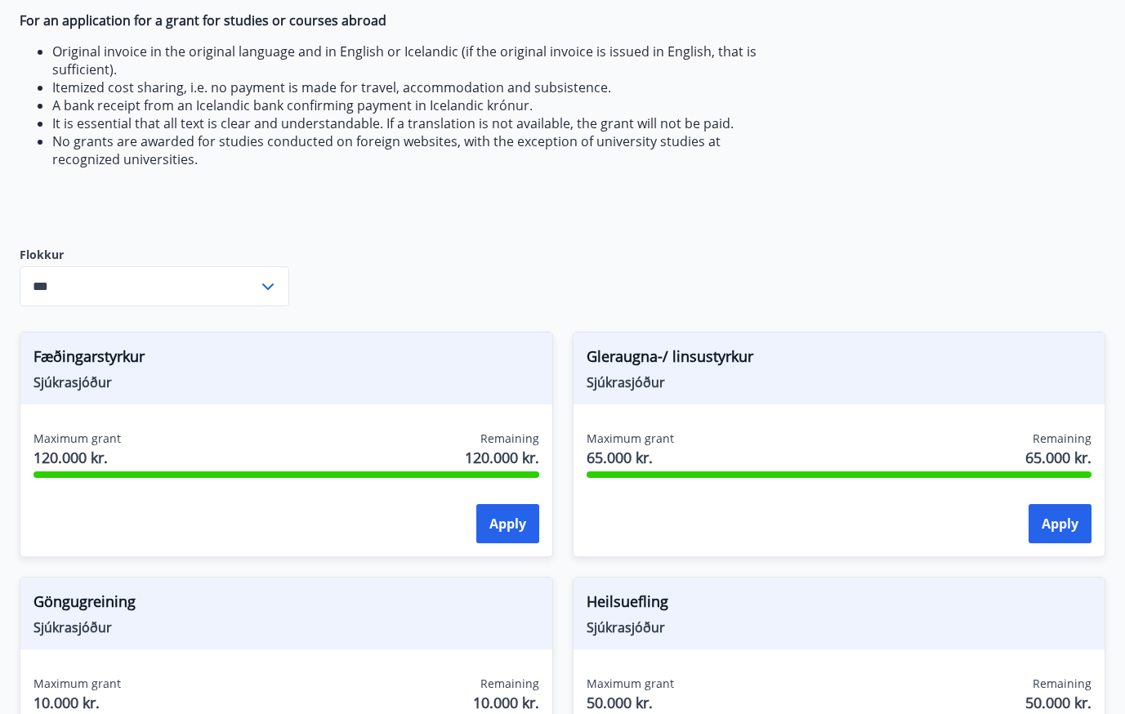
scroll to position [277, 0]
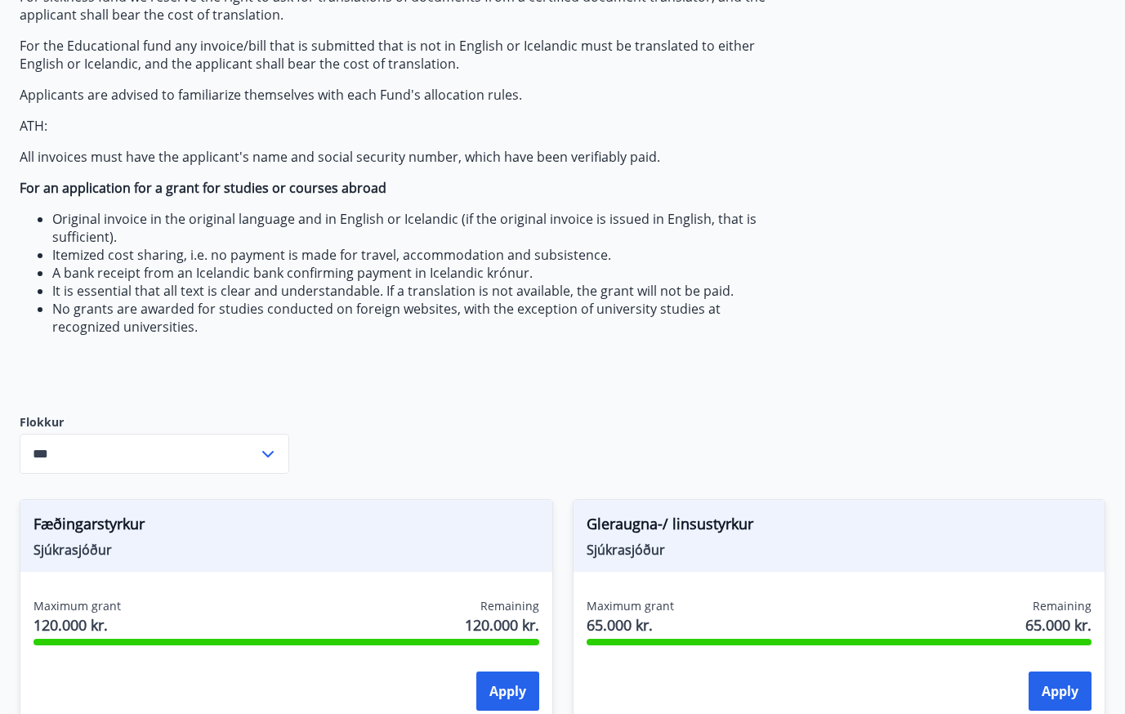
click at [776, 125] on p "ATH:" at bounding box center [405, 126] width 771 height 18
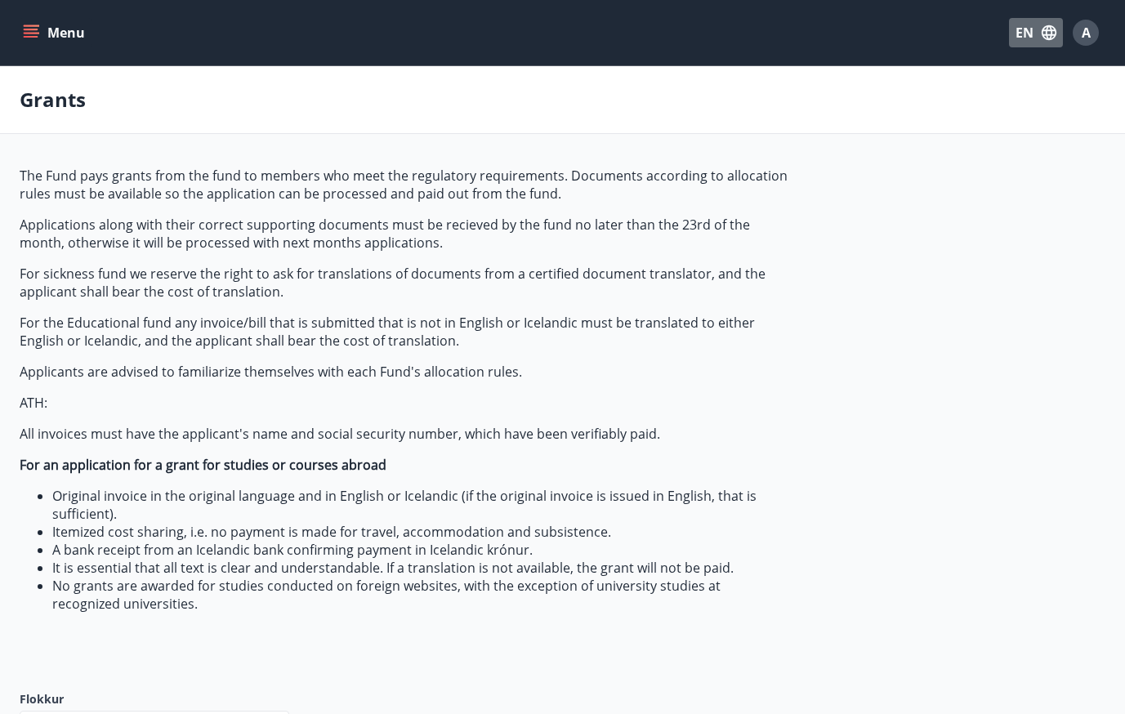
click at [1035, 36] on button "EN" at bounding box center [1036, 32] width 54 height 29
click at [850, 101] on span "English" at bounding box center [840, 104] width 40 height 16
click at [806, 101] on div "Grants" at bounding box center [562, 100] width 1125 height 68
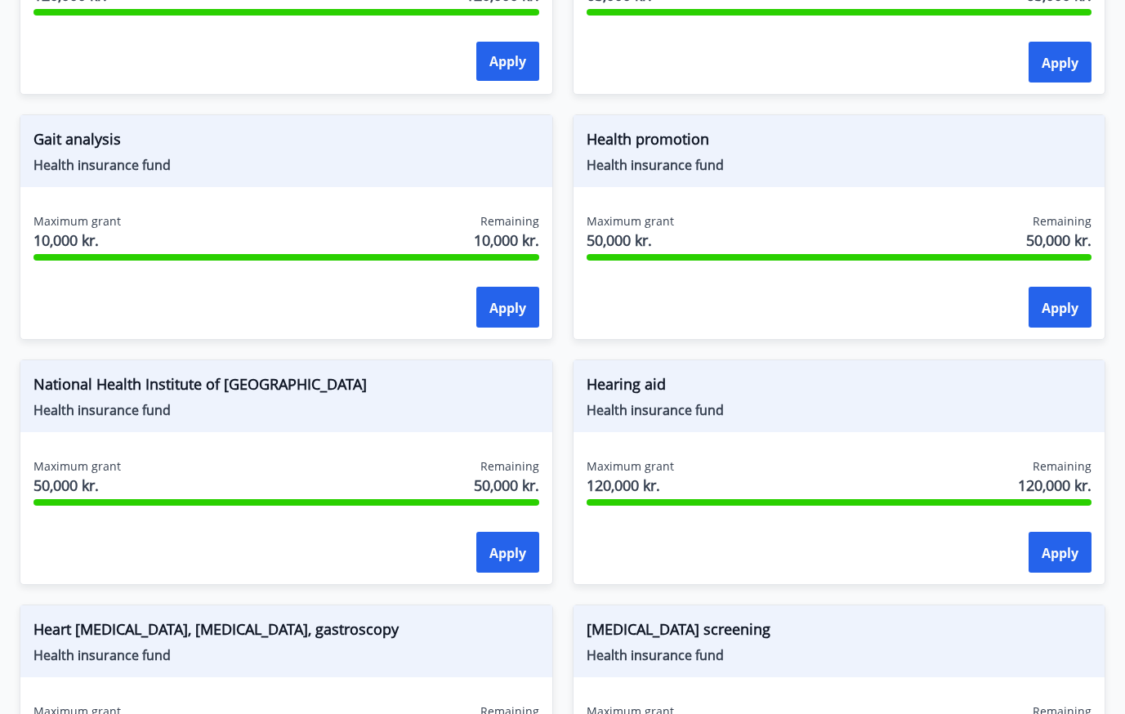
scroll to position [908, 0]
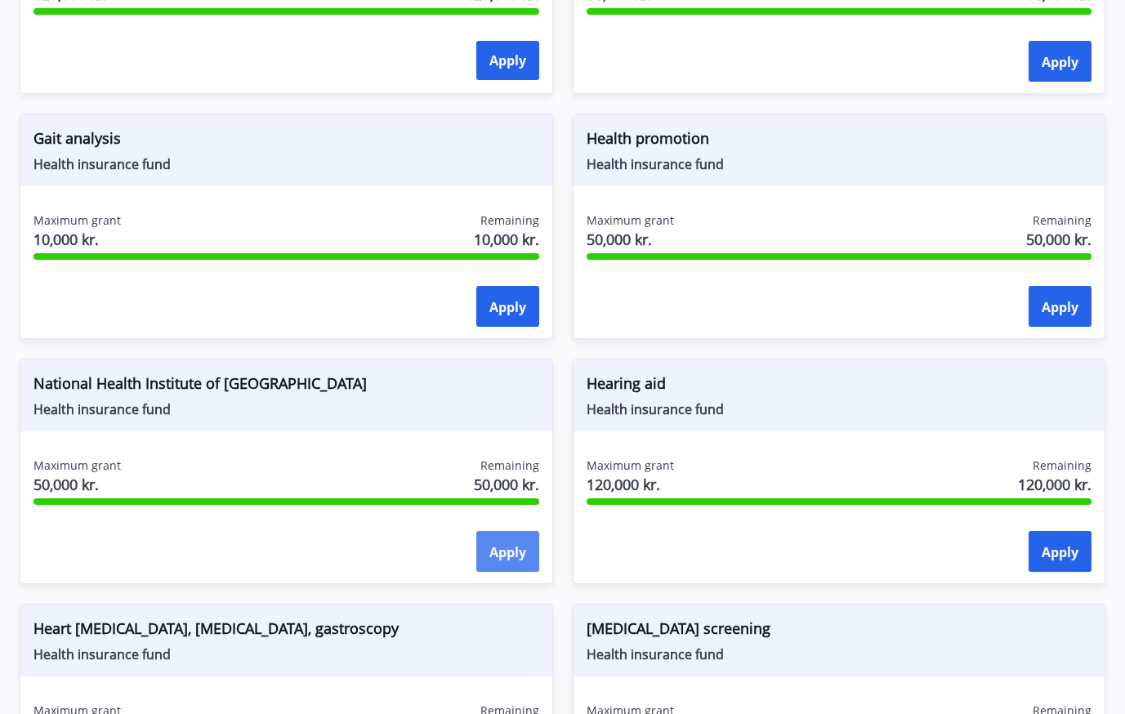
click at [507, 546] on font "Apply" at bounding box center [507, 552] width 37 height 18
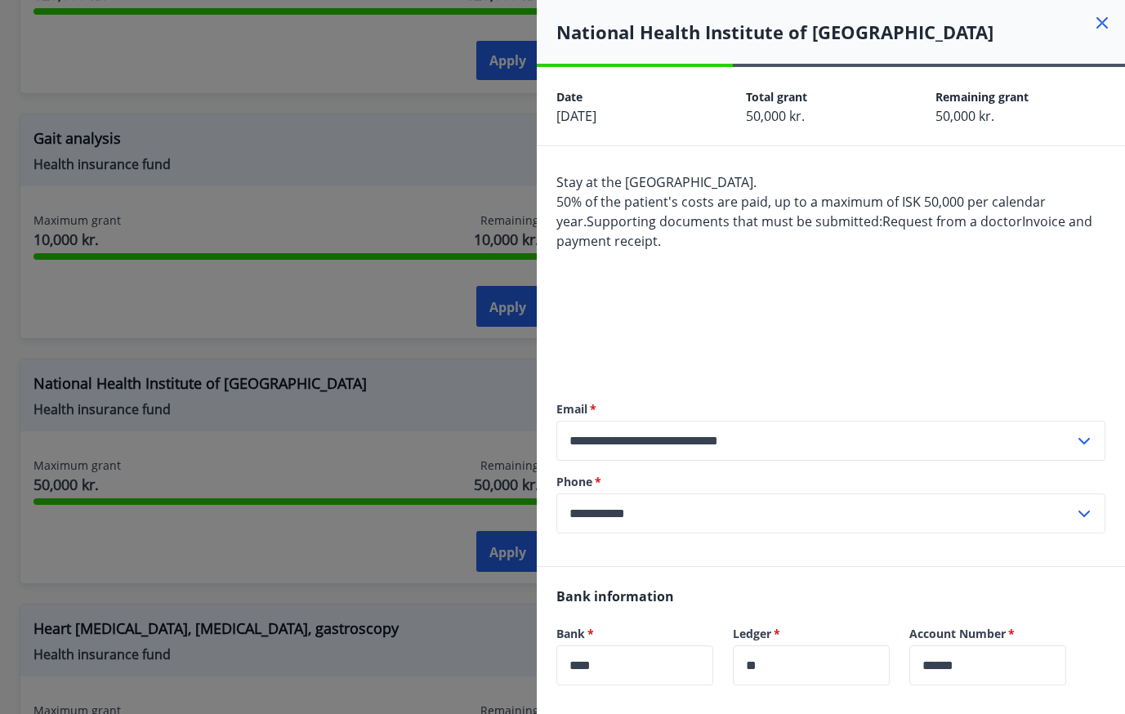
click at [480, 373] on div at bounding box center [562, 357] width 1125 height 714
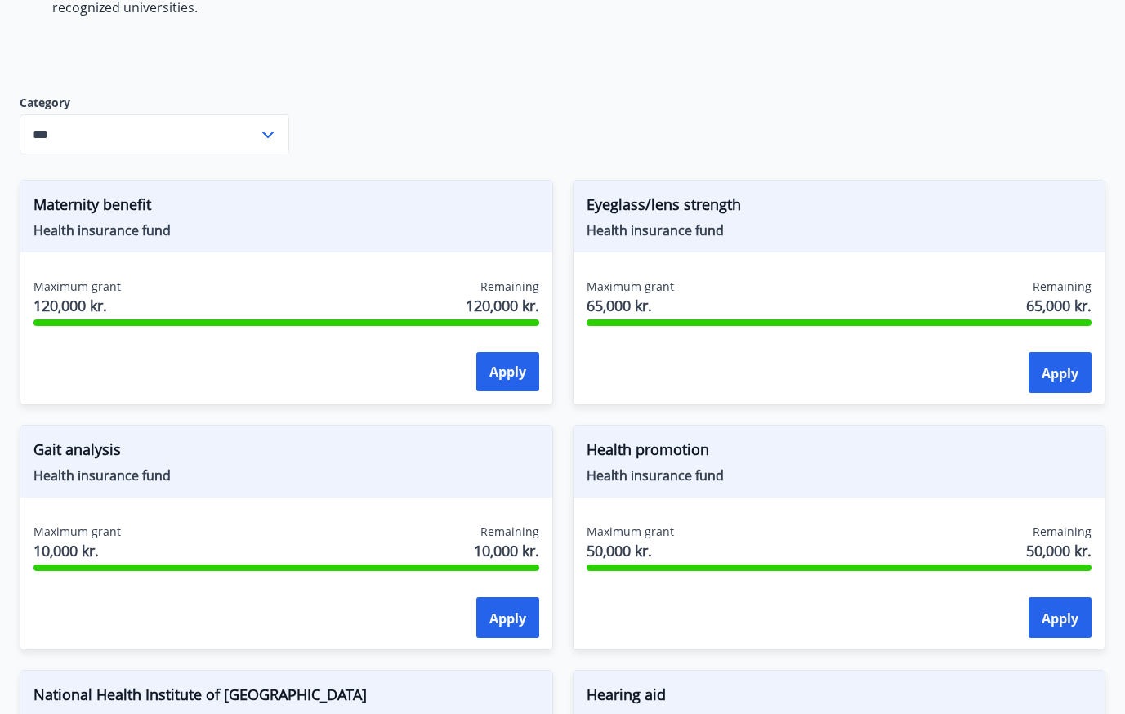
scroll to position [0, 0]
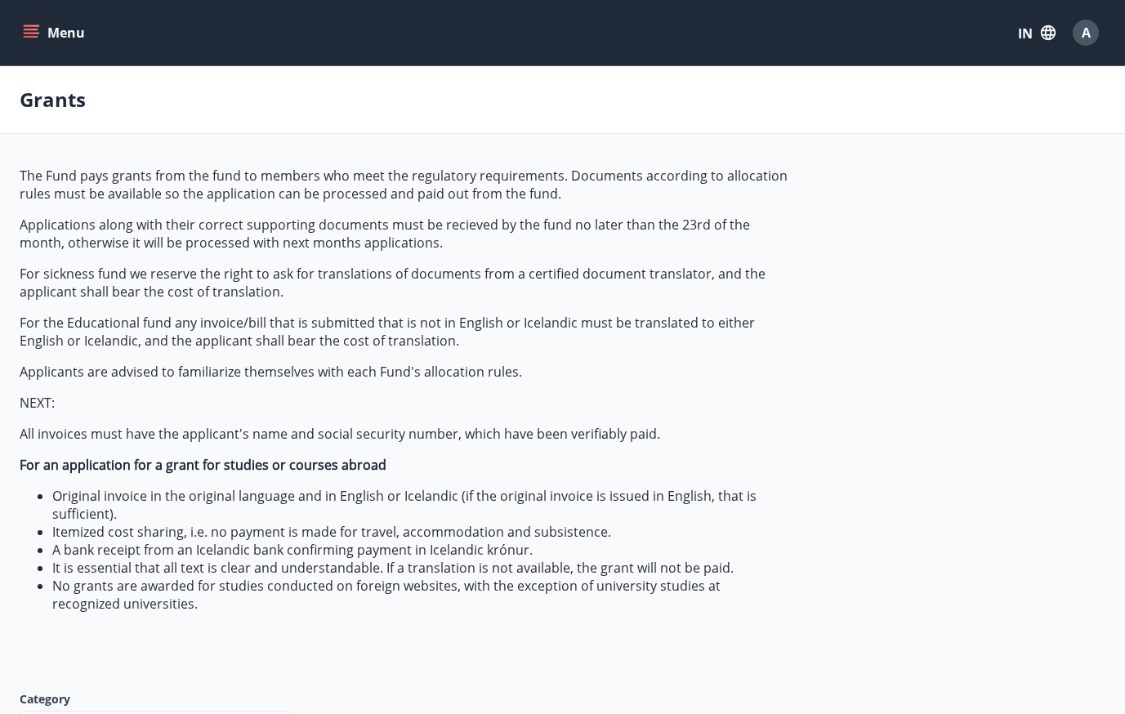
click at [52, 37] on button "Menu" at bounding box center [56, 32] width 72 height 29
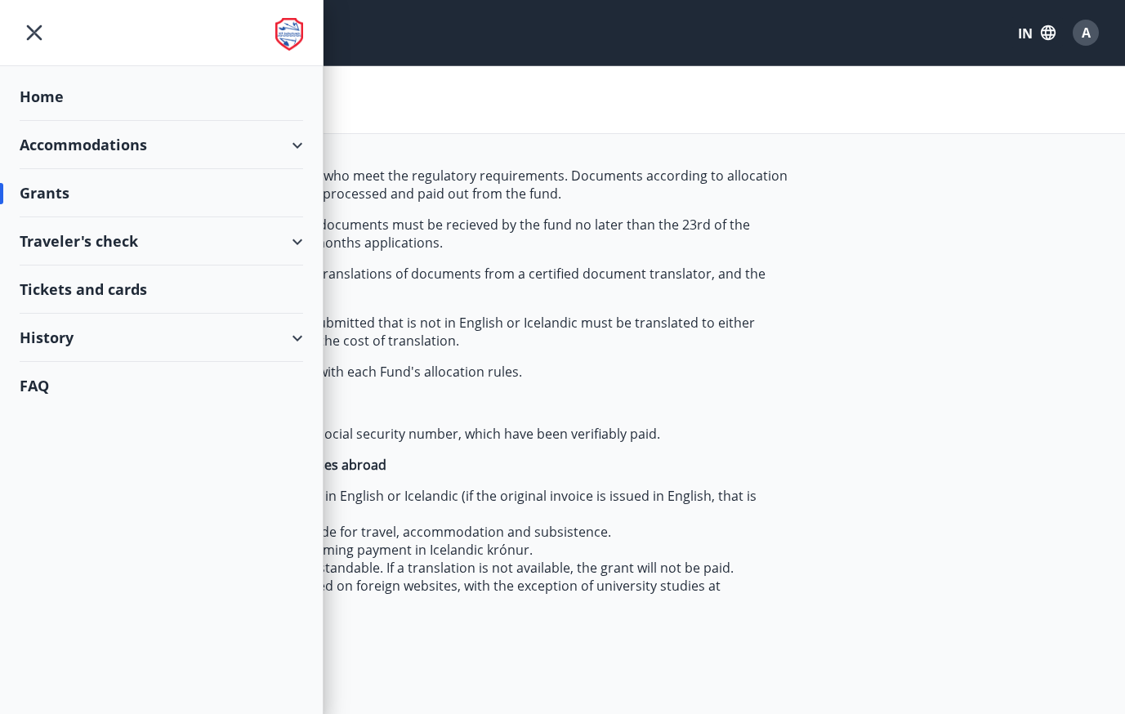
click at [199, 344] on div "History" at bounding box center [162, 338] width 284 height 48
click at [105, 380] on font "Traveler's check" at bounding box center [87, 379] width 109 height 20
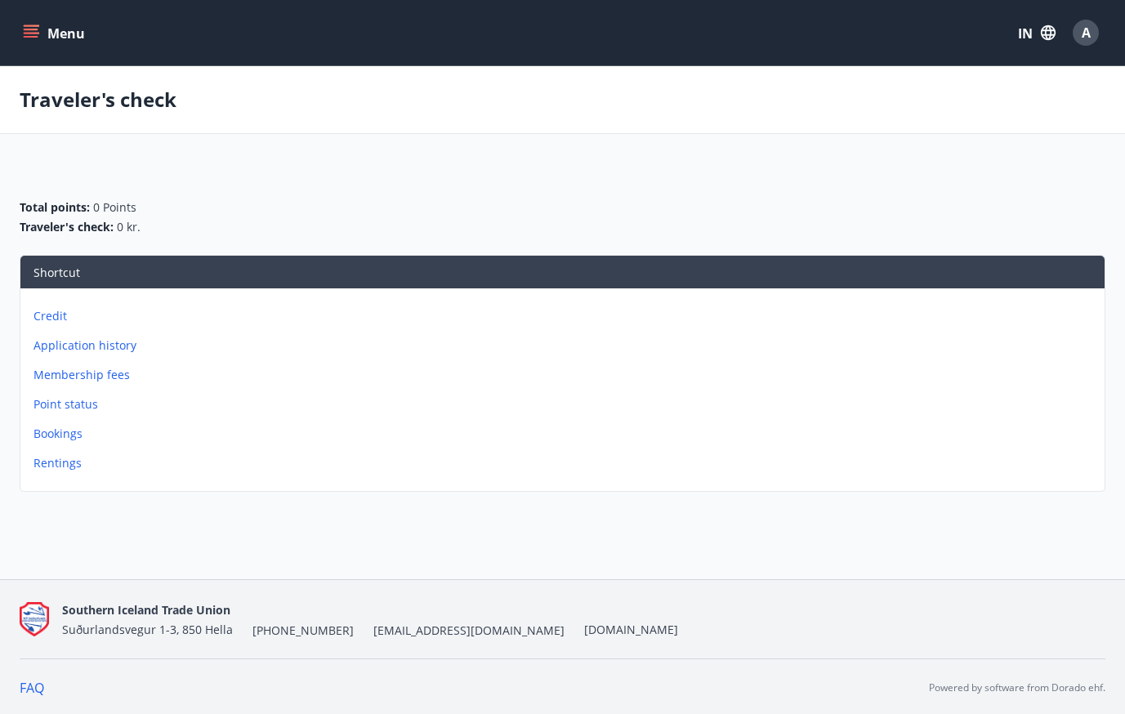
click at [100, 352] on p "Application history" at bounding box center [566, 345] width 1065 height 16
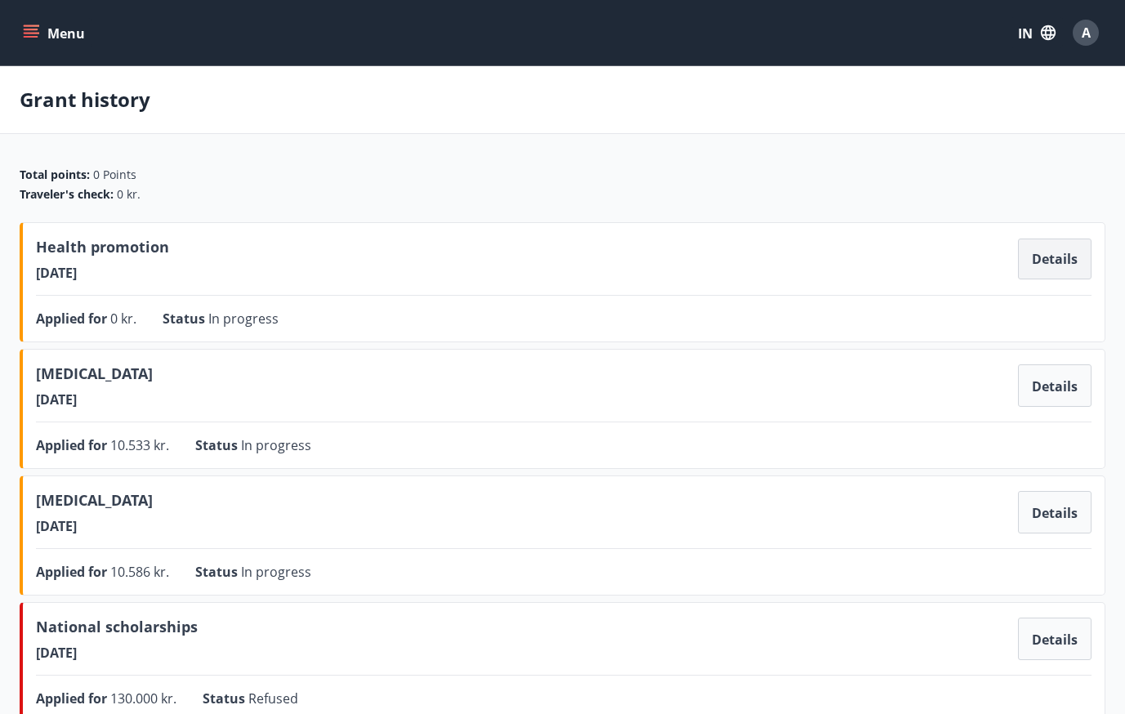
click at [1041, 256] on button "Details" at bounding box center [1055, 259] width 74 height 41
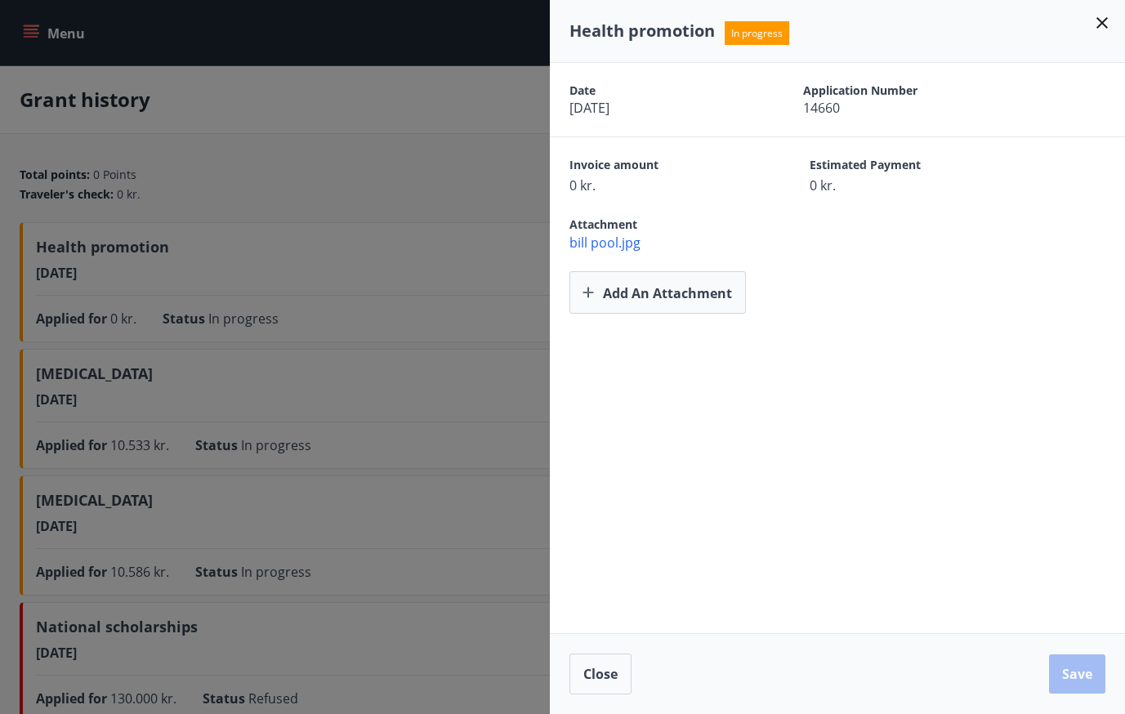
click at [430, 143] on div at bounding box center [562, 357] width 1125 height 714
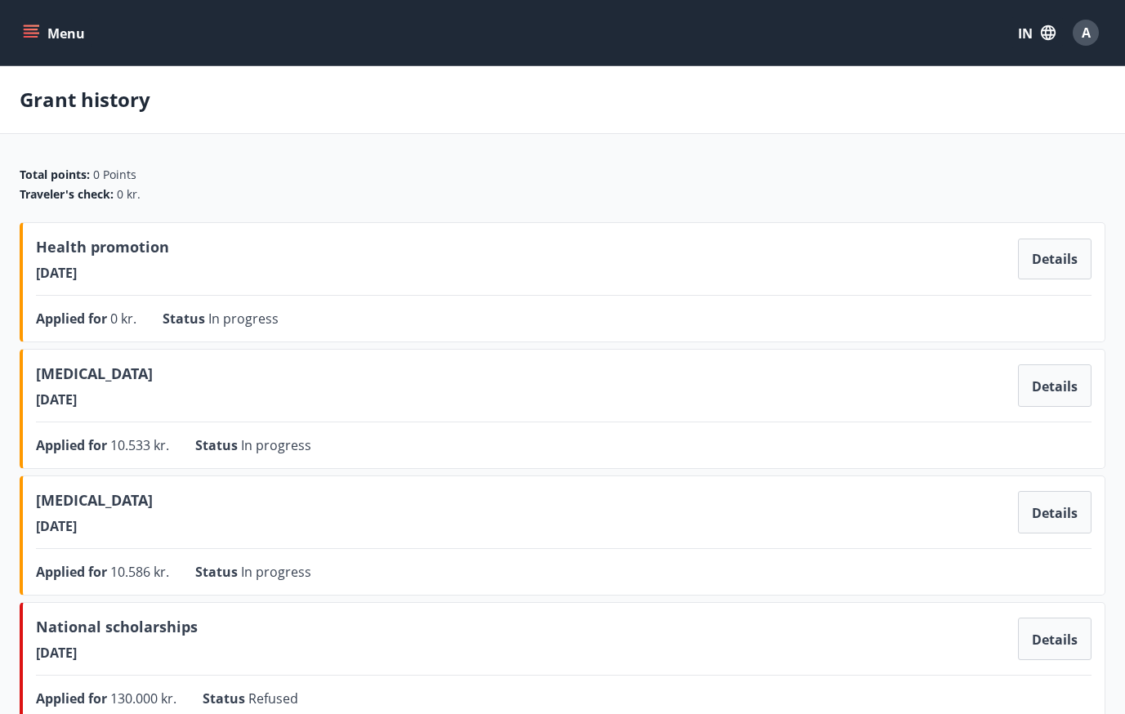
click at [46, 34] on button "Menu" at bounding box center [56, 32] width 72 height 29
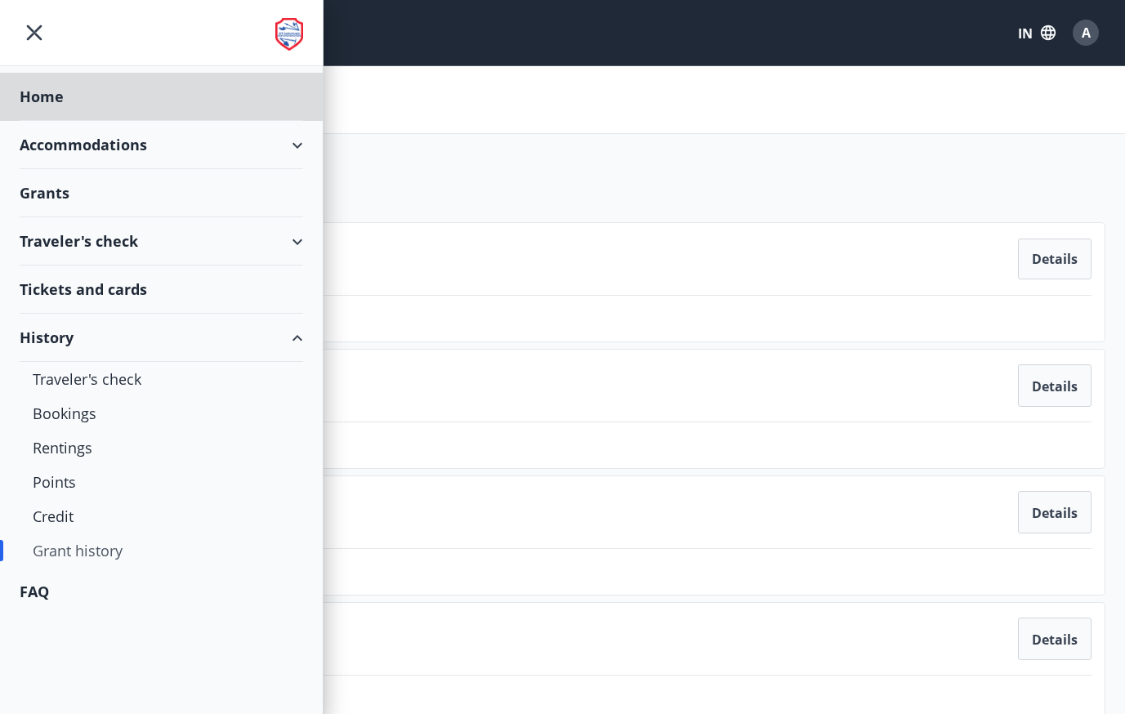
click at [56, 190] on font "Grants" at bounding box center [45, 193] width 50 height 20
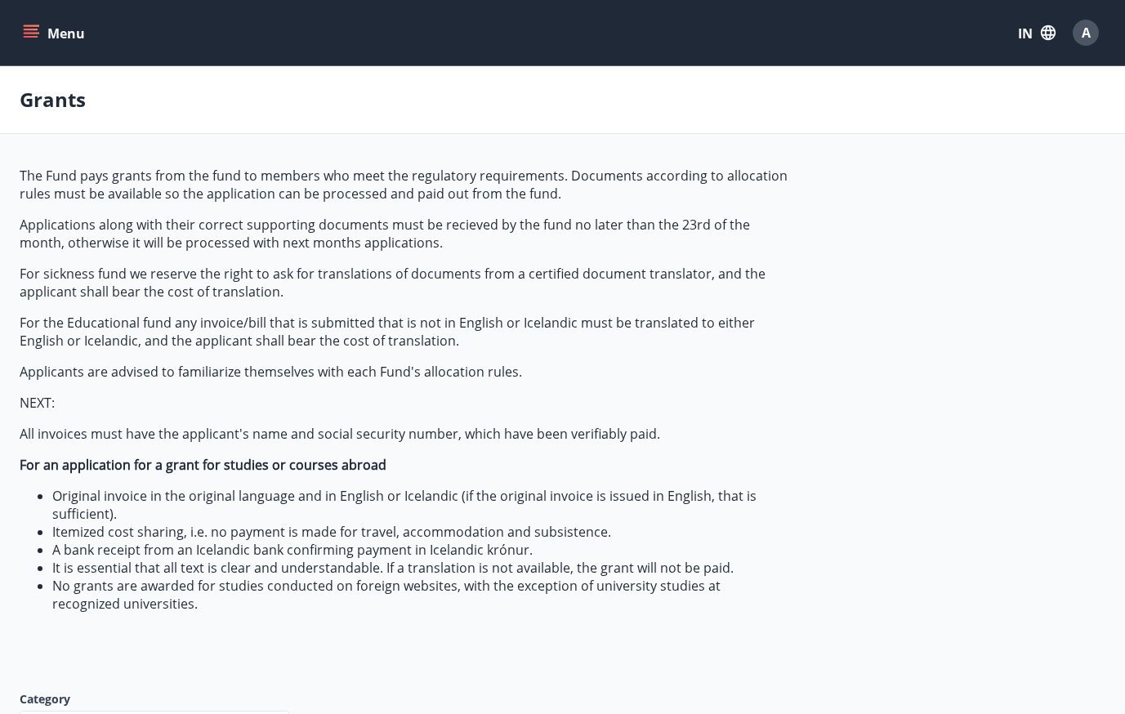
type input "***"
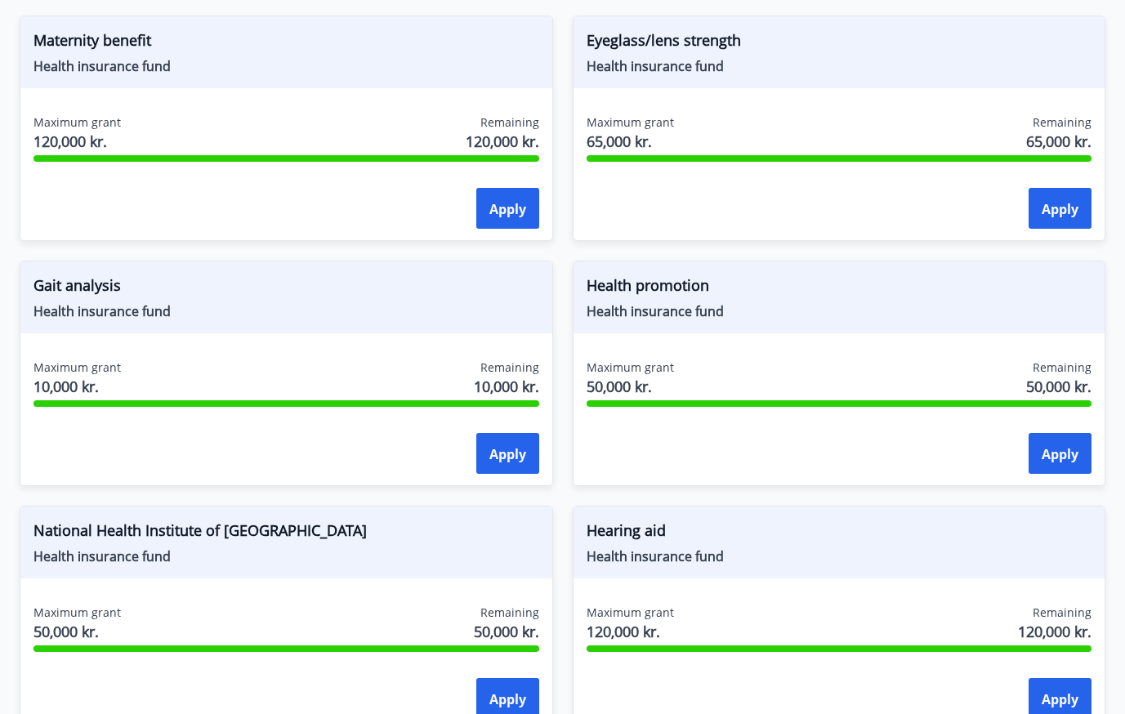
scroll to position [784, 0]
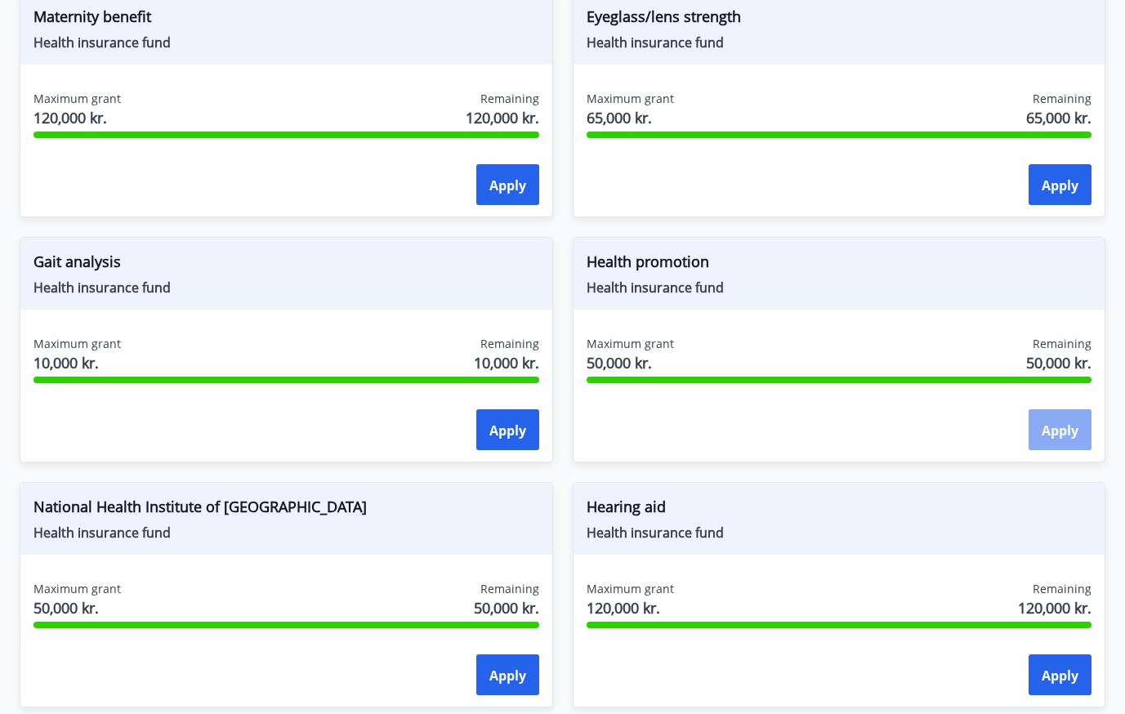
click at [1038, 426] on button "Apply" at bounding box center [1060, 429] width 63 height 41
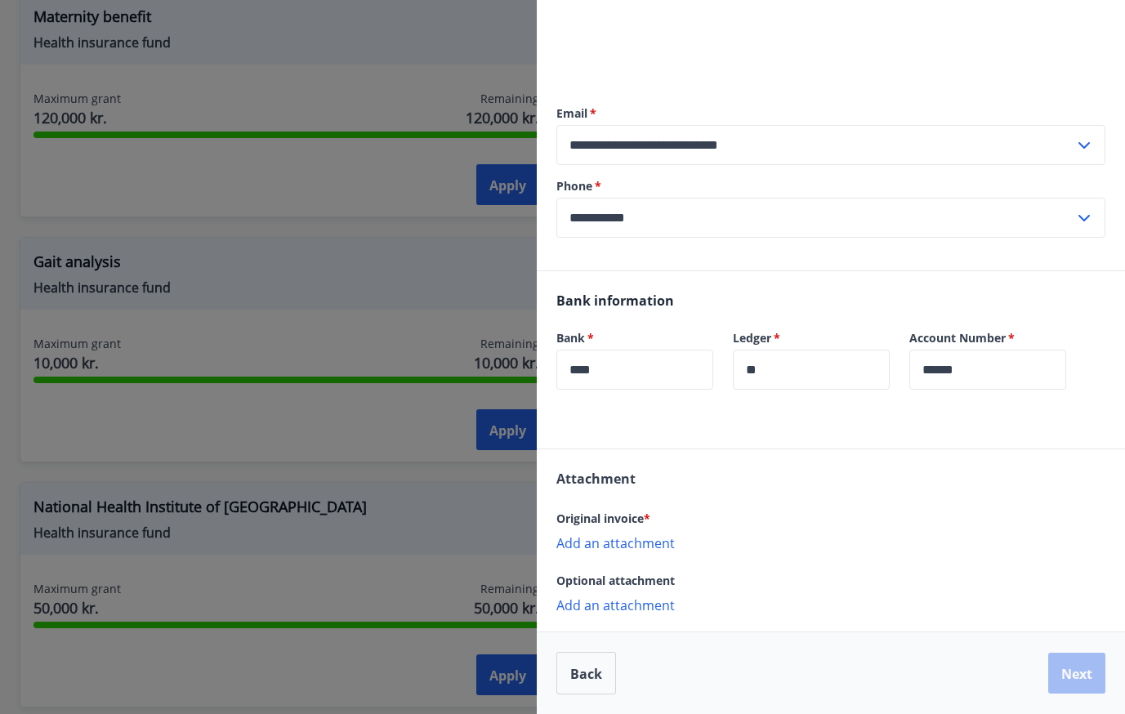
scroll to position [0, 0]
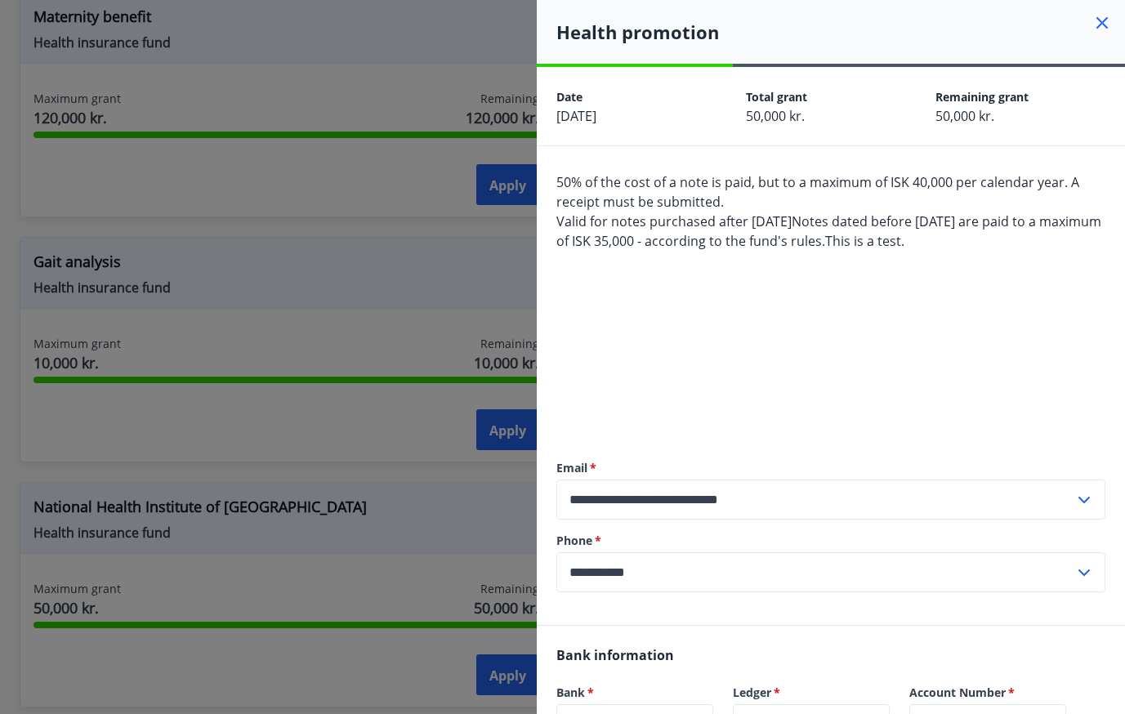
click at [362, 311] on div at bounding box center [562, 357] width 1125 height 714
